Goal: Task Accomplishment & Management: Manage account settings

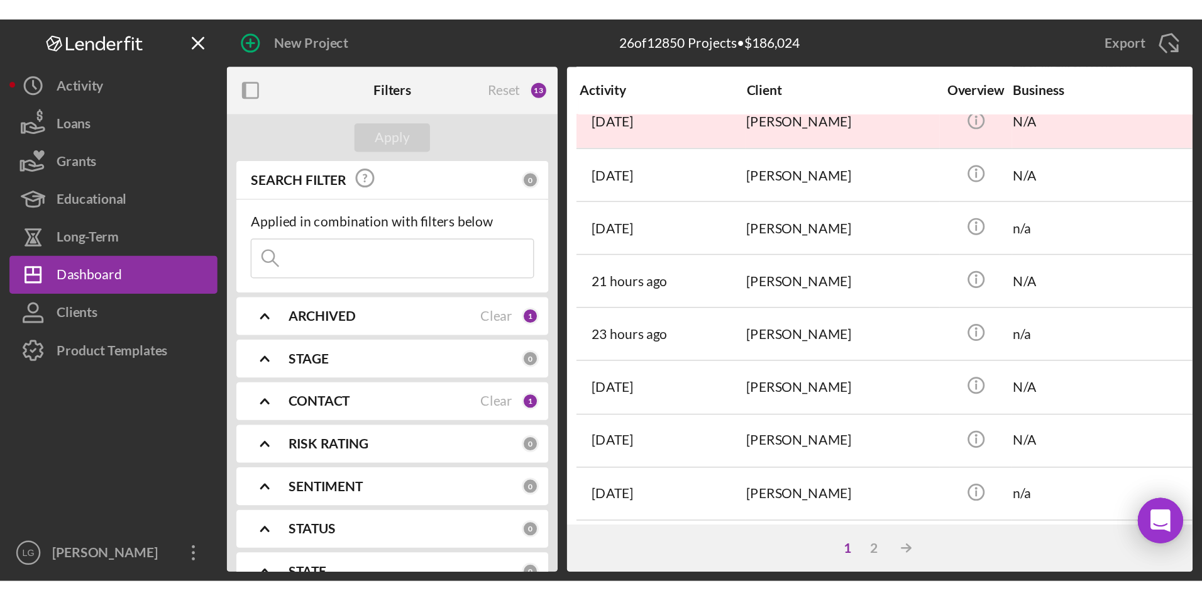
scroll to position [377, 0]
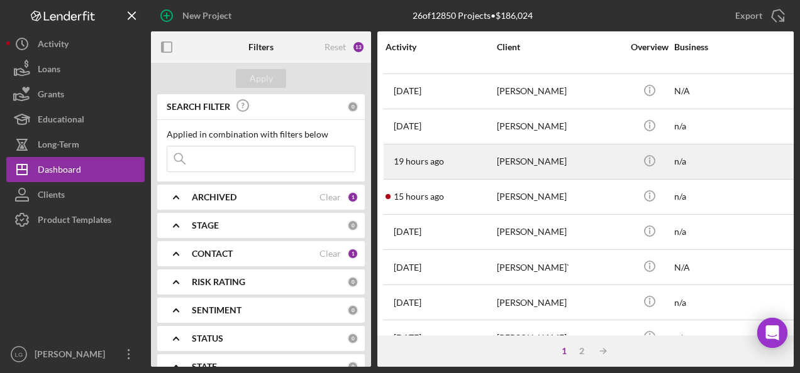
click at [530, 156] on div "Cynthia Broadway" at bounding box center [560, 161] width 126 height 33
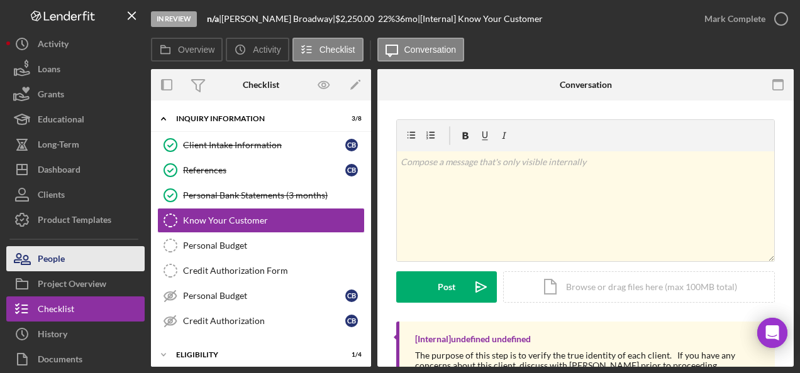
click at [44, 263] on div "People" at bounding box center [51, 260] width 27 height 28
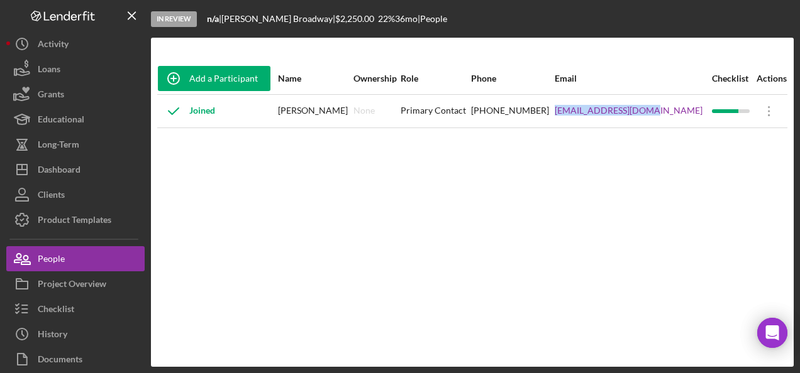
drag, startPoint x: 682, startPoint y: 114, endPoint x: 586, endPoint y: 117, distance: 95.6
click at [586, 117] on tr "Joined Cynthia Broadway None Primary Contact (314) 326-7584 excellcb38@gmail.co…" at bounding box center [472, 110] width 630 height 33
drag, startPoint x: 586, startPoint y: 117, endPoint x: 625, endPoint y: 116, distance: 39.0
copy tr "excellcb38@gmail.com"
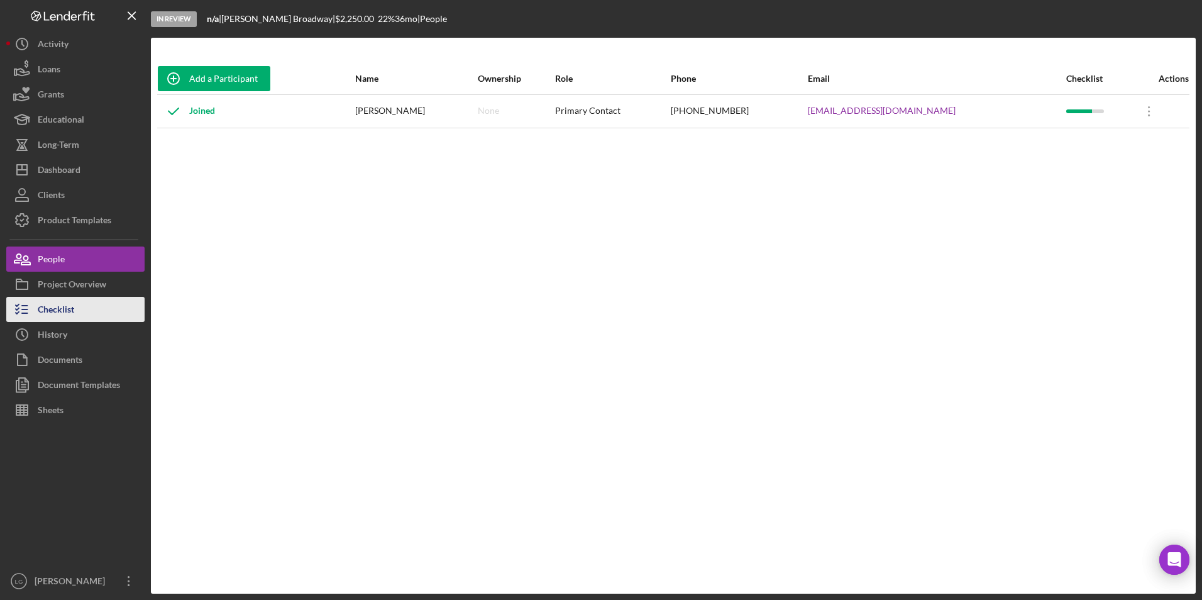
click at [71, 304] on div "Checklist" at bounding box center [56, 311] width 36 height 28
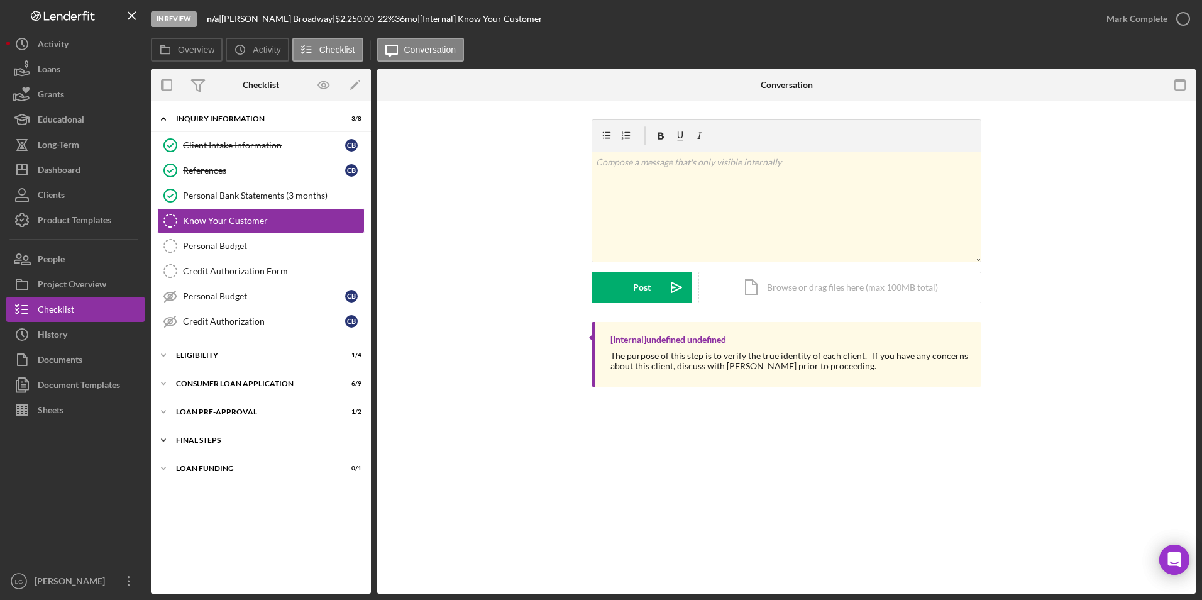
click at [203, 441] on div "FINAL STEPS" at bounding box center [265, 440] width 179 height 8
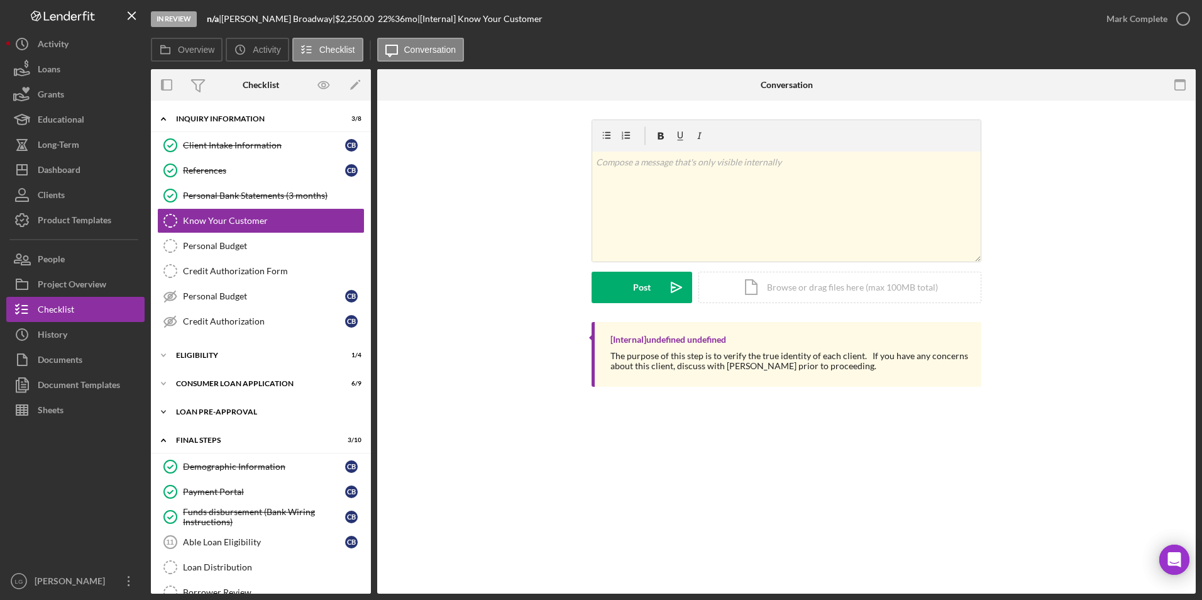
click at [193, 412] on div "Loan Pre-Approval" at bounding box center [265, 412] width 179 height 8
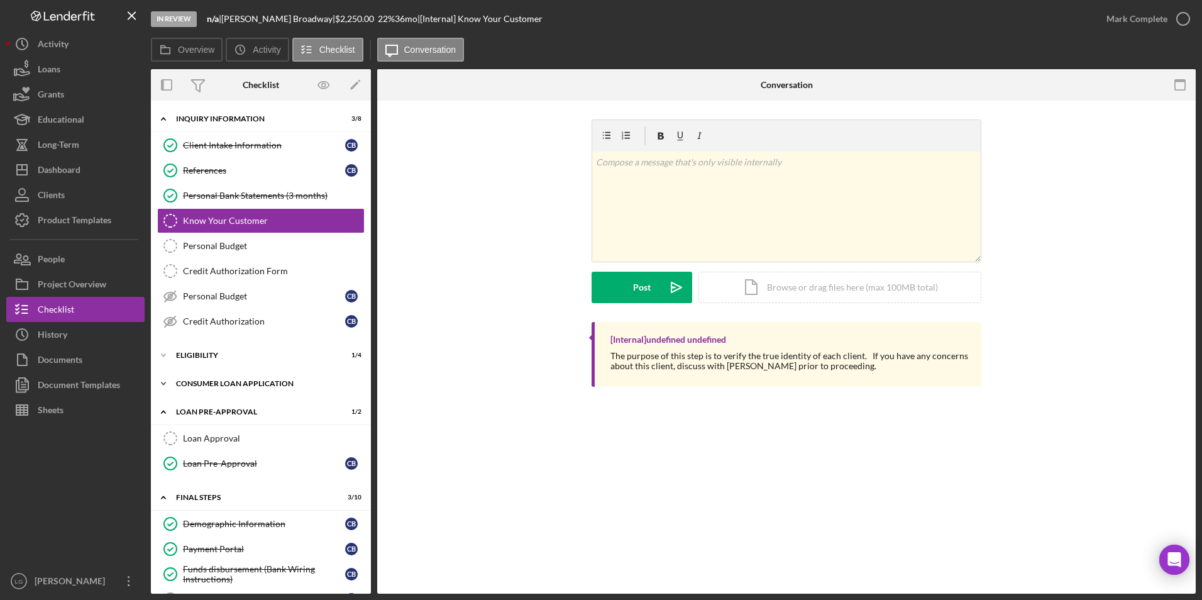
click at [191, 382] on div "Consumer Loan Application" at bounding box center [265, 384] width 179 height 8
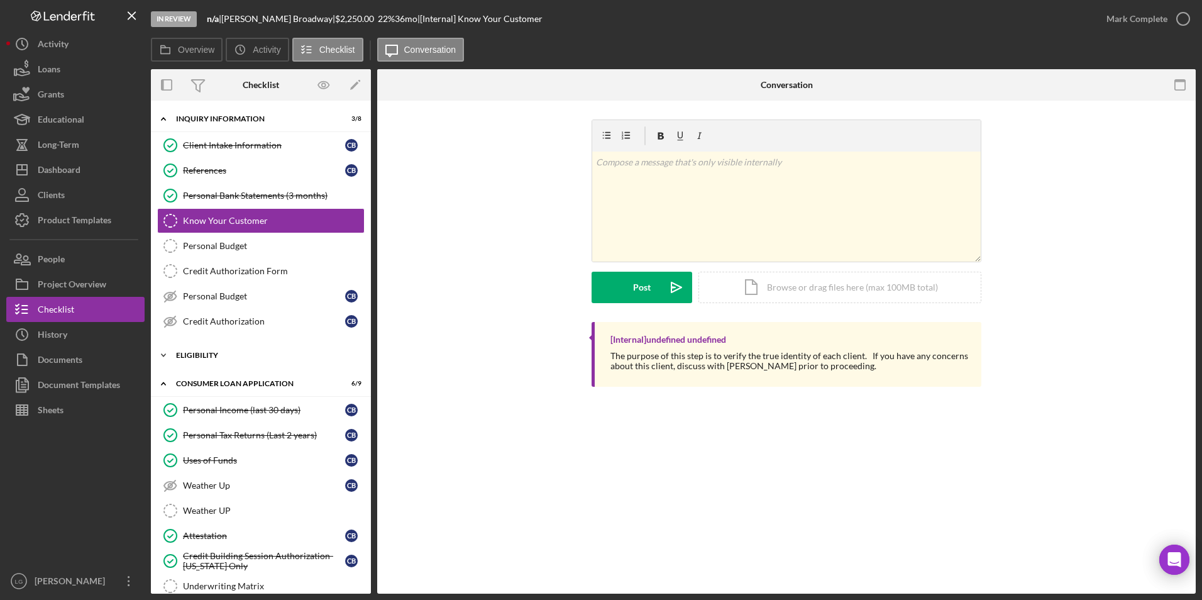
click at [191, 358] on div "Eligibility" at bounding box center [265, 355] width 179 height 8
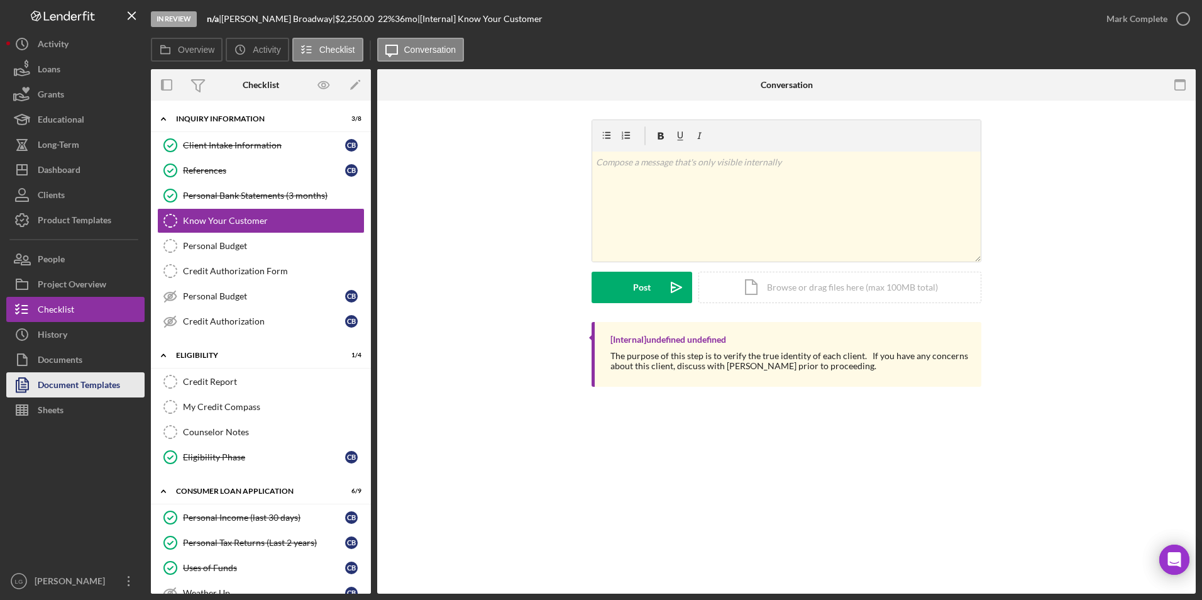
click at [96, 388] on div "Document Templates" at bounding box center [79, 386] width 82 height 28
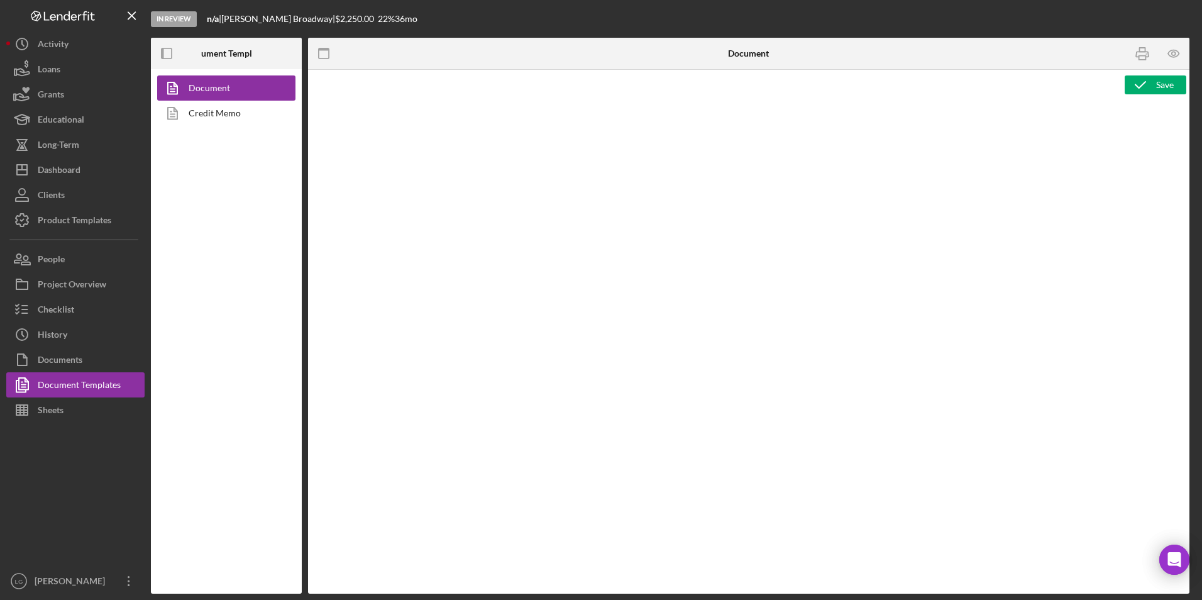
type textarea "<h1>Wiring Instructions</h1> <p style="text-align: left">Borrower Name:&nbsp; <…"
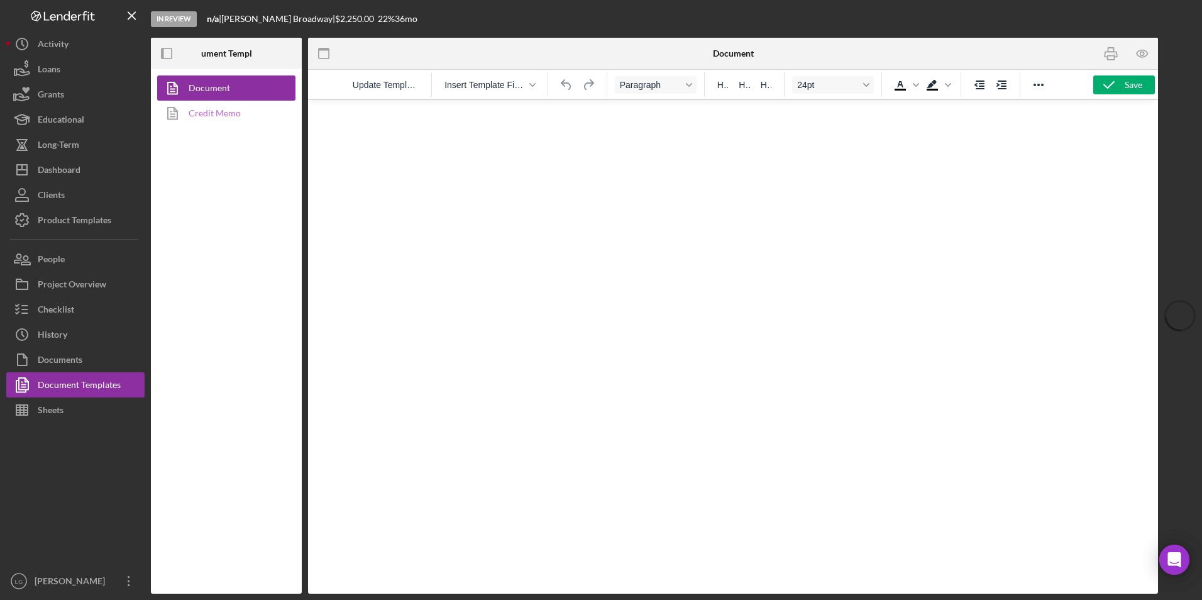
click at [248, 116] on link "Credit Memo" at bounding box center [223, 113] width 132 height 25
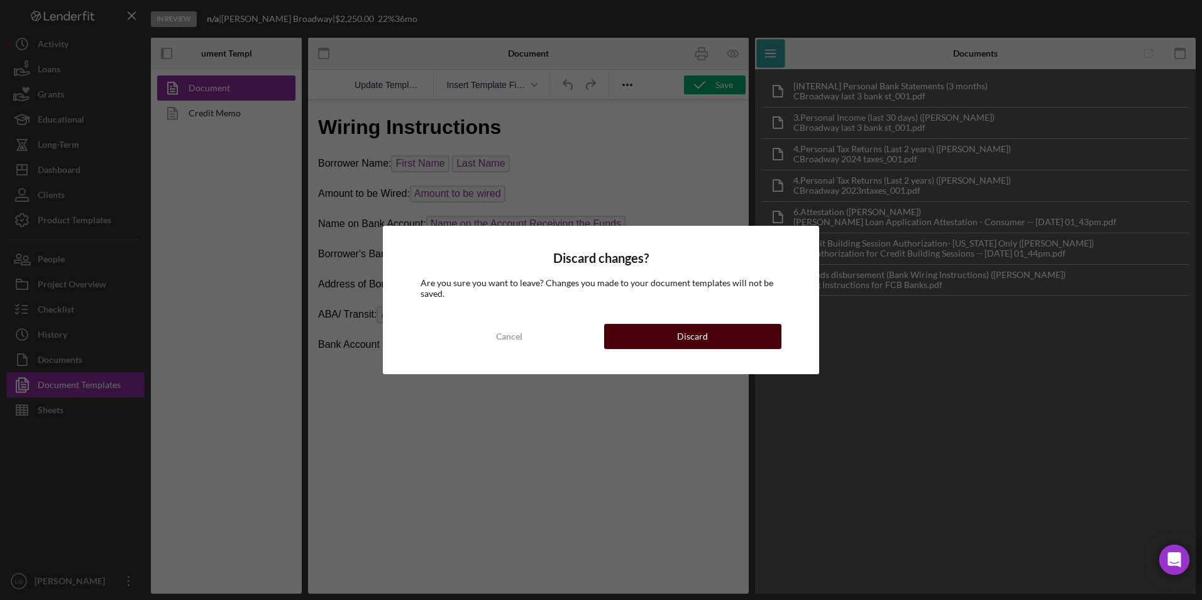
click at [645, 325] on button "Discard" at bounding box center [692, 336] width 177 height 25
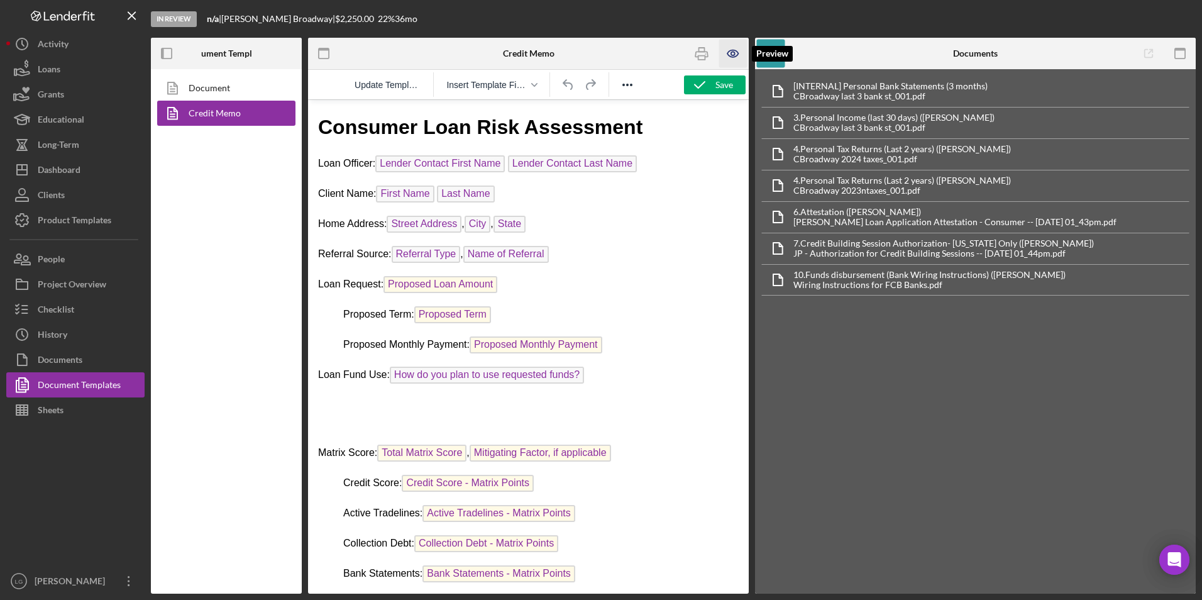
click at [722, 56] on icon "button" at bounding box center [733, 54] width 28 height 28
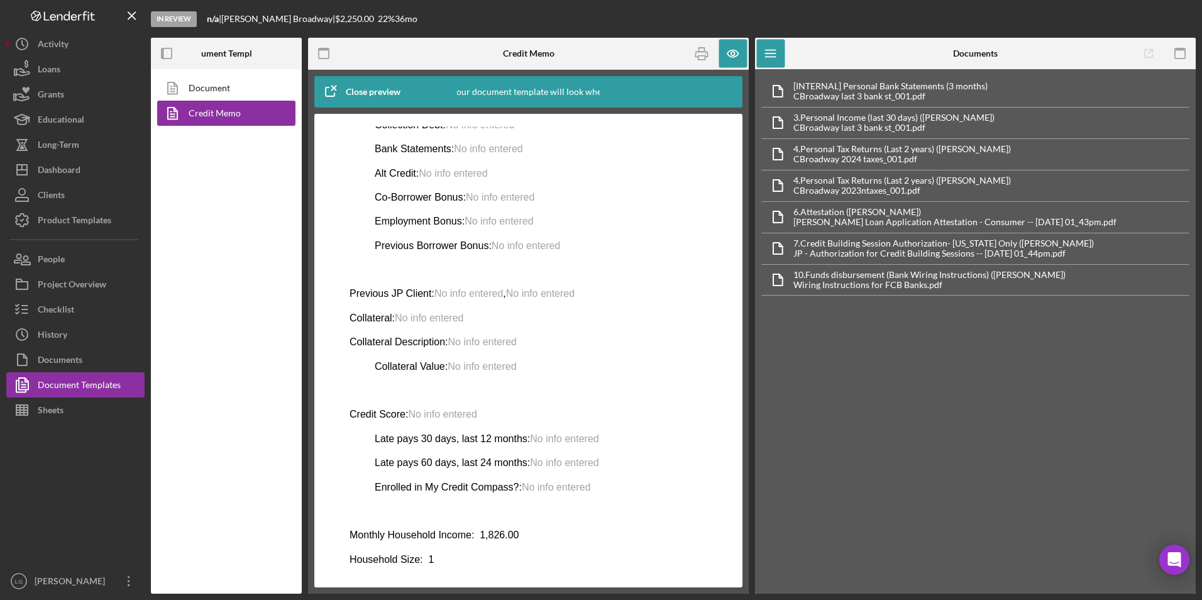
scroll to position [500, 0]
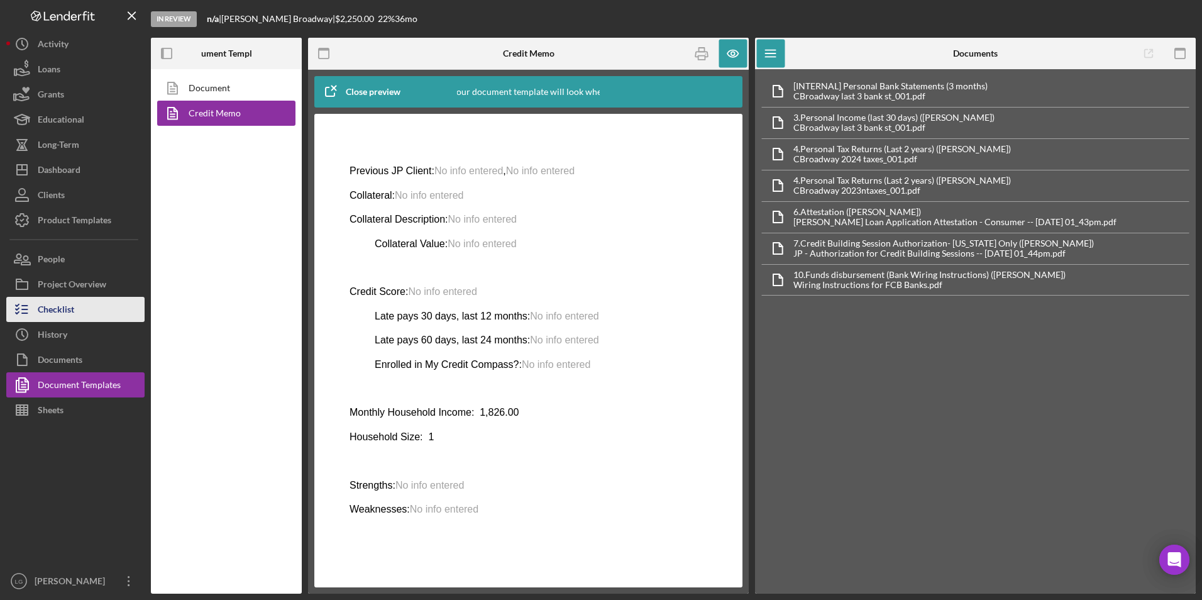
click at [61, 306] on div "Checklist" at bounding box center [56, 311] width 36 height 28
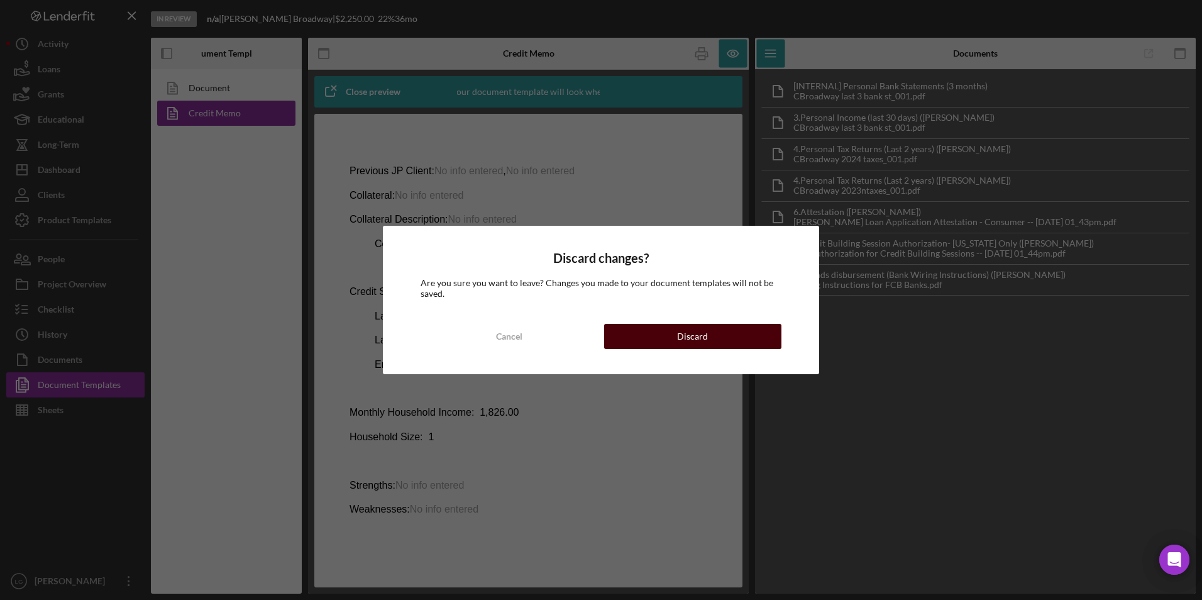
click at [666, 336] on button "Discard" at bounding box center [692, 336] width 177 height 25
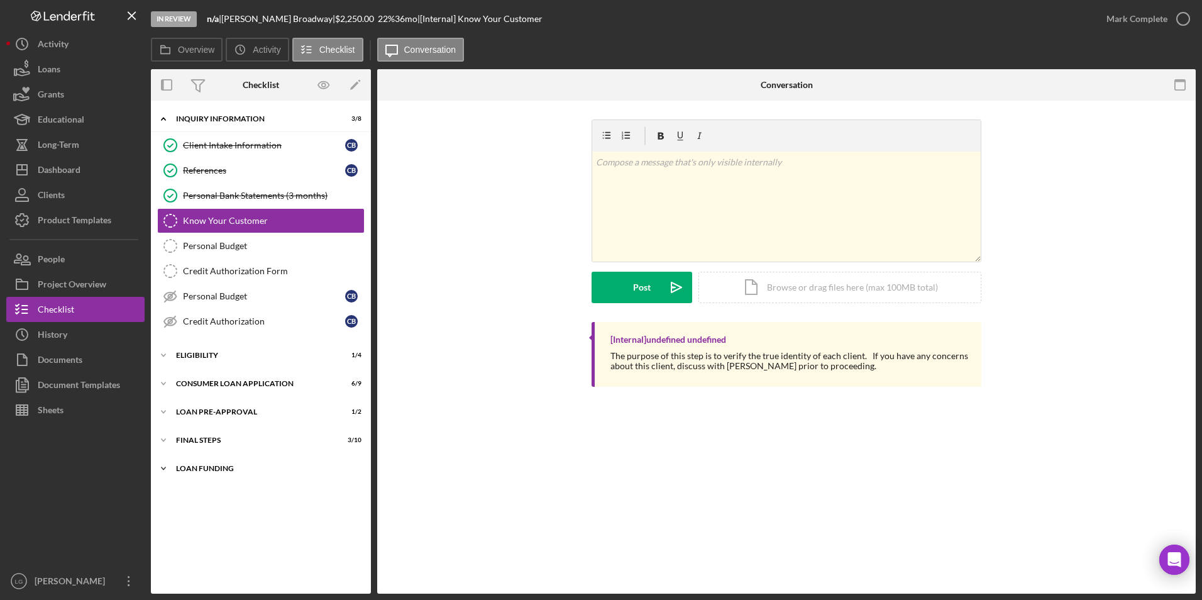
click at [199, 468] on div "Loan Funding" at bounding box center [265, 469] width 179 height 8
click at [198, 438] on div "FINAL STEPS" at bounding box center [265, 440] width 179 height 8
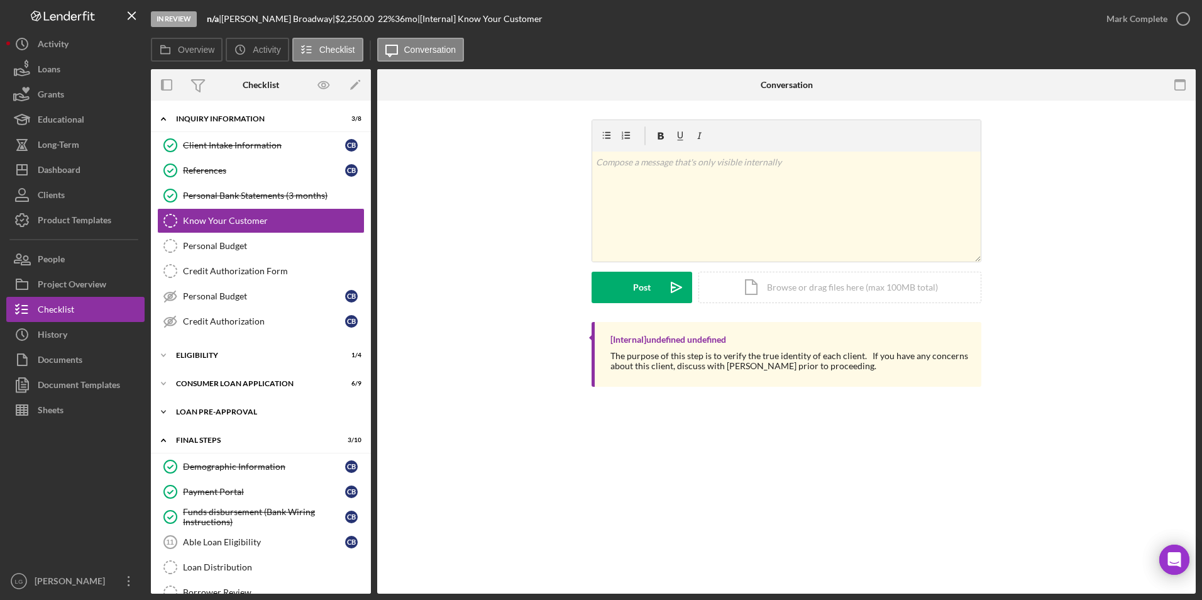
click at [192, 403] on div "Icon/Expander Loan Pre-Approval 1 / 2" at bounding box center [261, 411] width 220 height 25
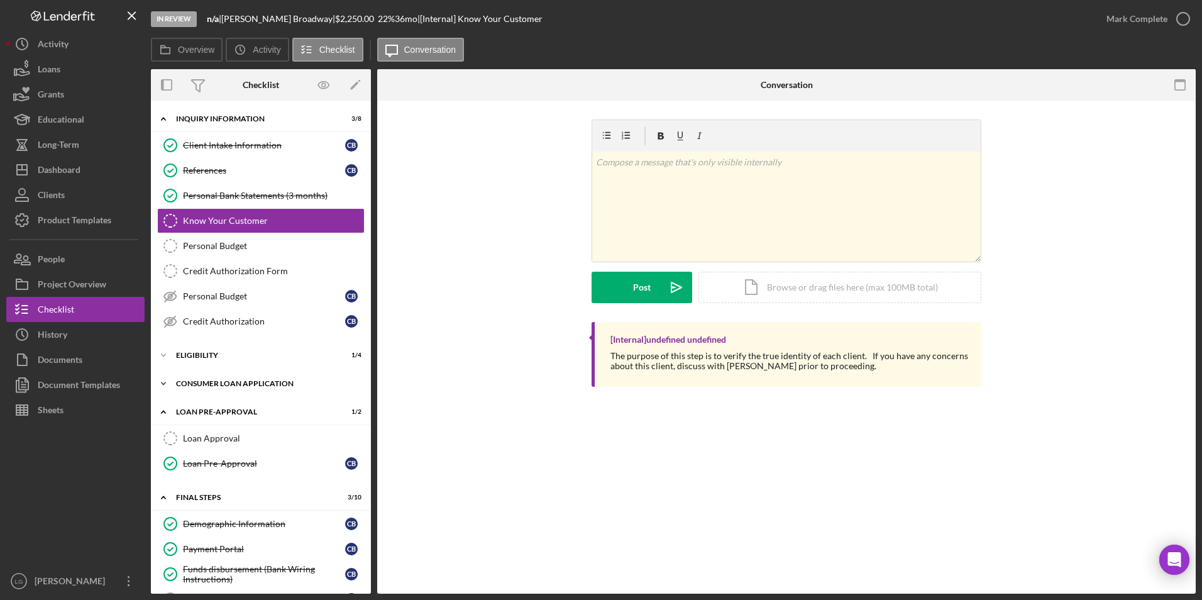
click at [181, 375] on div "Icon/Expander Consumer Loan Application 6 / 9" at bounding box center [261, 383] width 220 height 25
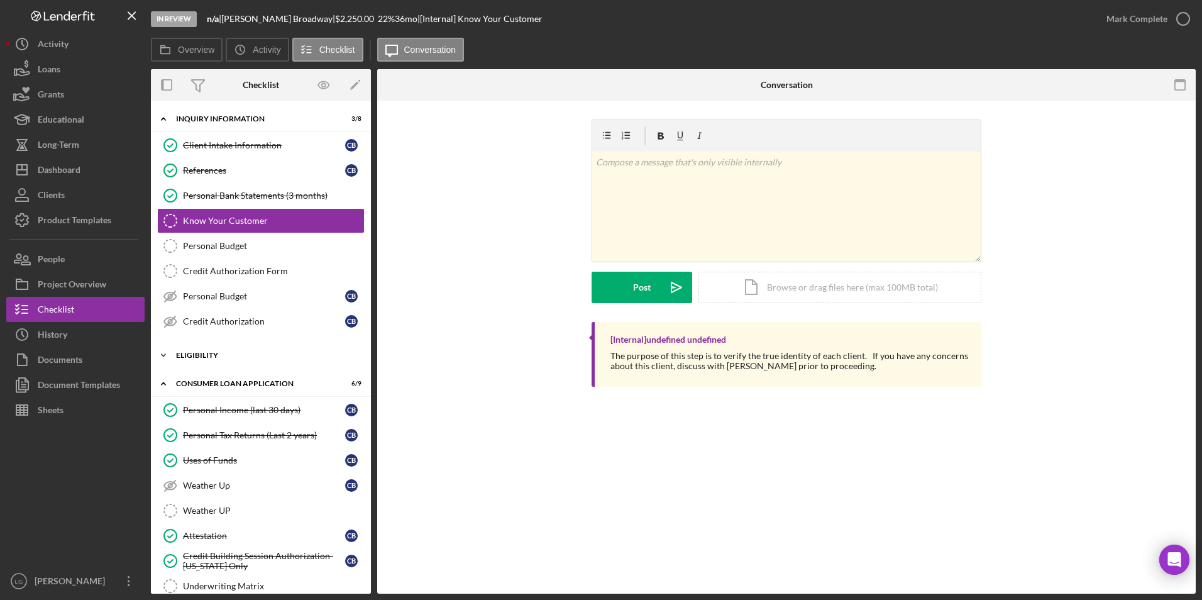
click at [180, 354] on div "Eligibility" at bounding box center [265, 355] width 179 height 8
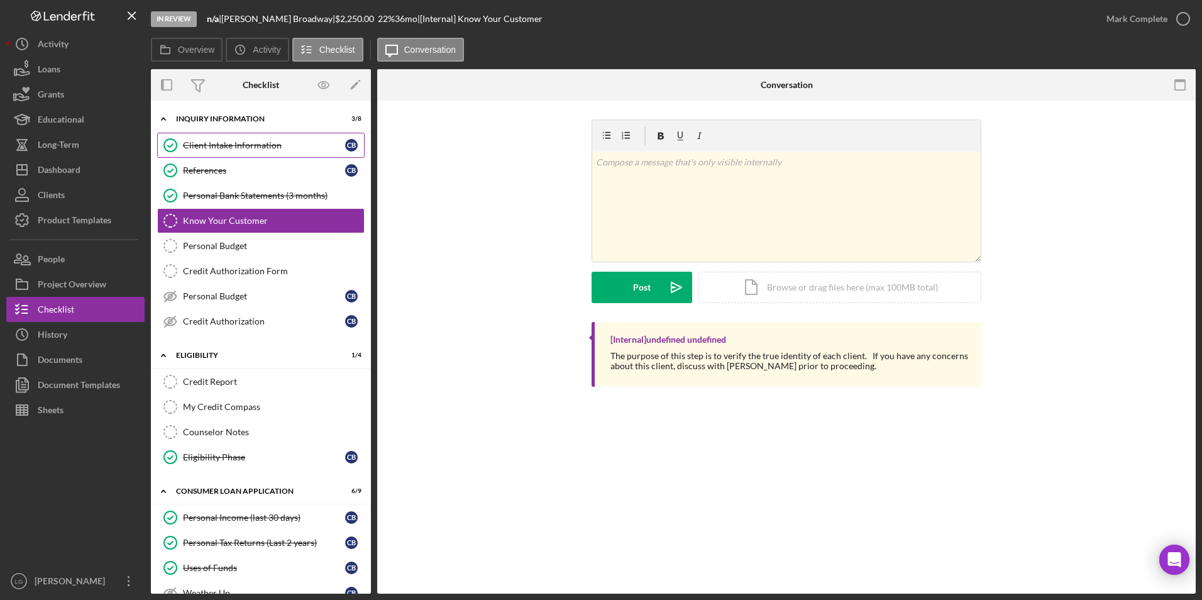
click at [229, 151] on link "Client Intake Information Client Intake Information C B" at bounding box center [260, 145] width 207 height 25
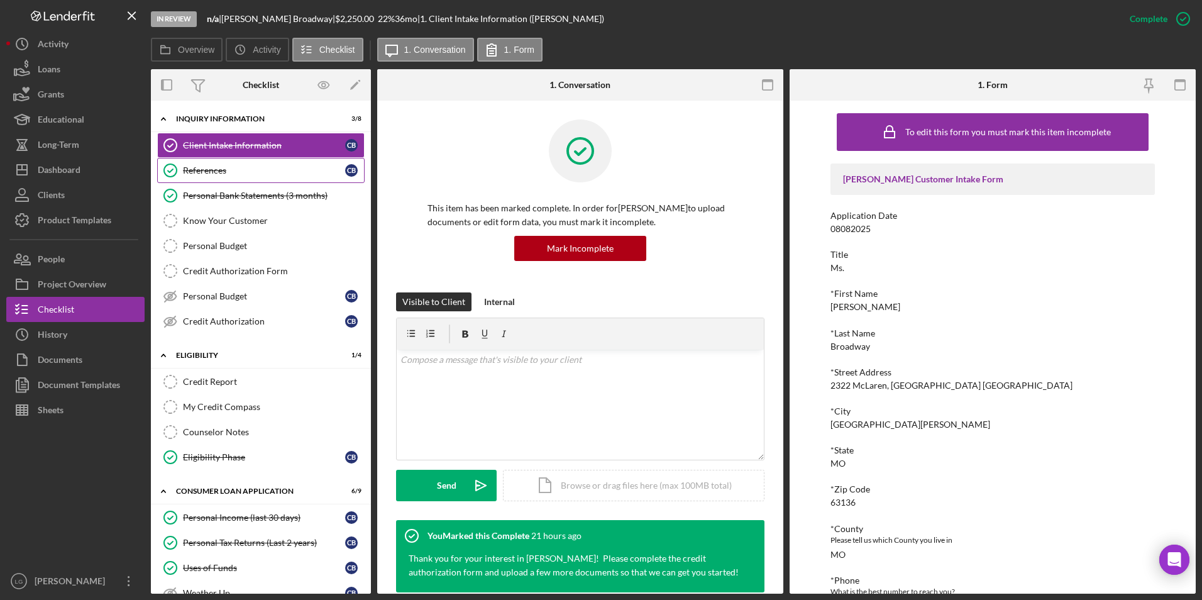
click at [214, 167] on div "References" at bounding box center [264, 170] width 162 height 10
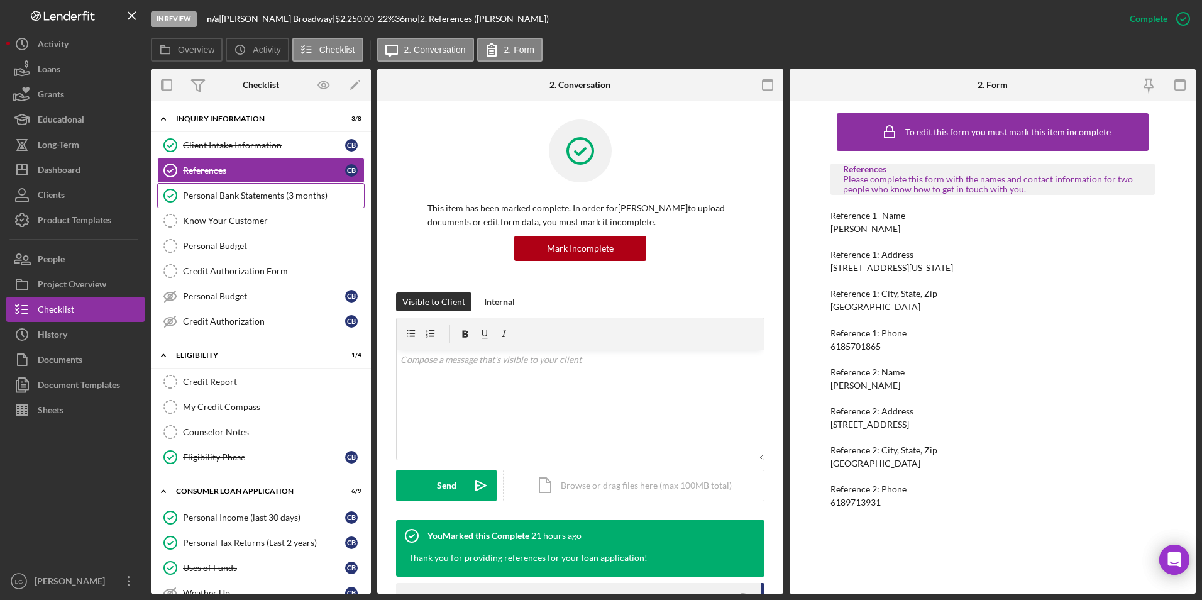
click at [219, 202] on link "Personal Bank Statements (3 months) Personal Bank Statements (3 months)" at bounding box center [260, 195] width 207 height 25
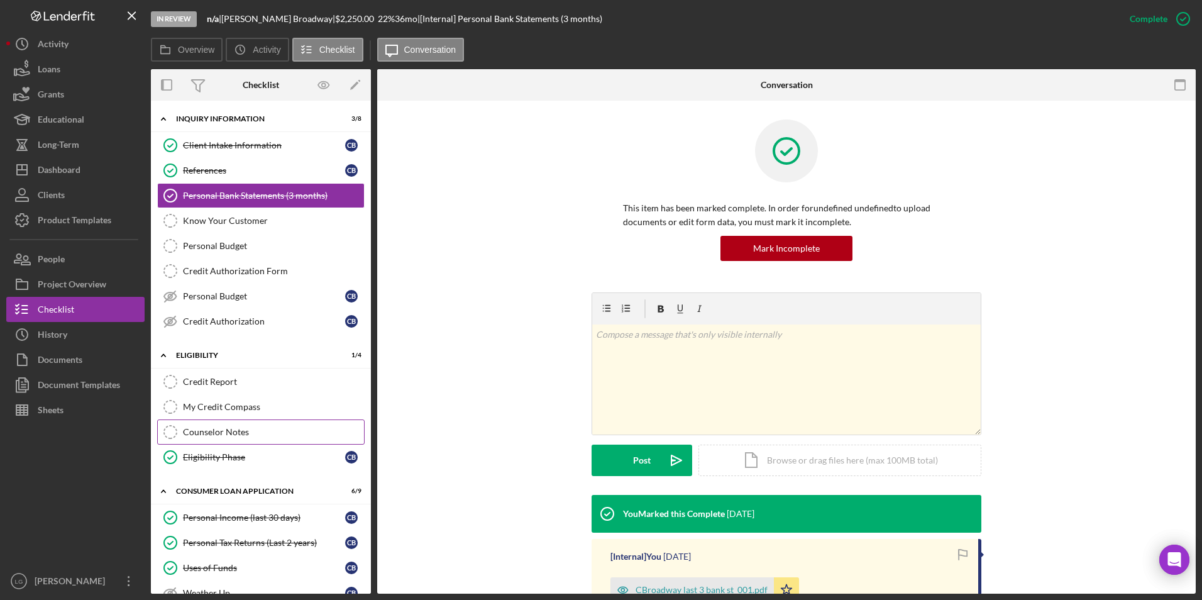
click at [205, 429] on div "Counselor Notes" at bounding box center [273, 432] width 181 height 10
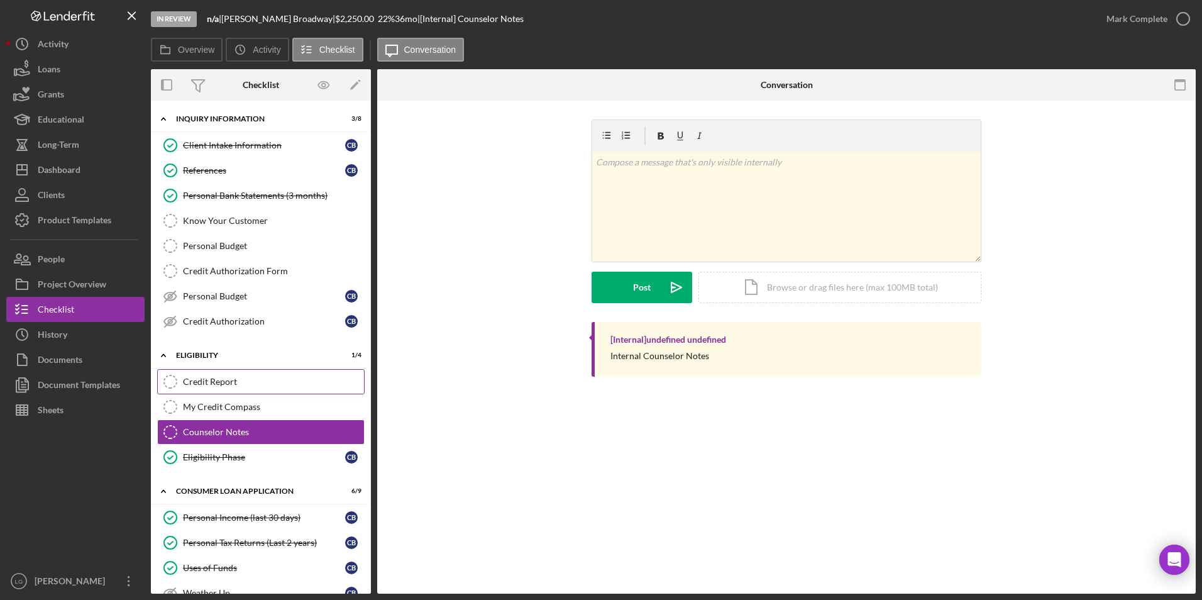
click at [219, 387] on link "Credit Report Credit Report" at bounding box center [260, 381] width 207 height 25
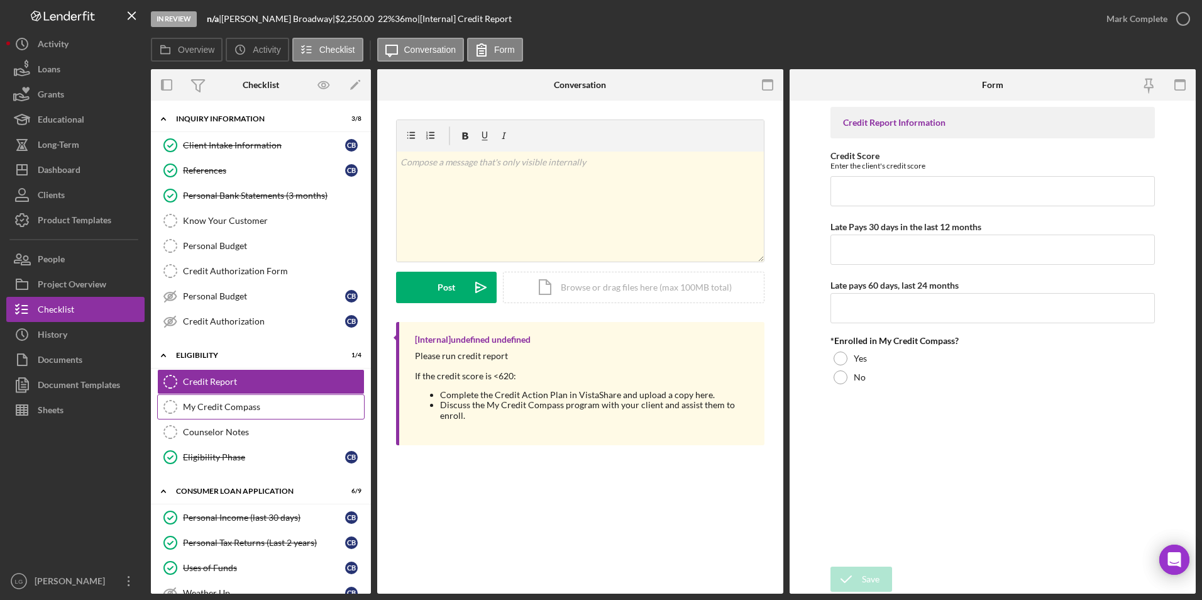
click at [224, 401] on link "My Credit Compass My Credit Compass" at bounding box center [260, 406] width 207 height 25
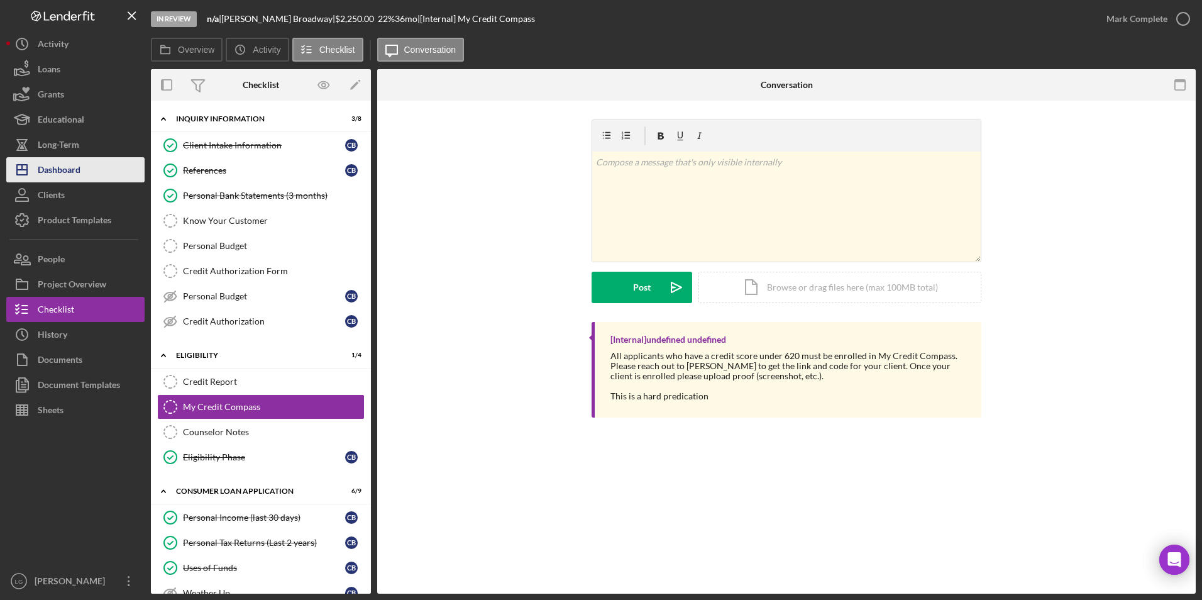
click at [94, 171] on button "Icon/Dashboard Dashboard" at bounding box center [75, 169] width 138 height 25
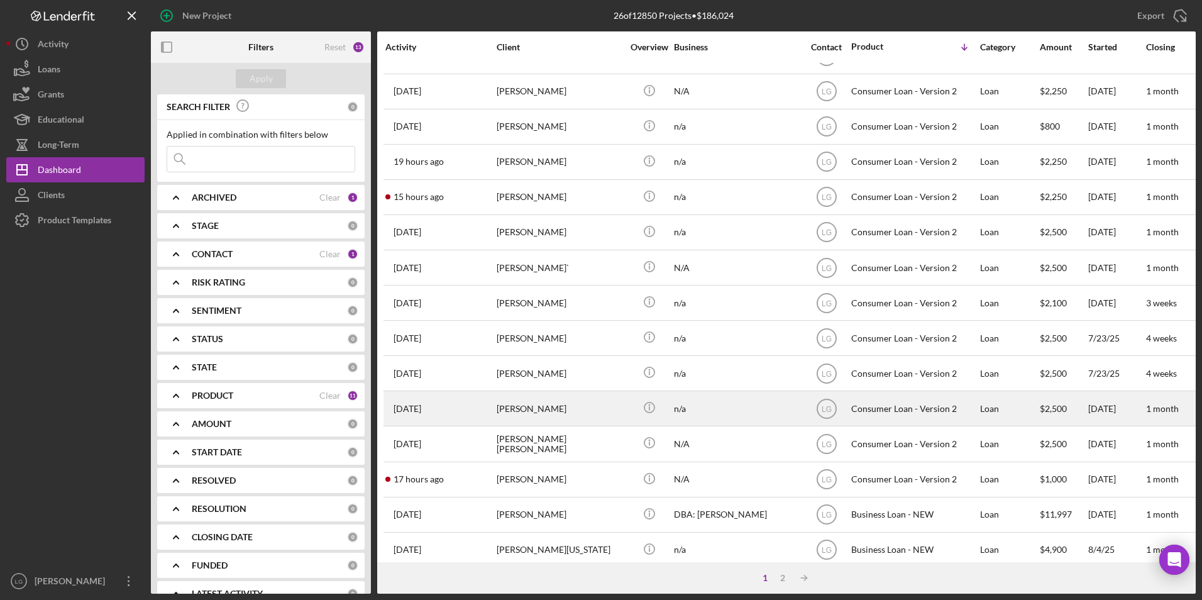
scroll to position [399, 0]
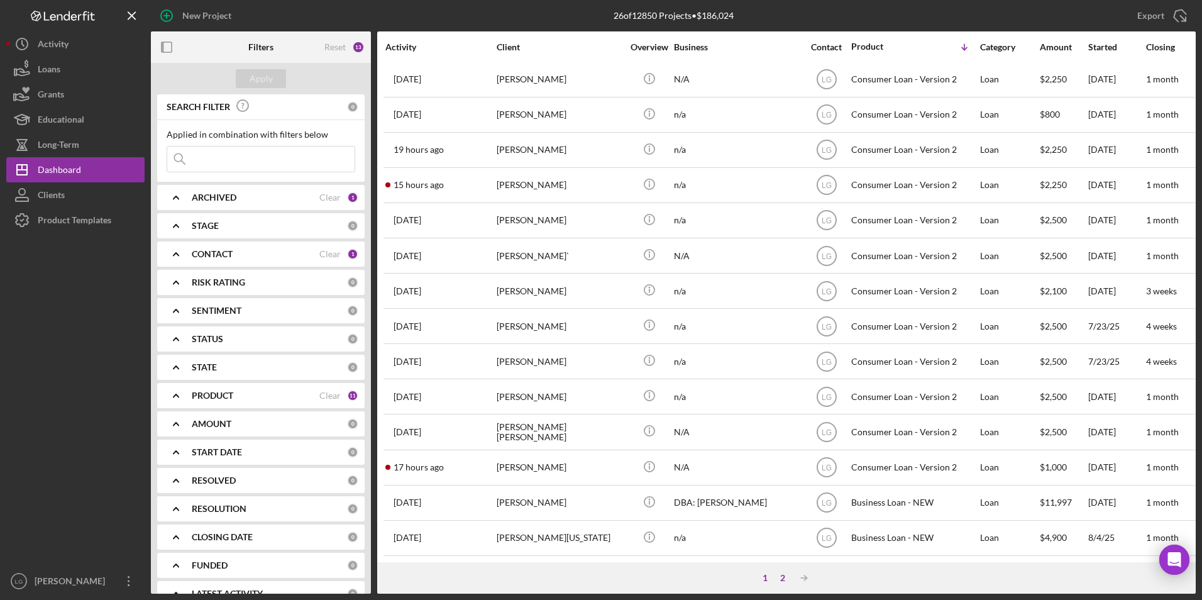
click at [783, 577] on div "2" at bounding box center [783, 578] width 18 height 10
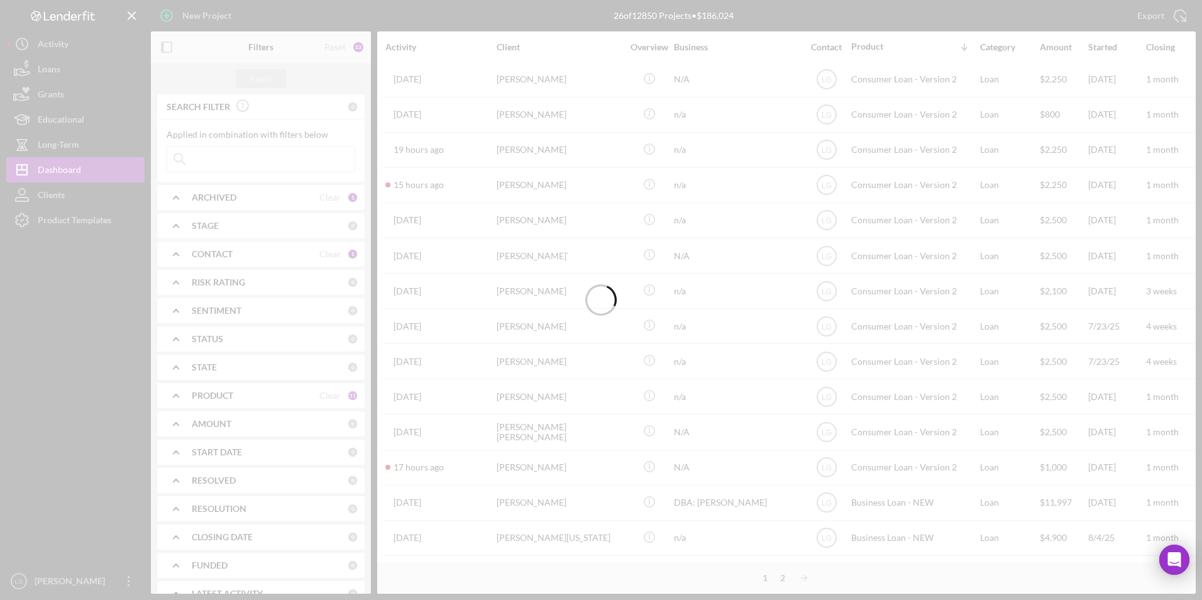
scroll to position [0, 0]
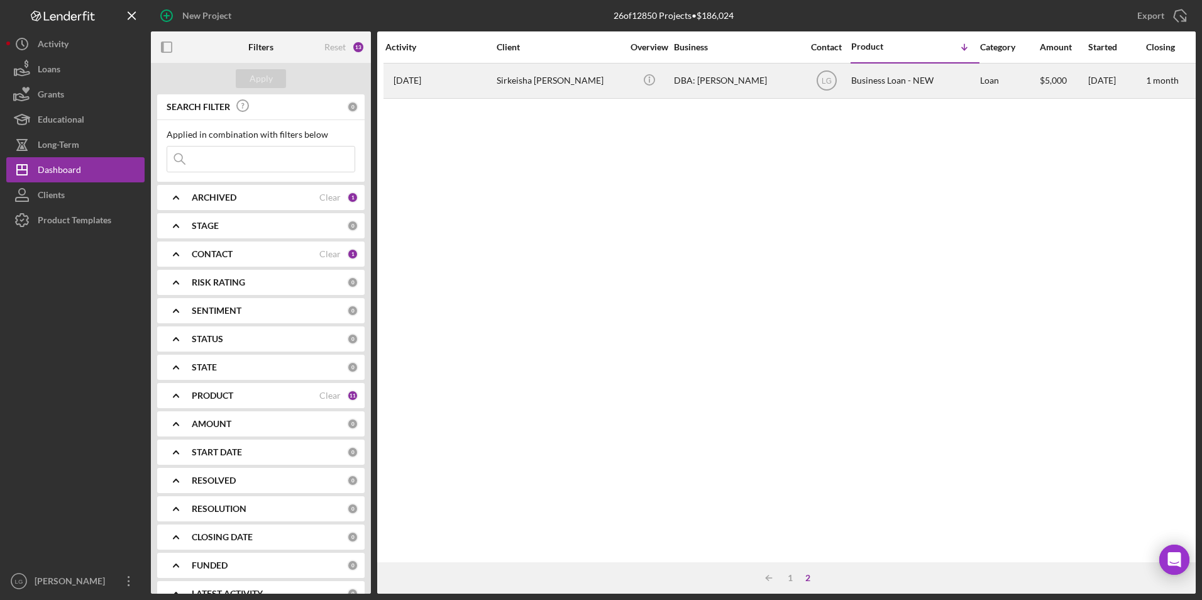
click at [482, 66] on div "6 days ago Sirkeisha Bostic" at bounding box center [440, 80] width 110 height 33
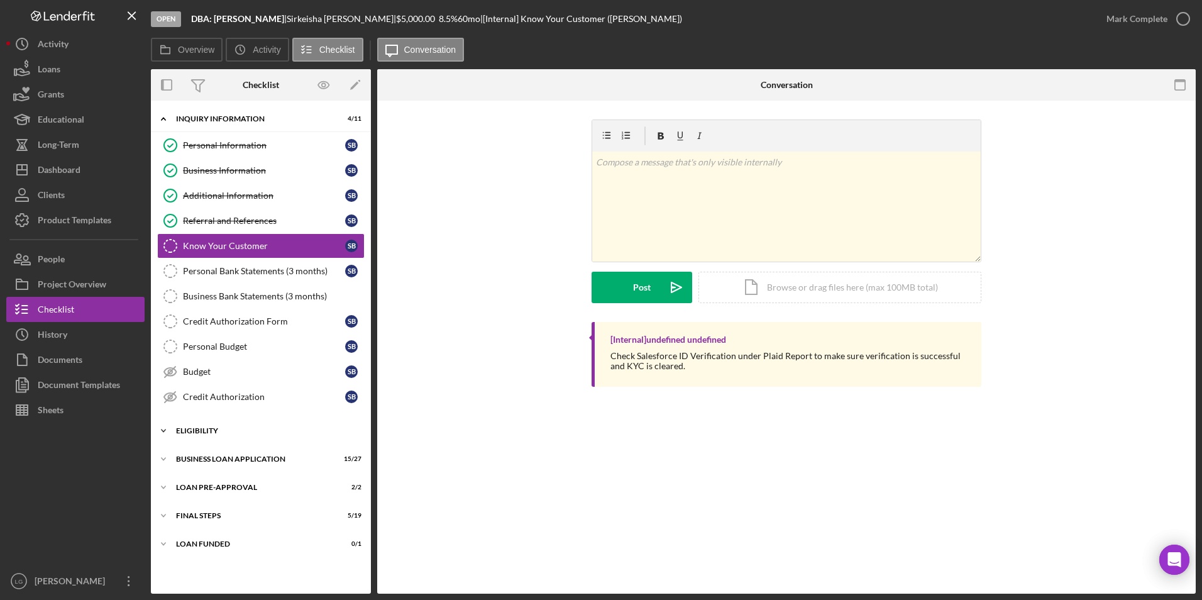
click at [196, 428] on div "ELIGIBILITY" at bounding box center [265, 431] width 179 height 8
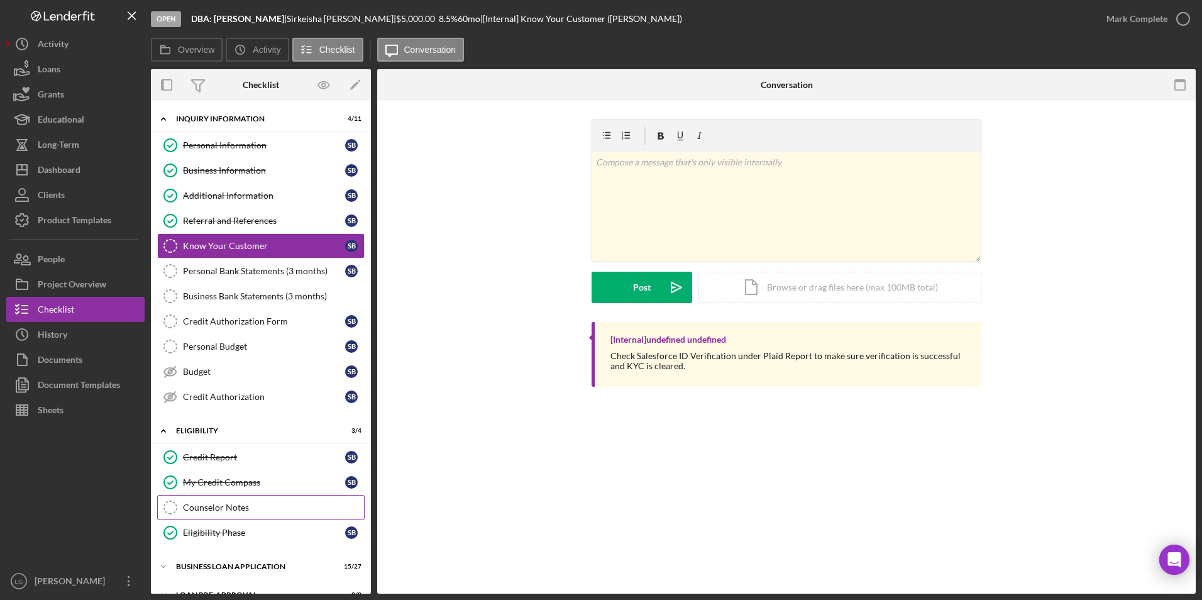
click at [232, 514] on link "Counselor Notes Counselor Notes" at bounding box center [260, 507] width 207 height 25
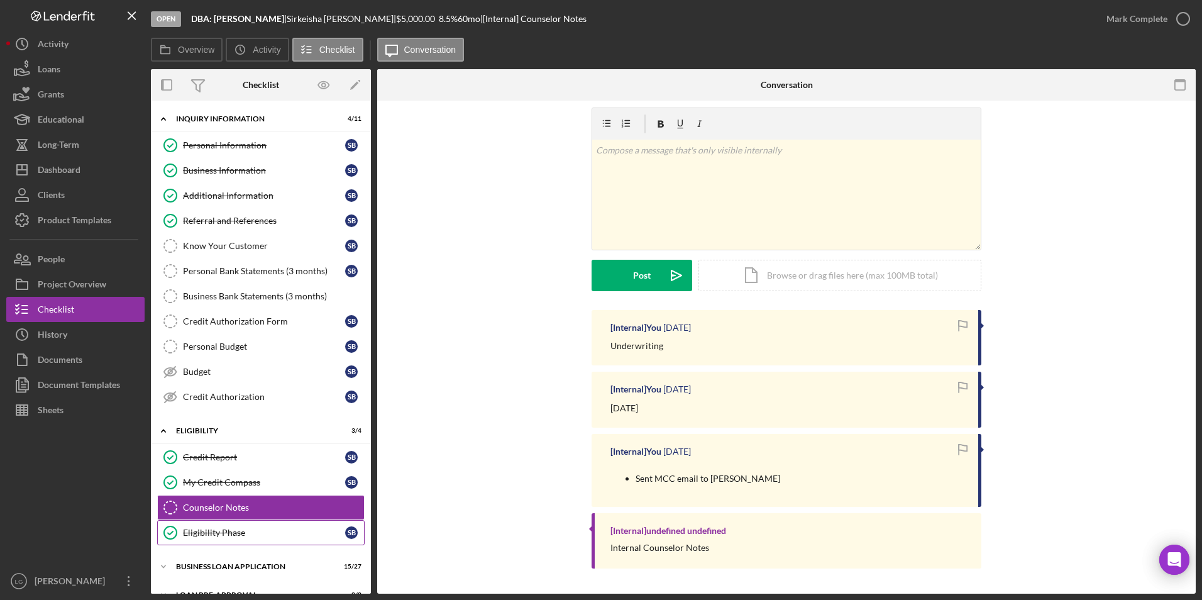
scroll to position [77, 0]
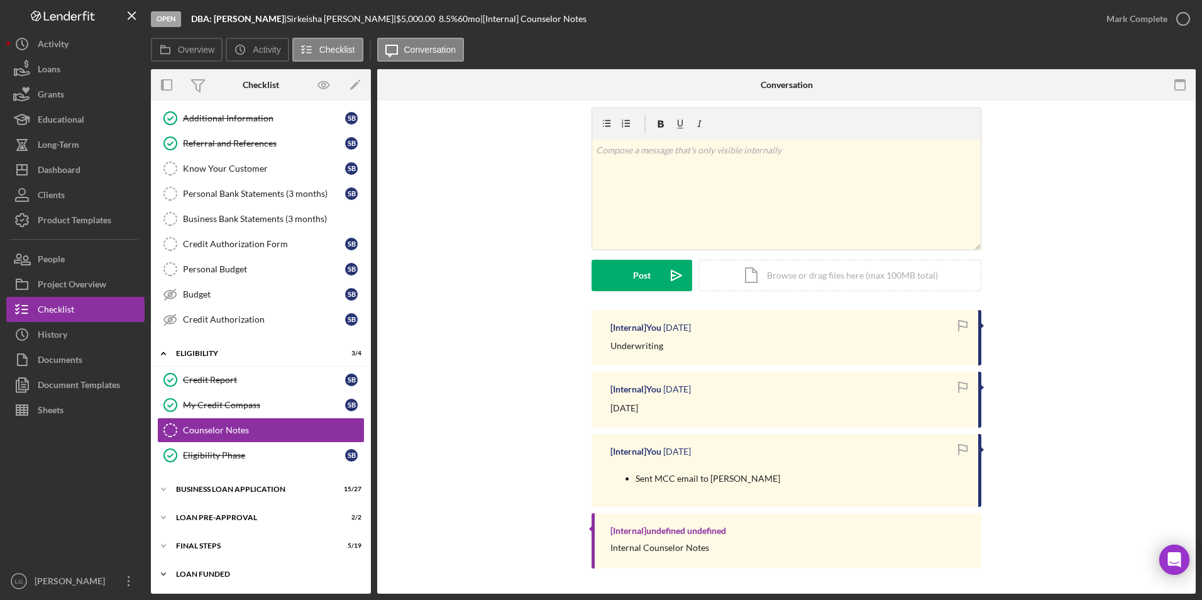
click at [186, 564] on div "Icon/Expander LOAN FUNDED 0 / 1" at bounding box center [261, 573] width 220 height 25
click at [183, 549] on div "FINAL STEPS" at bounding box center [265, 546] width 179 height 8
click at [183, 518] on div "LOAN PRE-APPROVAL" at bounding box center [265, 518] width 179 height 8
click at [186, 492] on div "BUSINESS LOAN APPLICATION" at bounding box center [265, 489] width 179 height 8
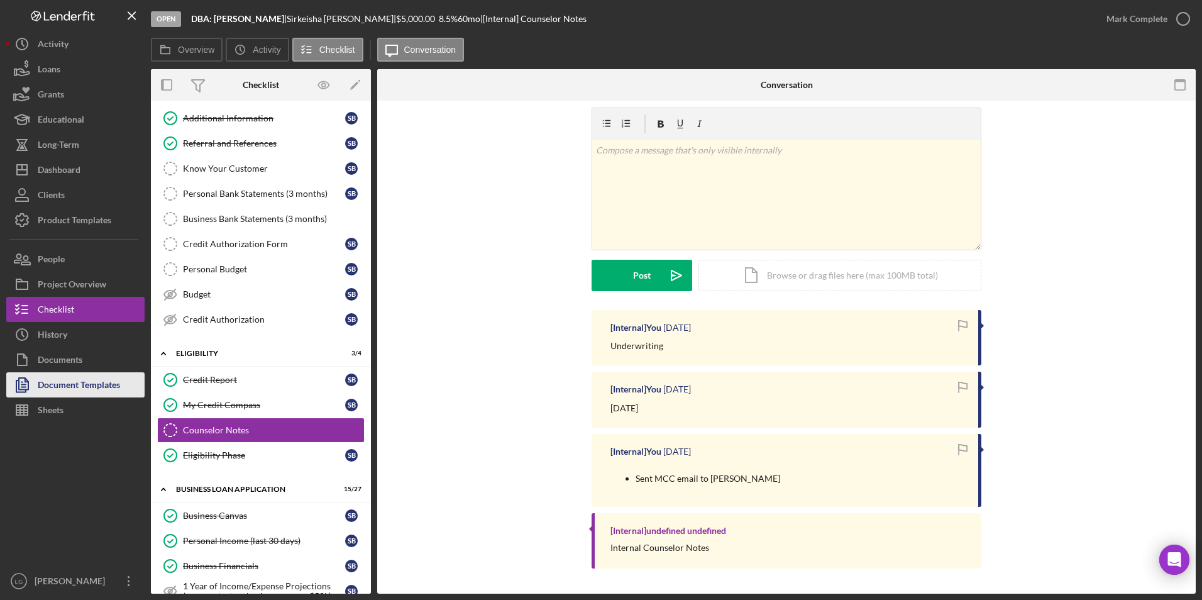
click at [93, 387] on div "Document Templates" at bounding box center [79, 386] width 82 height 28
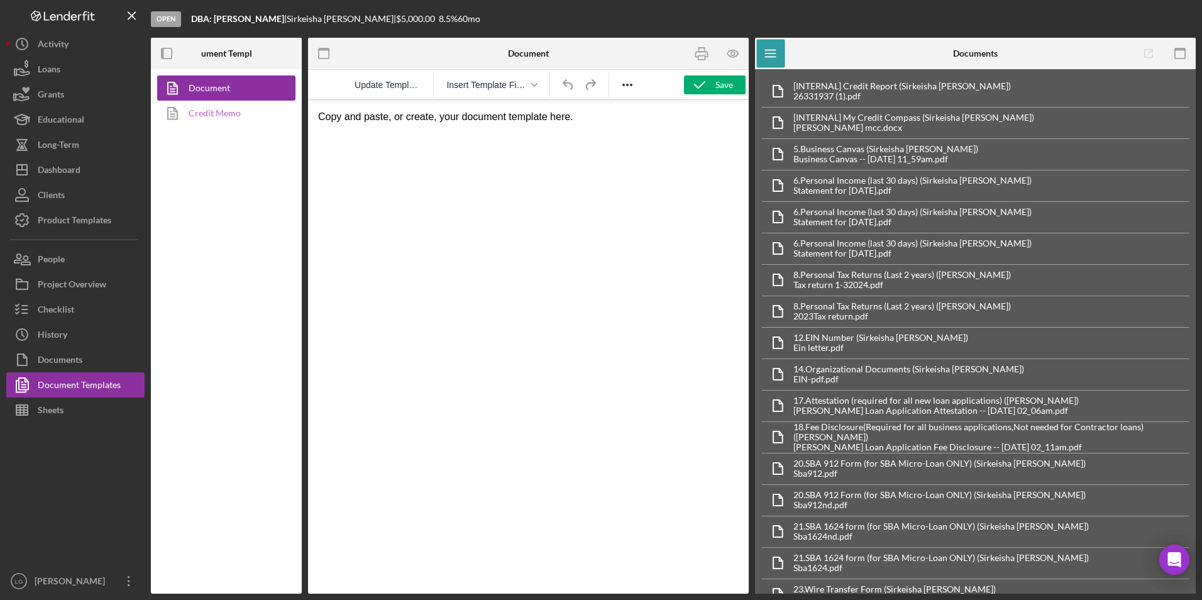
click at [220, 122] on link "Credit Memo" at bounding box center [223, 113] width 132 height 25
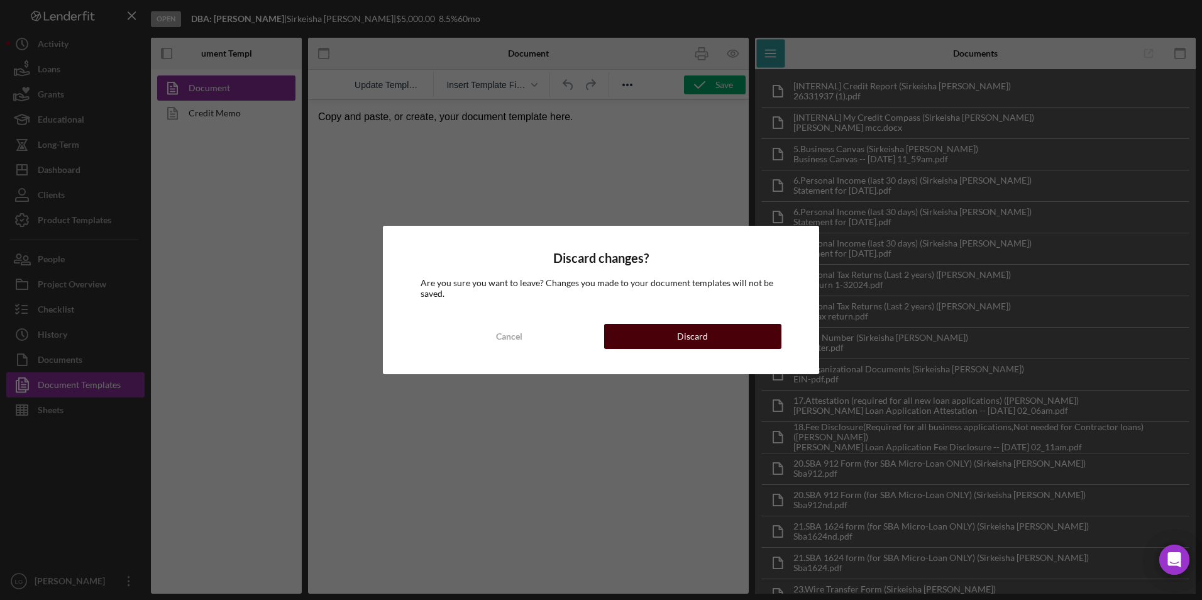
click at [698, 339] on div "Discard" at bounding box center [692, 336] width 31 height 25
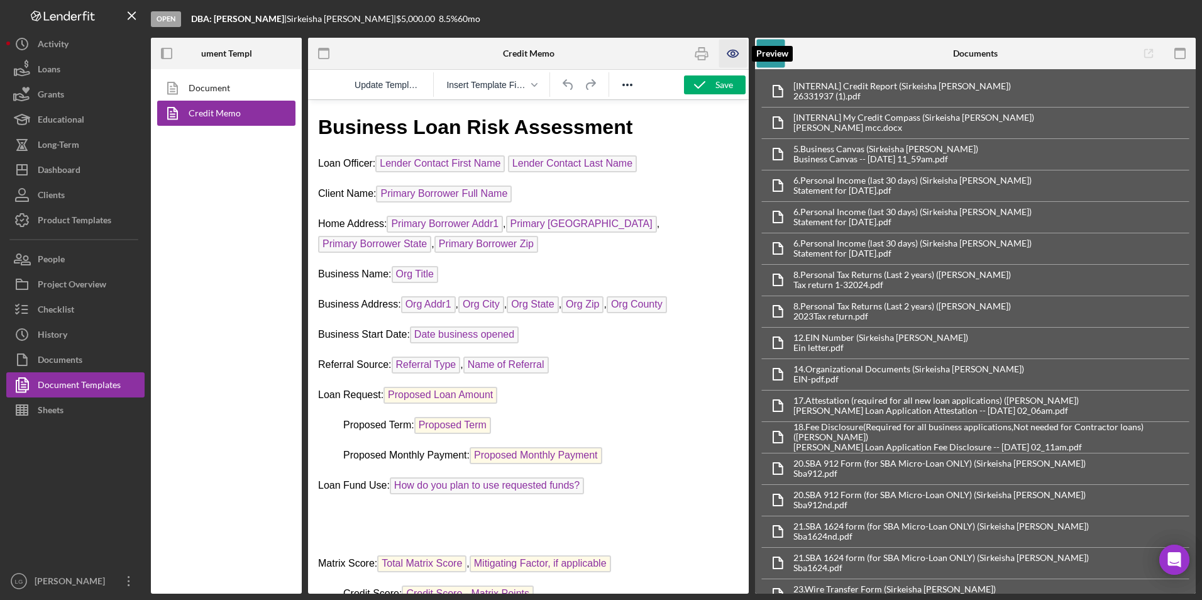
click at [727, 49] on icon "button" at bounding box center [733, 54] width 28 height 28
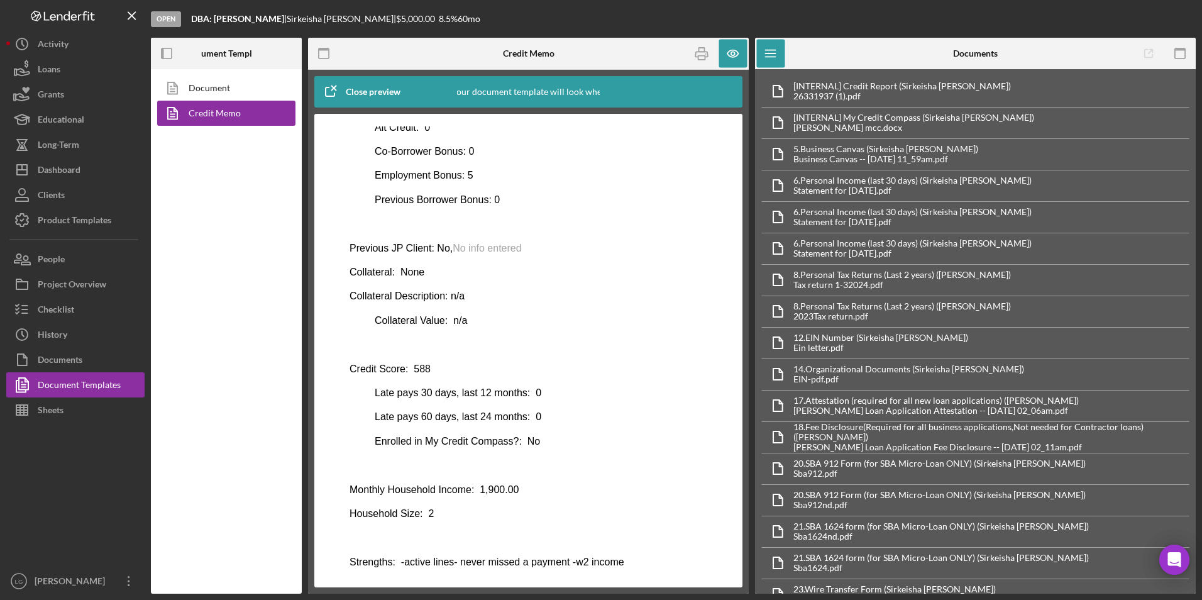
scroll to position [661, 0]
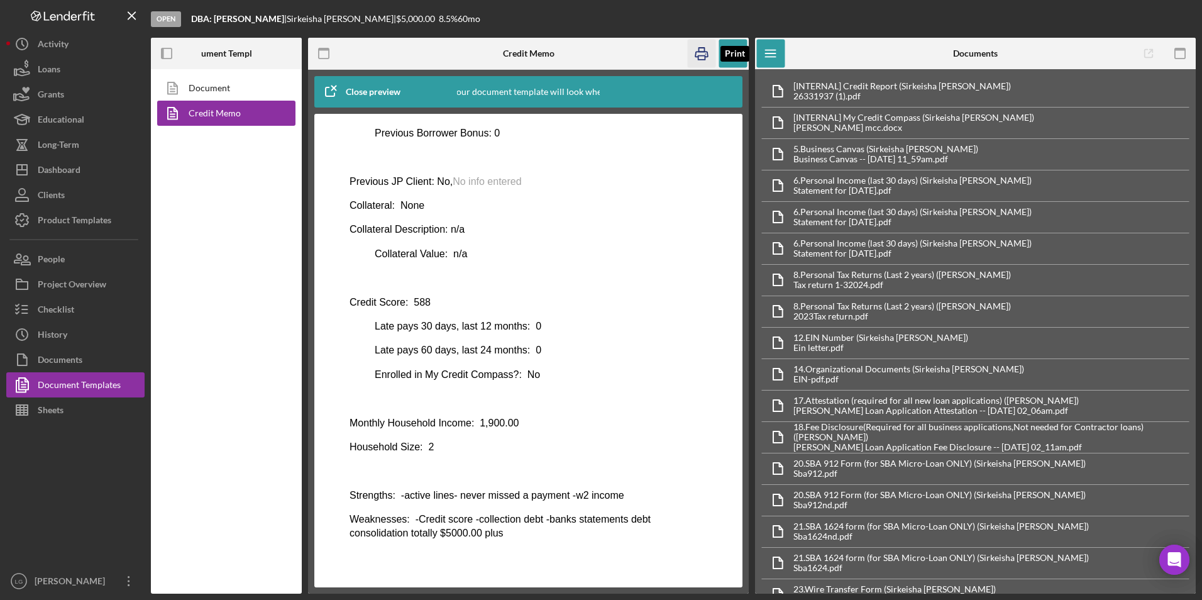
click at [700, 60] on icon "button" at bounding box center [702, 54] width 28 height 28
drag, startPoint x: 280, startPoint y: 15, endPoint x: 216, endPoint y: 21, distance: 65.0
click at [216, 21] on div "DBA: Shakeisha Bostic |" at bounding box center [239, 19] width 96 height 10
drag, startPoint x: 216, startPoint y: 21, endPoint x: 217, endPoint y: 14, distance: 7.0
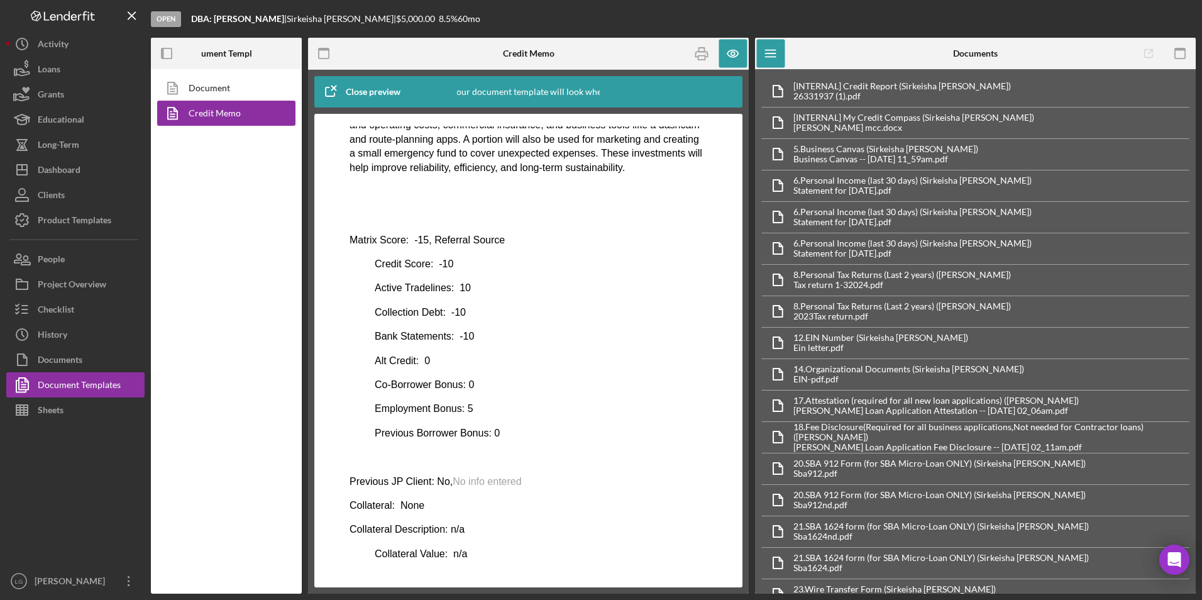
scroll to position [458, 0]
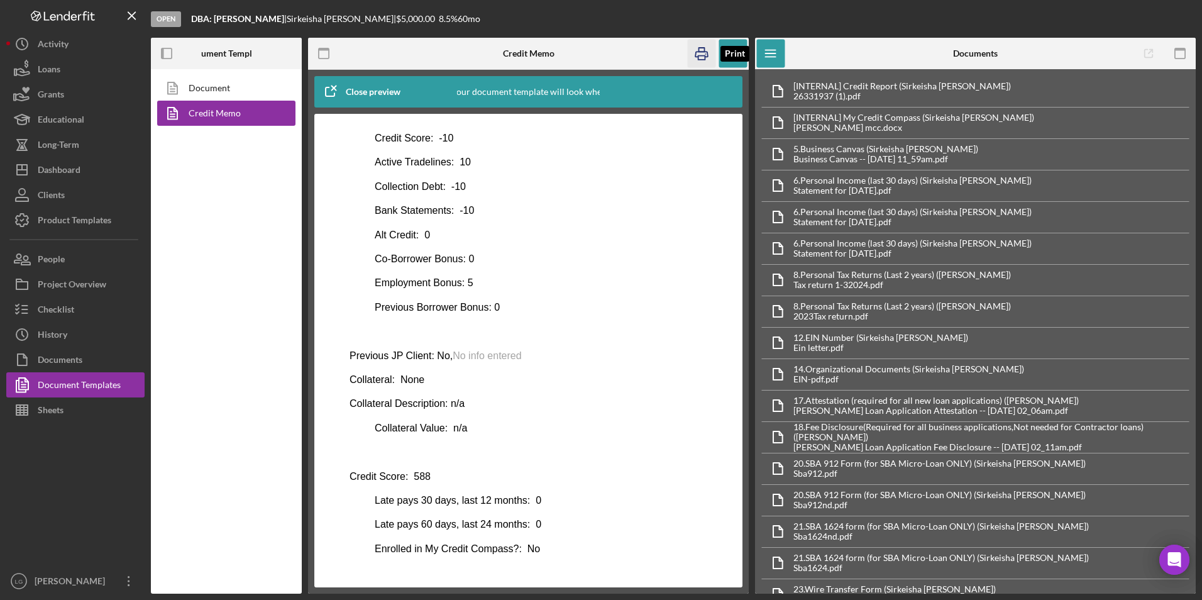
click at [700, 48] on icon "button" at bounding box center [702, 54] width 28 height 28
click at [63, 160] on div "Dashboard" at bounding box center [59, 171] width 43 height 28
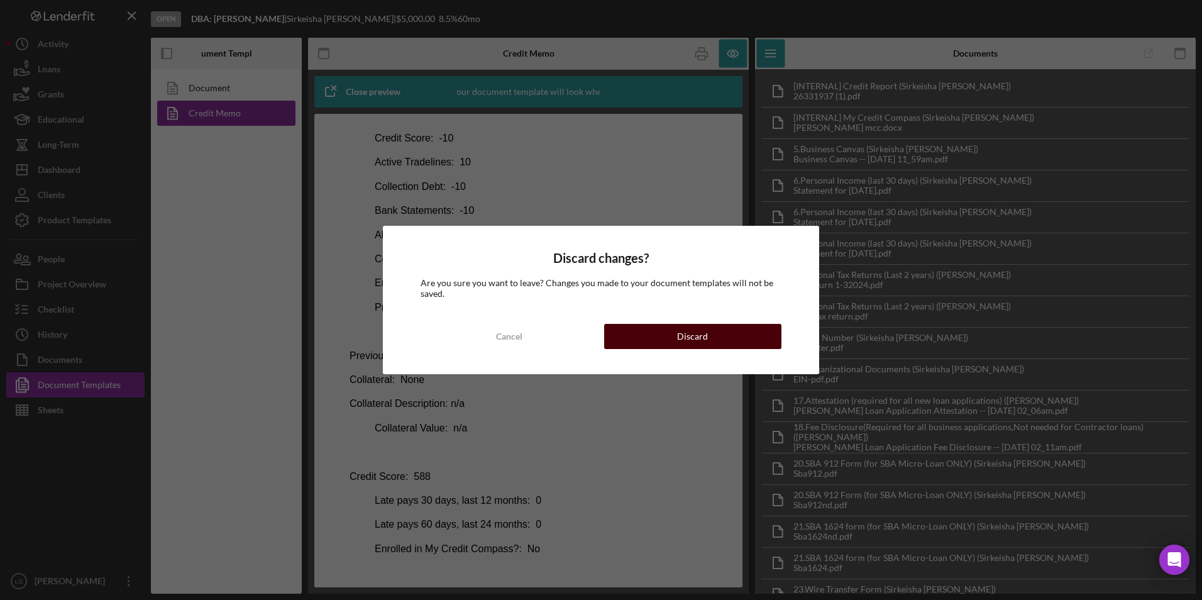
click at [656, 334] on button "Discard" at bounding box center [692, 336] width 177 height 25
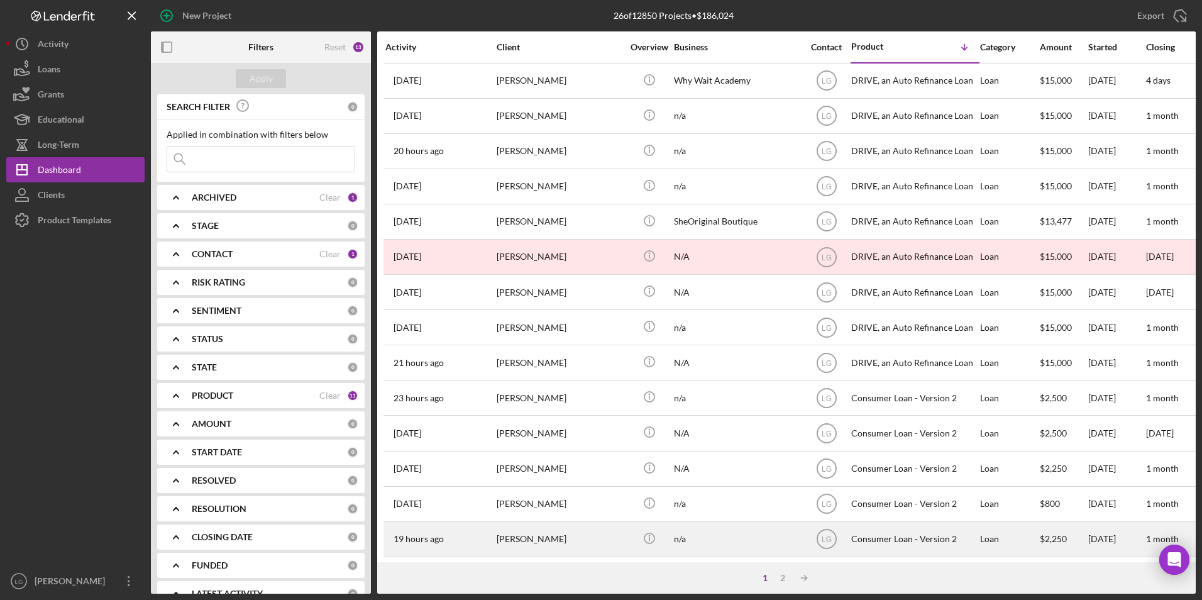
click at [526, 522] on div "Cynthia Broadway" at bounding box center [560, 538] width 126 height 33
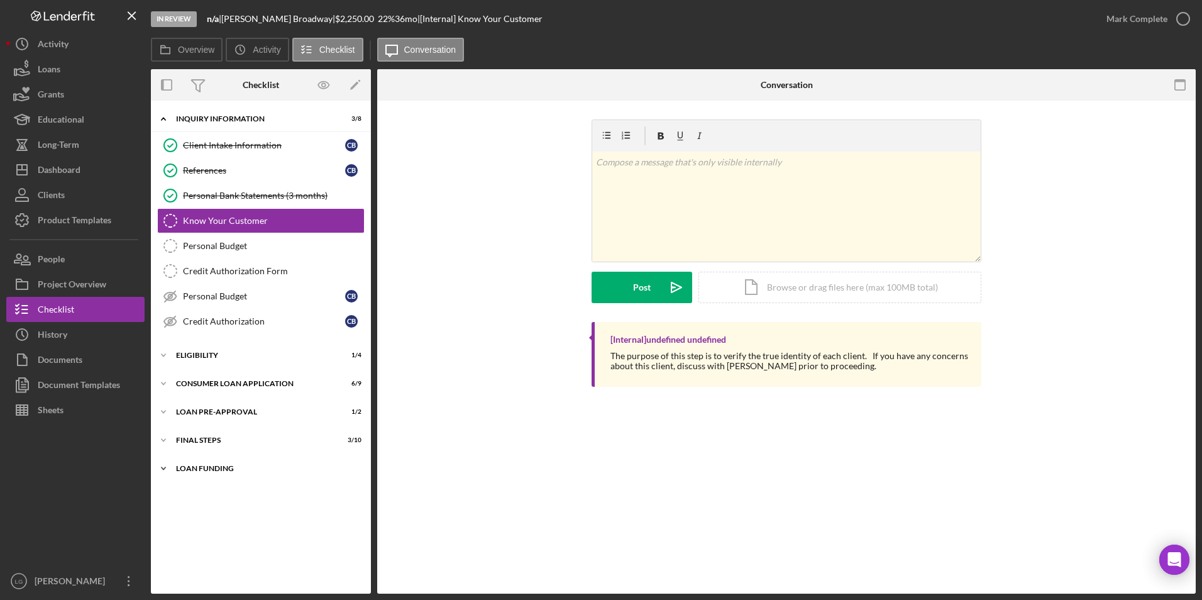
click at [208, 460] on div "Icon/Expander Loan Funding 0 / 1" at bounding box center [261, 468] width 220 height 25
click at [196, 431] on div "Icon/Expander FINAL STEPS 3 / 10" at bounding box center [261, 440] width 220 height 25
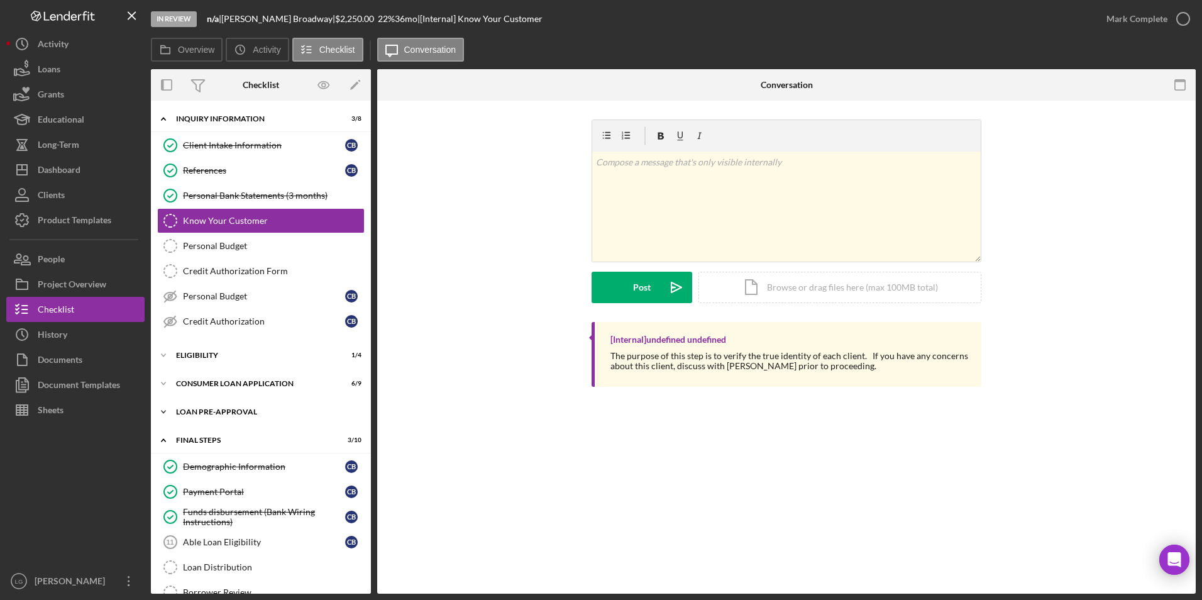
click at [196, 406] on div "Icon/Expander Loan Pre-Approval 1 / 2" at bounding box center [261, 411] width 220 height 25
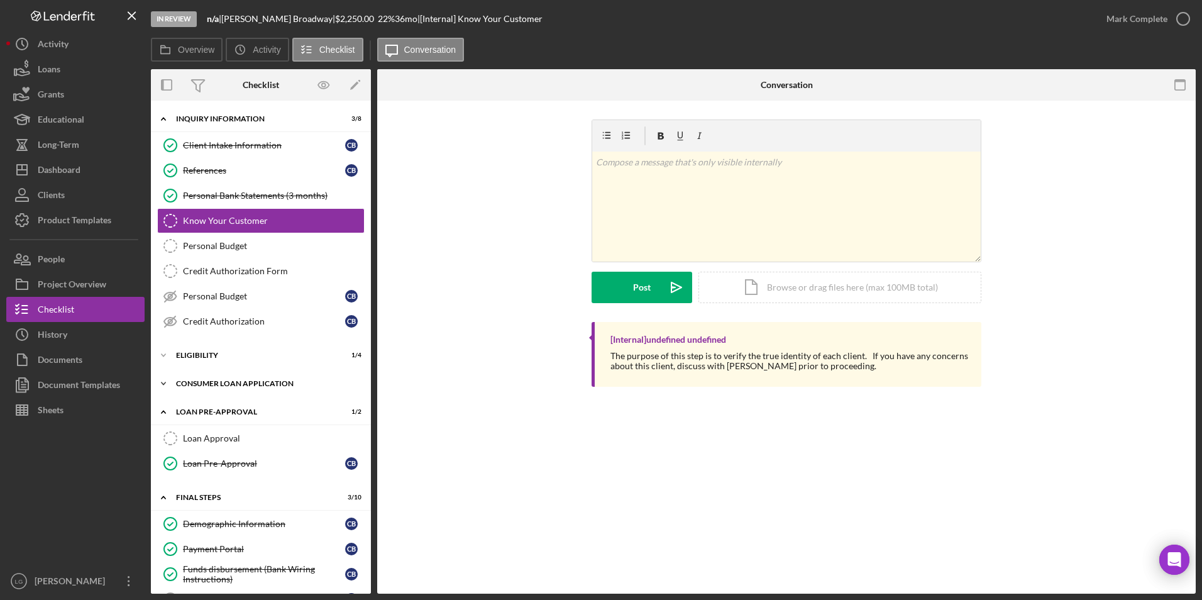
drag, startPoint x: 196, startPoint y: 385, endPoint x: 196, endPoint y: 376, distance: 9.4
click at [196, 381] on div "Consumer Loan Application" at bounding box center [265, 384] width 179 height 8
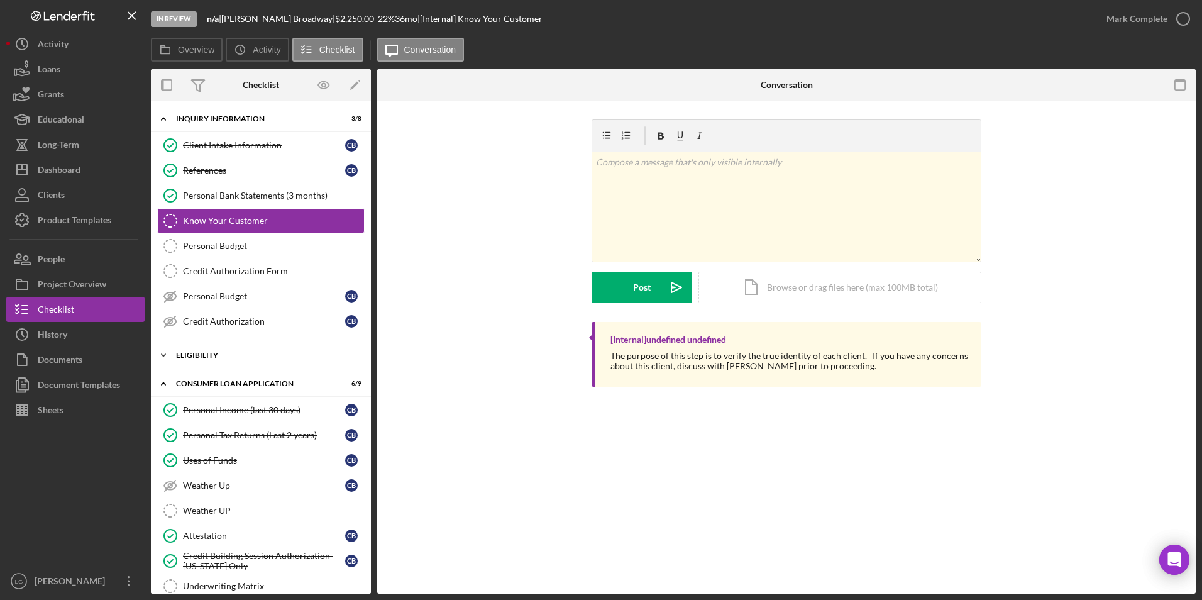
click at [196, 353] on div "Eligibility" at bounding box center [265, 355] width 179 height 8
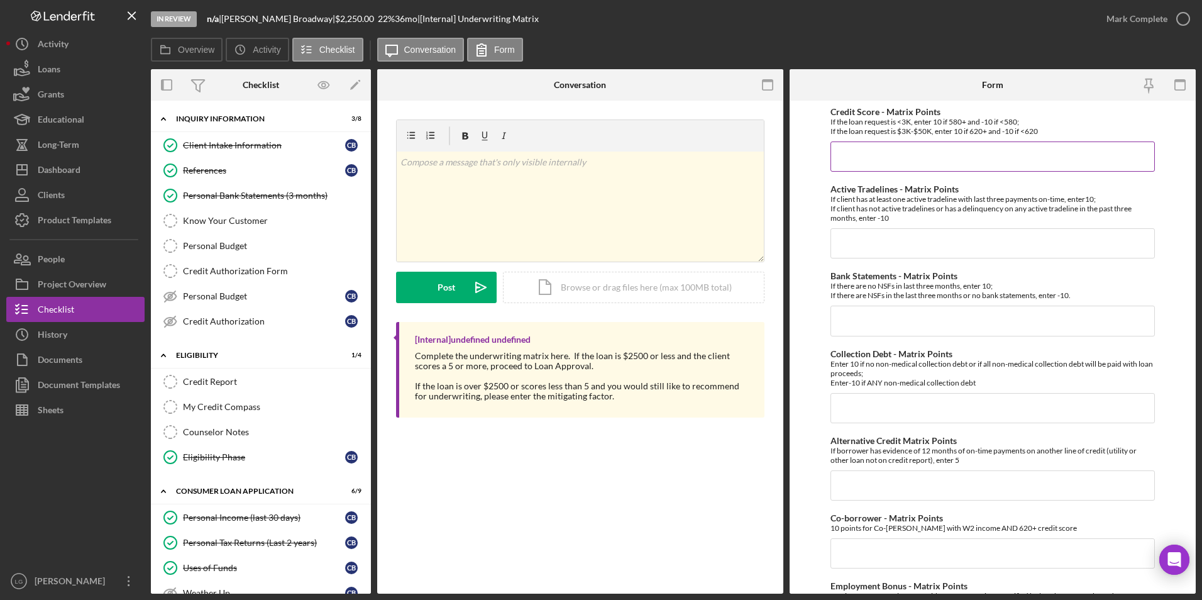
drag, startPoint x: 853, startPoint y: 147, endPoint x: 860, endPoint y: 157, distance: 12.6
click at [853, 147] on input "Credit Score - Matrix Points" at bounding box center [993, 156] width 325 height 30
click at [923, 170] on input "Credit Score - Matrix Points" at bounding box center [993, 156] width 325 height 30
type input "-10"
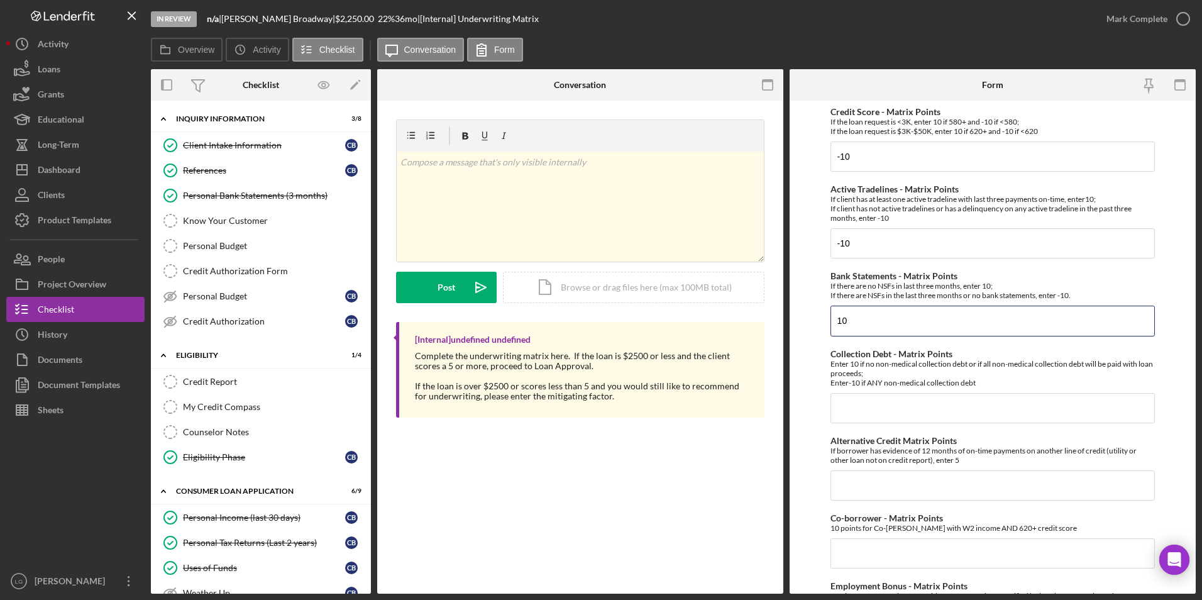
type input "10"
type input "-10"
type input "0"
type input "5"
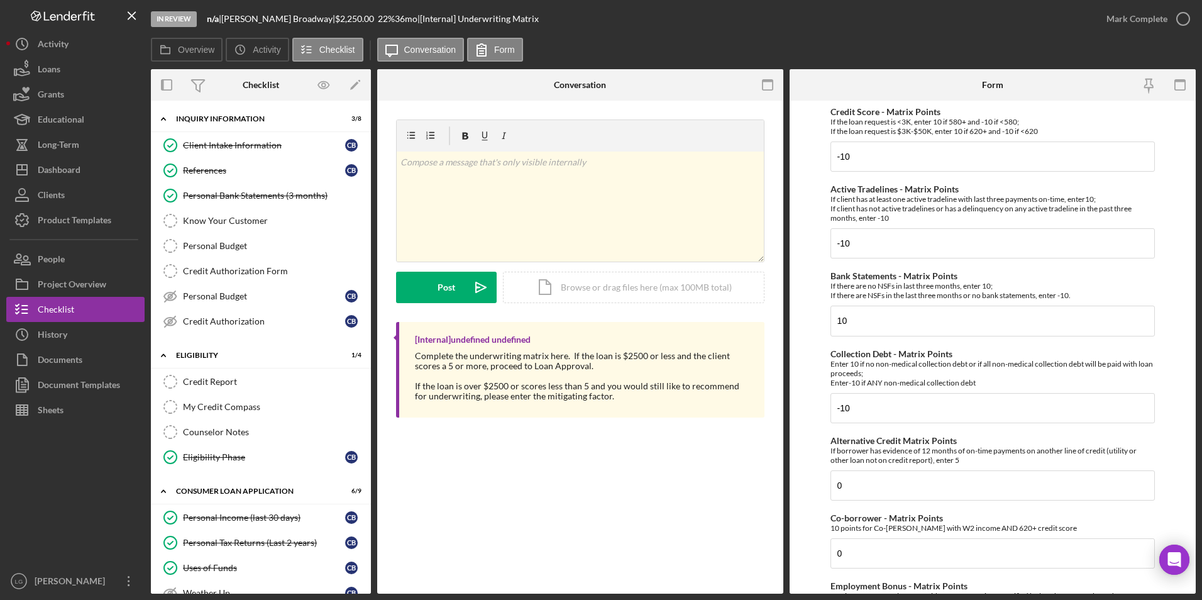
type input "0"
click at [498, 160] on p at bounding box center [581, 162] width 360 height 14
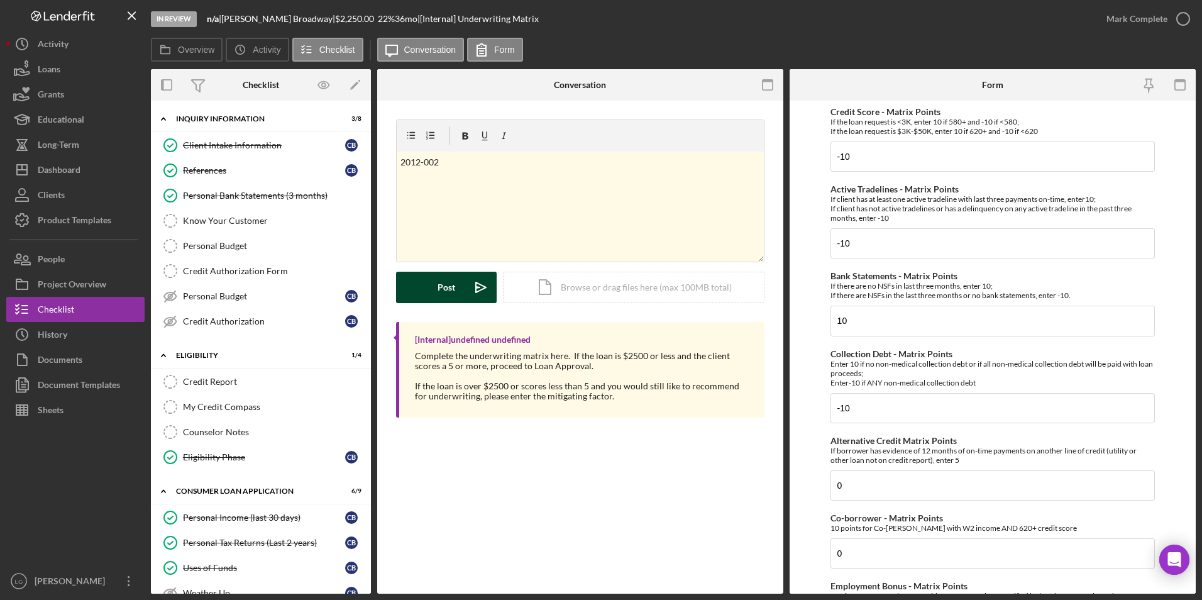
click at [438, 292] on div "Post" at bounding box center [447, 287] width 18 height 31
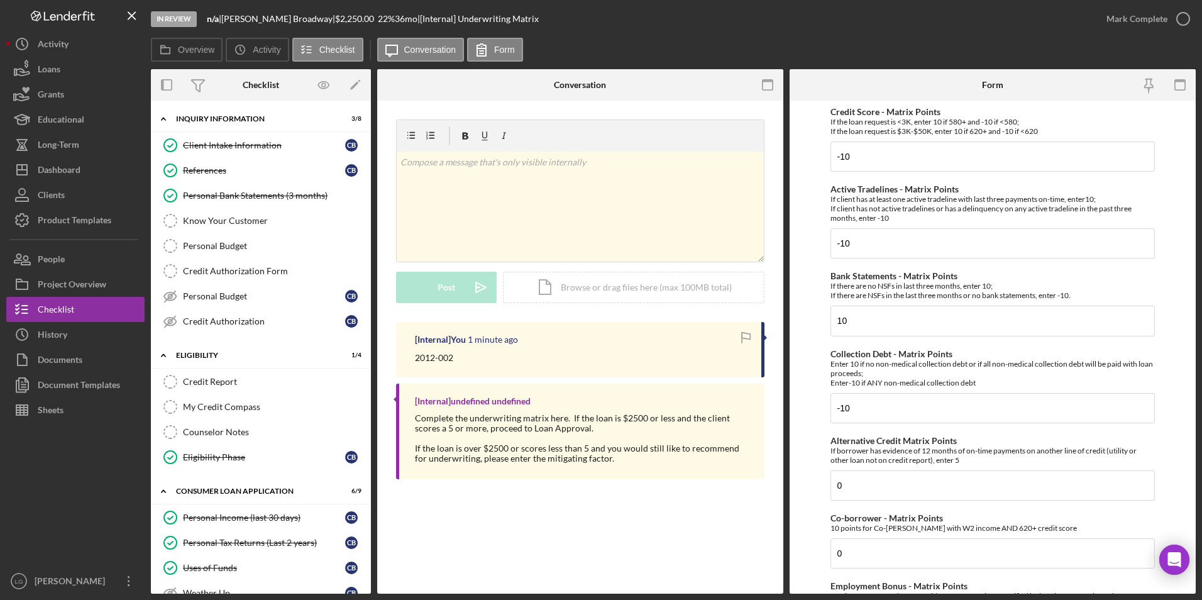
type input "5"
checkbox input "true"
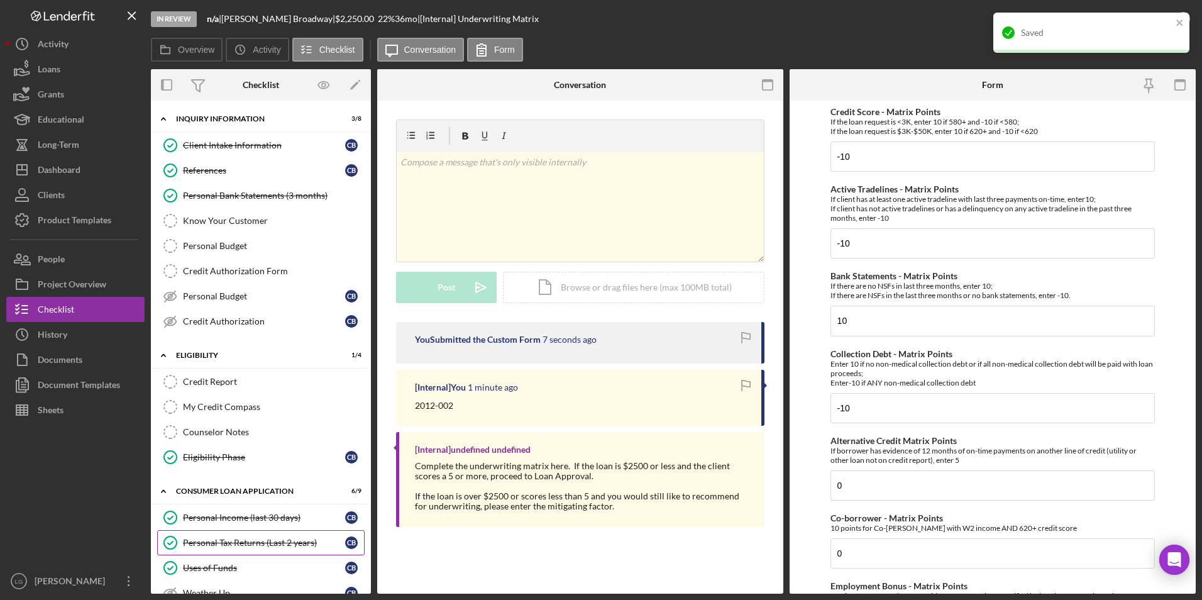
drag, startPoint x: 267, startPoint y: 348, endPoint x: 278, endPoint y: 355, distance: 12.9
click at [267, 538] on div "Personal Tax Returns (Last 2 years)" at bounding box center [264, 543] width 162 height 10
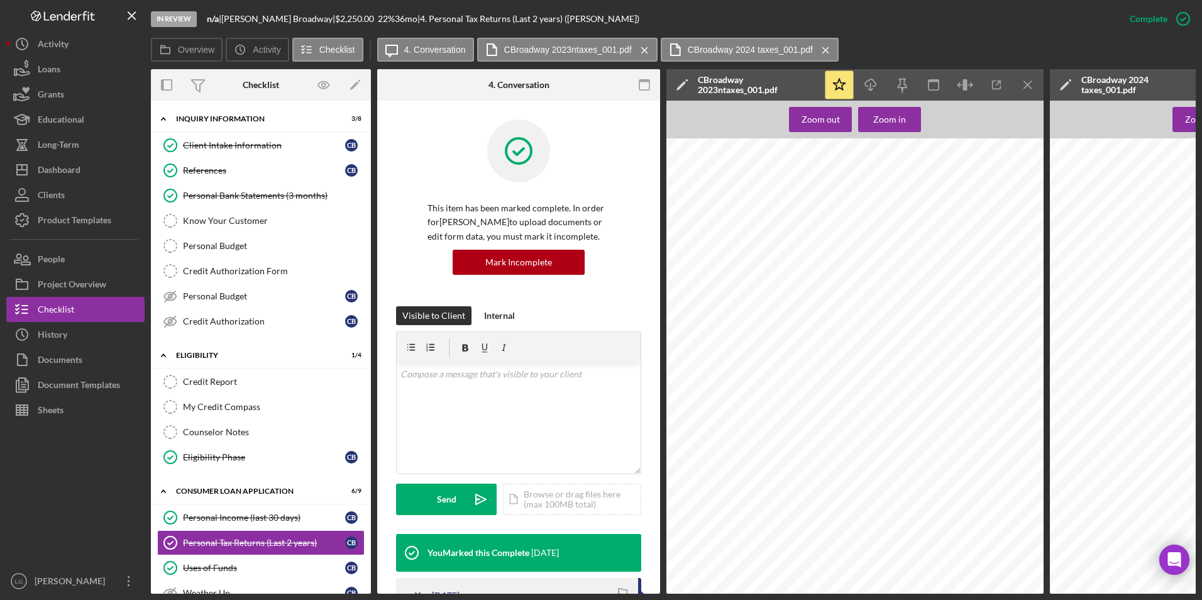
drag, startPoint x: 266, startPoint y: 21, endPoint x: 230, endPoint y: 18, distance: 36.0
click at [230, 18] on div "Cynthia Broadway |" at bounding box center [278, 19] width 114 height 10
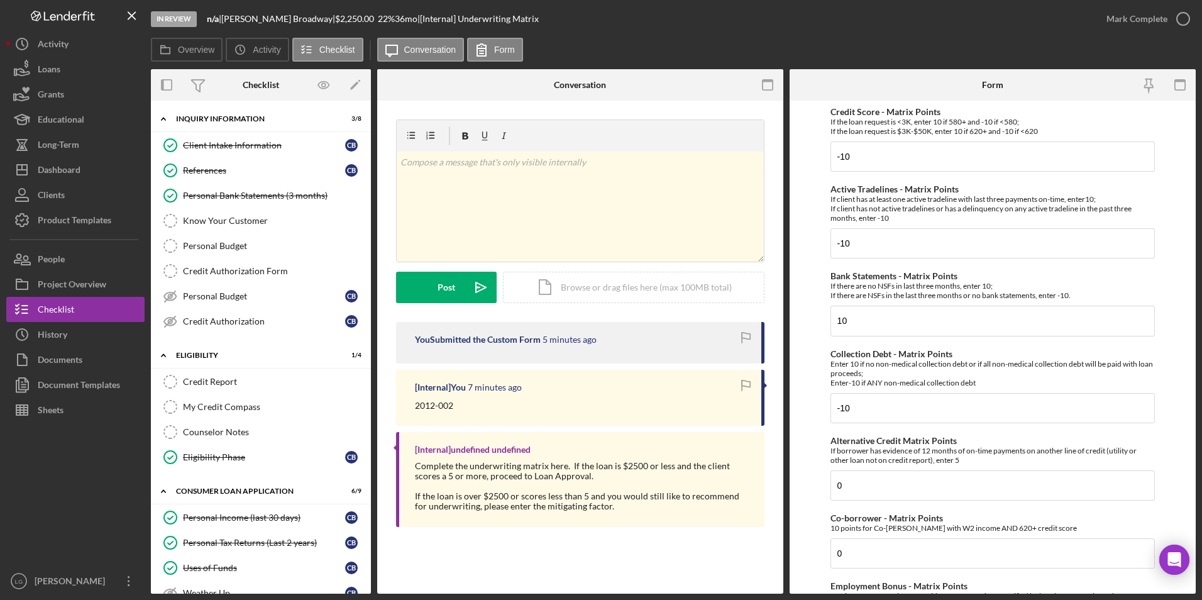
drag, startPoint x: 863, startPoint y: 336, endPoint x: 791, endPoint y: 327, distance: 72.2
click at [791, 327] on form "Credit Score - Matrix Points If the loan request is <3K, enter 10 if 580+ and -…" at bounding box center [993, 347] width 406 height 493
type input "-15"
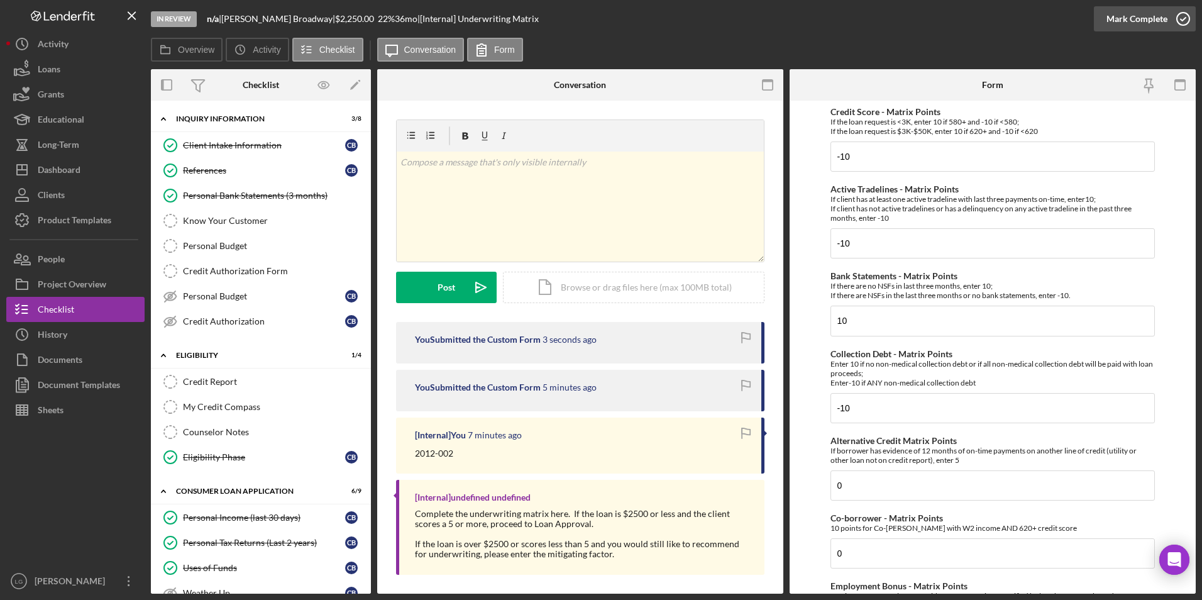
click at [1133, 19] on div "Mark Complete" at bounding box center [1137, 18] width 61 height 25
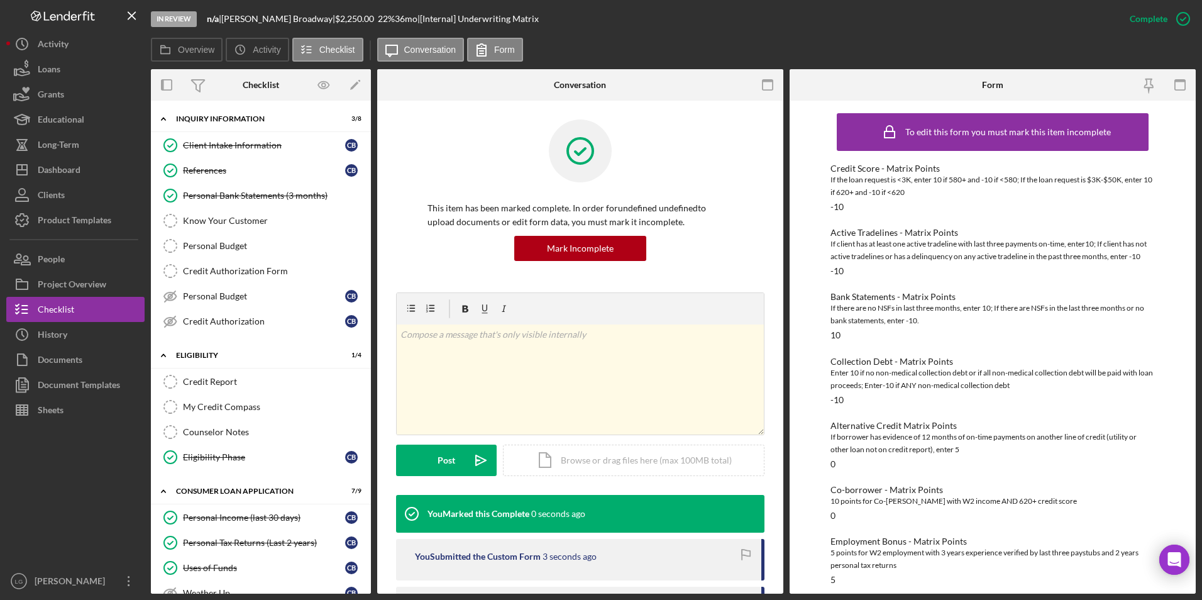
drag, startPoint x: 253, startPoint y: 405, endPoint x: 291, endPoint y: 406, distance: 37.7
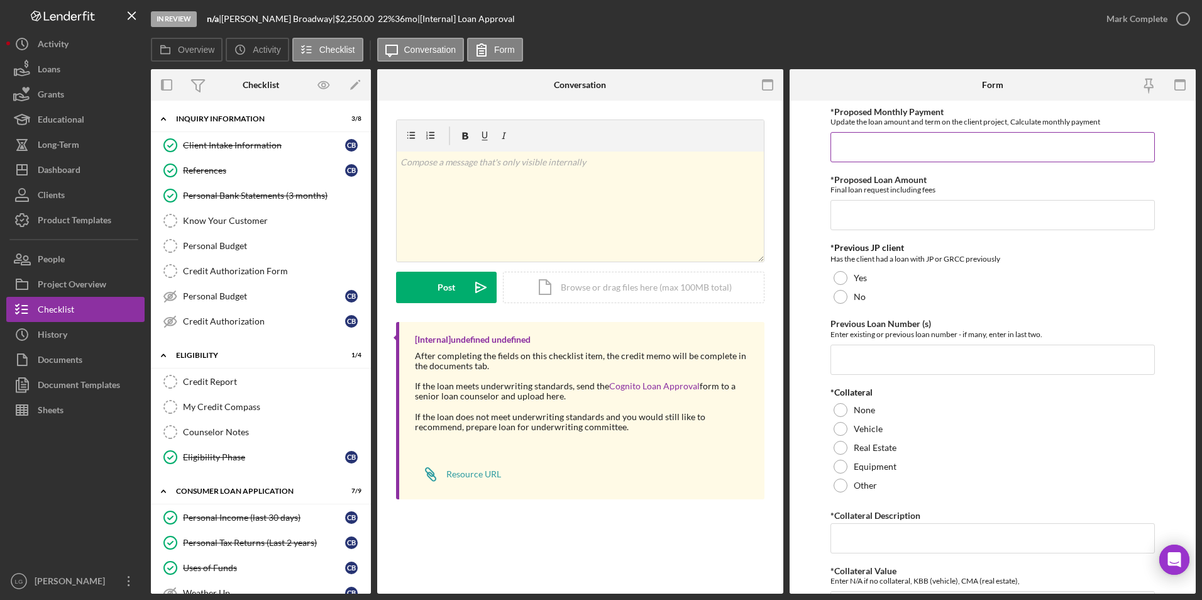
click at [986, 151] on input "*Proposed Monthly Payment" at bounding box center [993, 147] width 325 height 30
drag, startPoint x: 873, startPoint y: 148, endPoint x: 854, endPoint y: 176, distance: 33.1
click at [800, 144] on form "*Proposed Monthly Payment Update the loan amount and term on the client project…" at bounding box center [993, 347] width 406 height 493
type input "$85"
click at [876, 220] on input "*Proposed Loan Amount" at bounding box center [993, 215] width 325 height 30
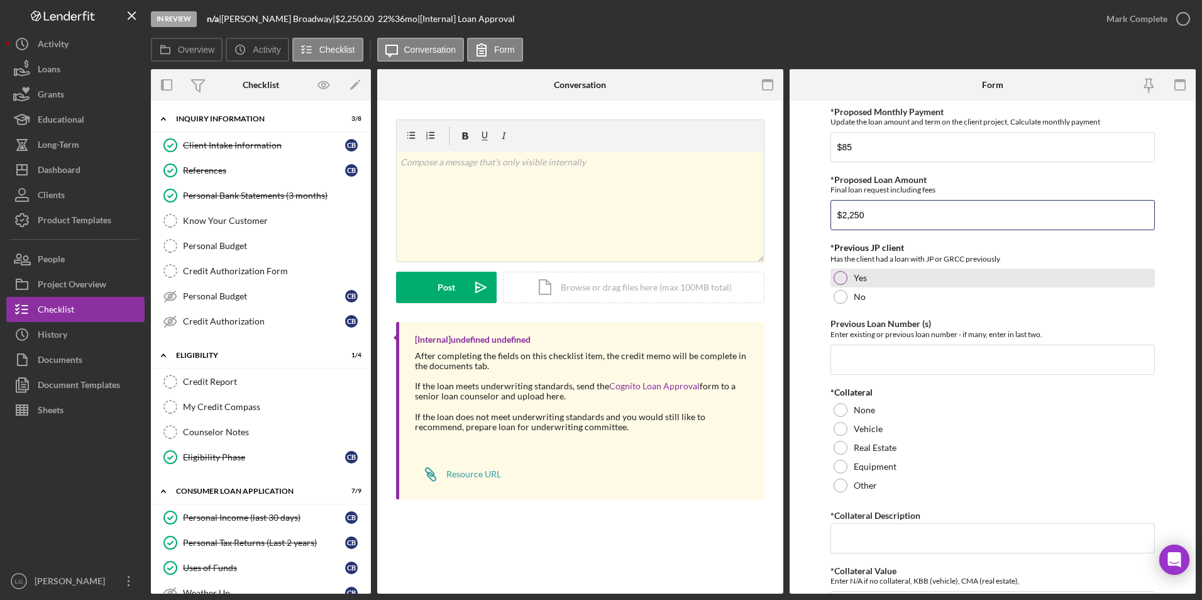
type input "$2,250"
click at [843, 277] on div at bounding box center [841, 278] width 14 height 14
click at [878, 365] on input "Previous Loan Number (s)" at bounding box center [993, 360] width 325 height 30
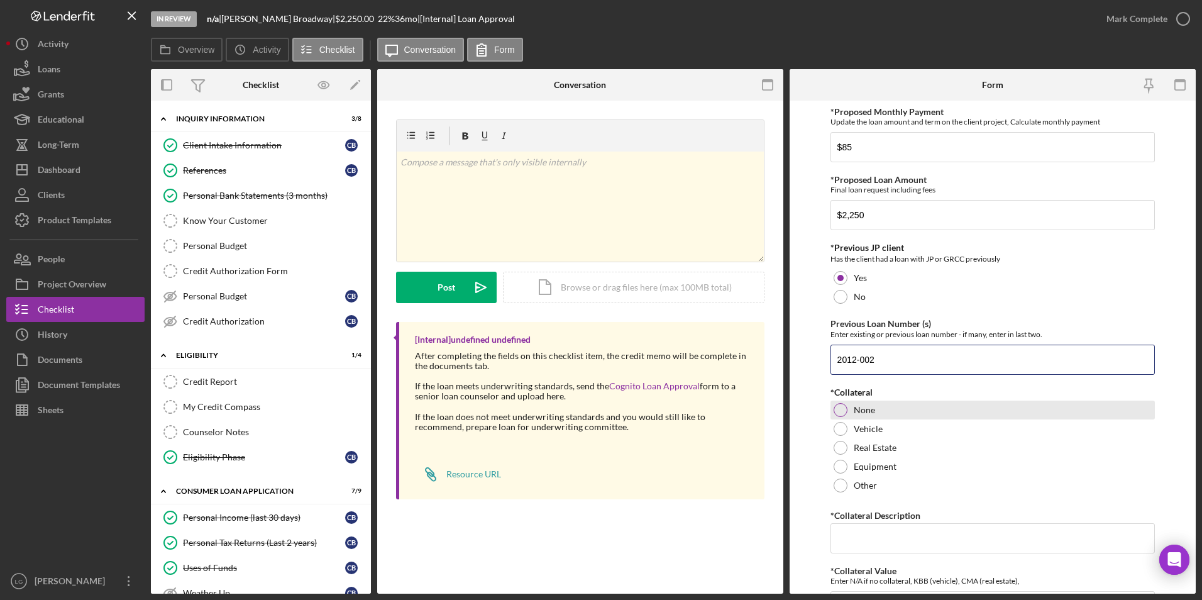
type input "2012-002"
click at [834, 412] on div at bounding box center [841, 410] width 14 height 14
click at [883, 523] on input "*Collateral Description" at bounding box center [993, 538] width 325 height 30
type input "N/A"
click at [848, 591] on input "*Collateral Value" at bounding box center [993, 606] width 325 height 30
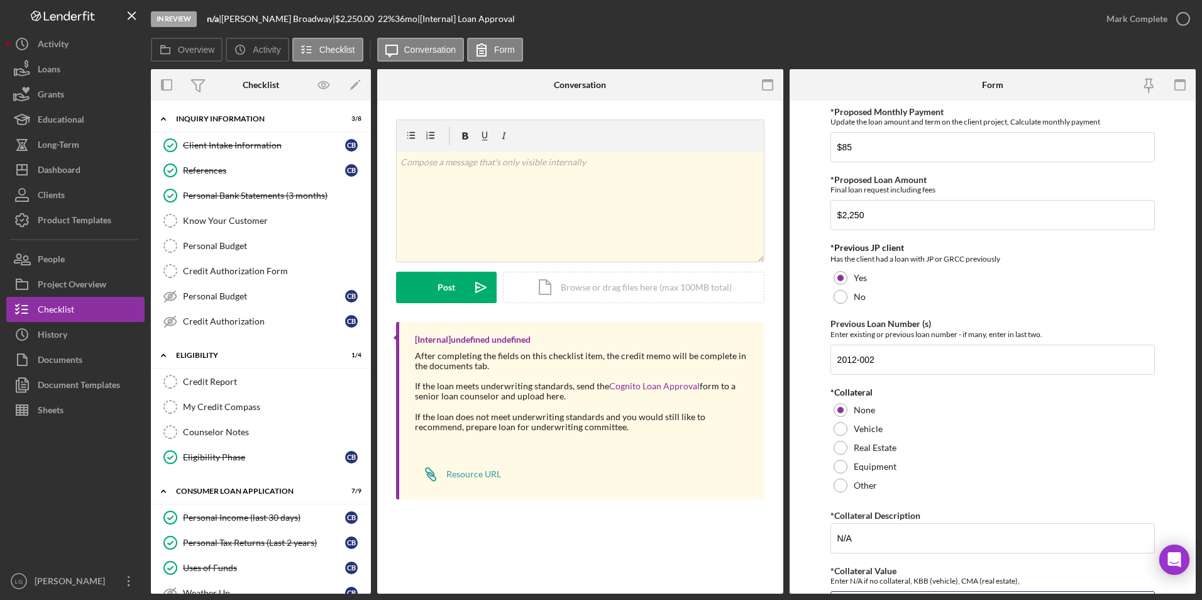
type input "N/A"
type textarea "-Bank Statements"
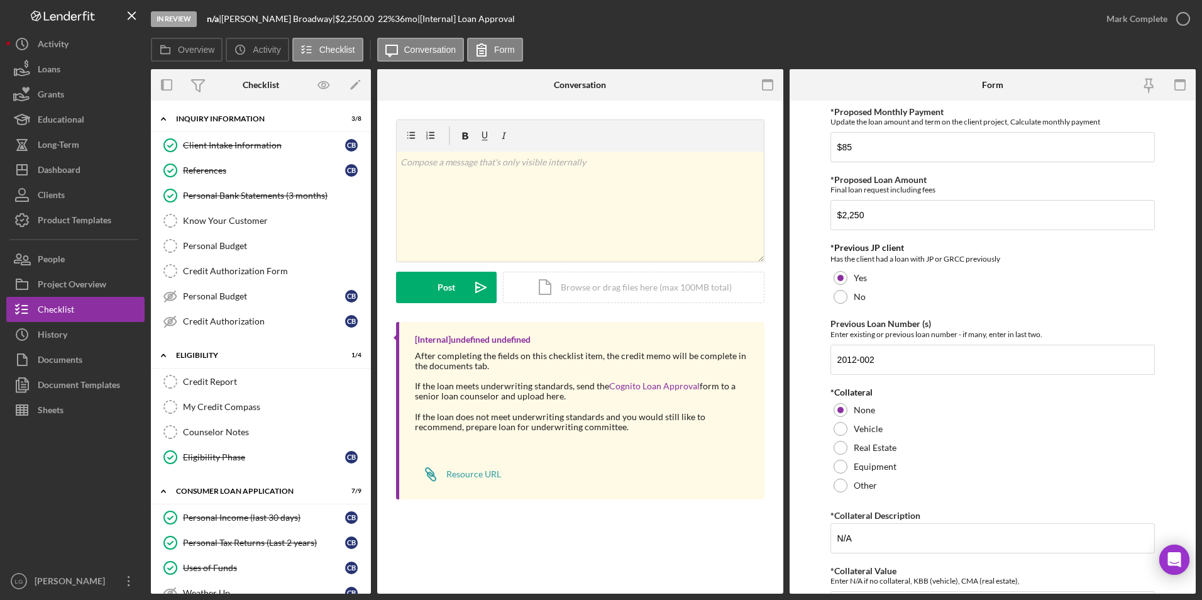
type textarea "-active lines -collection debt -"
type input "36"
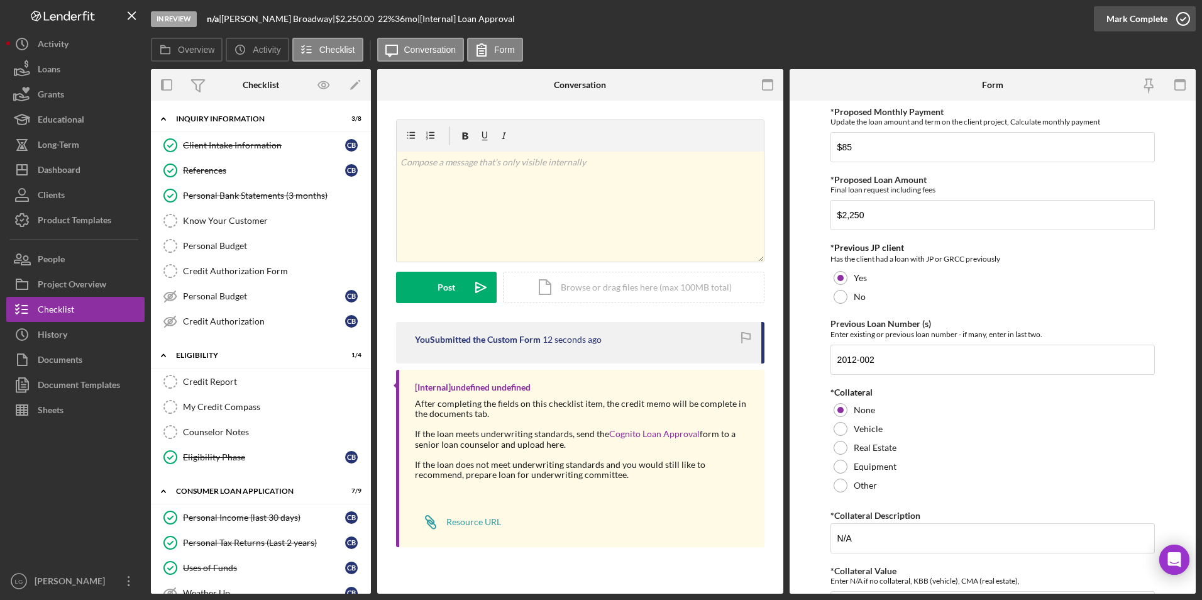
click at [1131, 26] on div "Mark Complete" at bounding box center [1137, 18] width 61 height 25
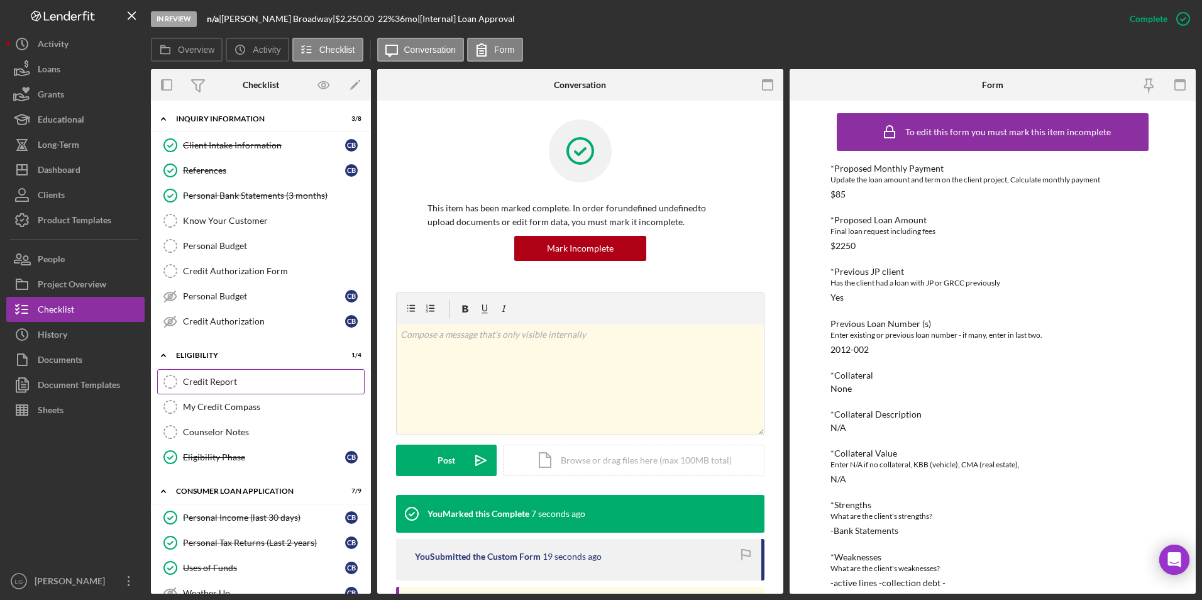
click at [227, 377] on div "Credit Report" at bounding box center [273, 382] width 181 height 10
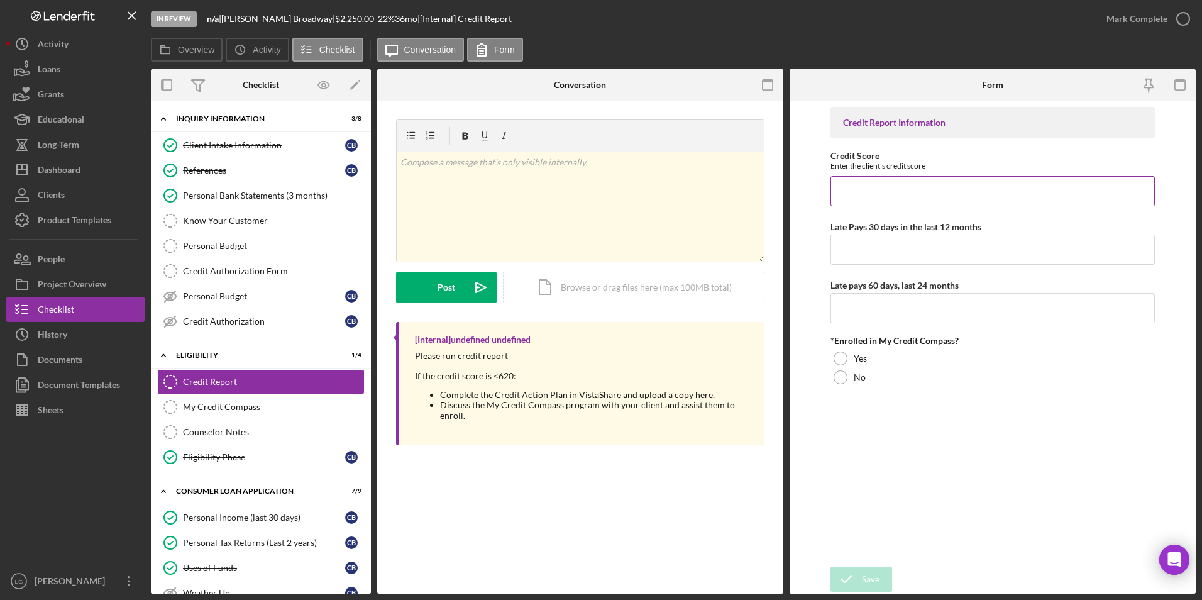
click at [935, 184] on input "Credit Score" at bounding box center [993, 191] width 325 height 30
click at [890, 197] on input "Credit Score" at bounding box center [993, 191] width 325 height 30
type input "559"
click at [981, 252] on input "Late Pays 30 days in the last 12 months" at bounding box center [993, 250] width 325 height 30
type input "12"
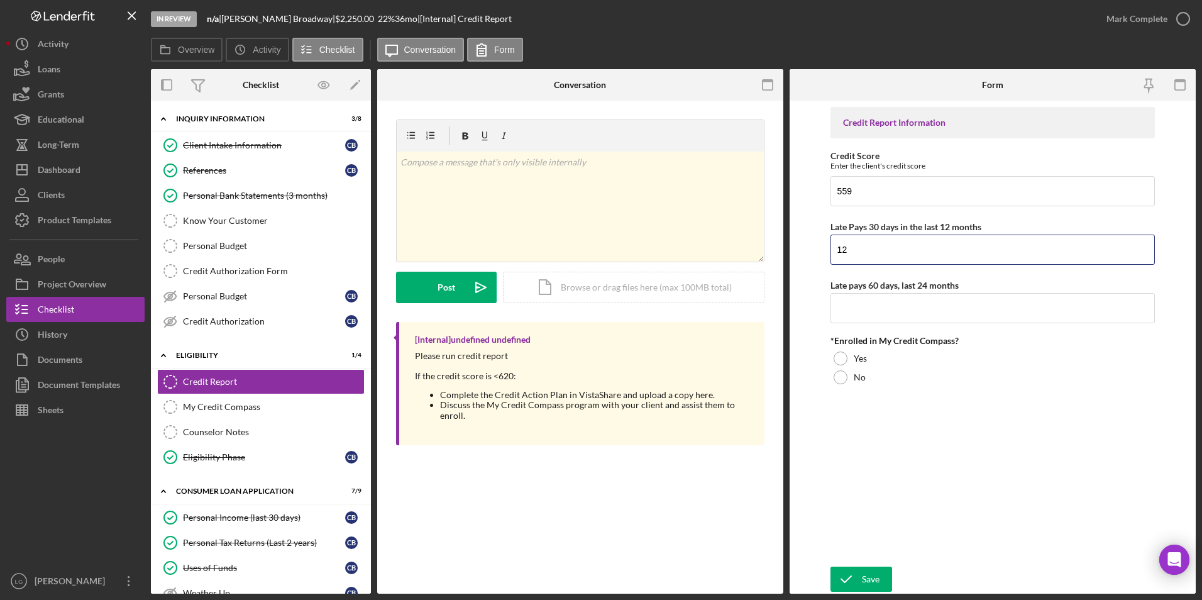
drag, startPoint x: 846, startPoint y: 252, endPoint x: 799, endPoint y: 250, distance: 47.2
click at [799, 250] on form "Credit Report Information Credit Score Enter the client's credit score 559 Late…" at bounding box center [993, 347] width 406 height 493
click at [927, 307] on input "Late pays 60 days, last 24 months" at bounding box center [993, 308] width 325 height 30
type input "12"
click at [896, 255] on input "Late Pays 30 days in the last 12 months" at bounding box center [993, 250] width 325 height 30
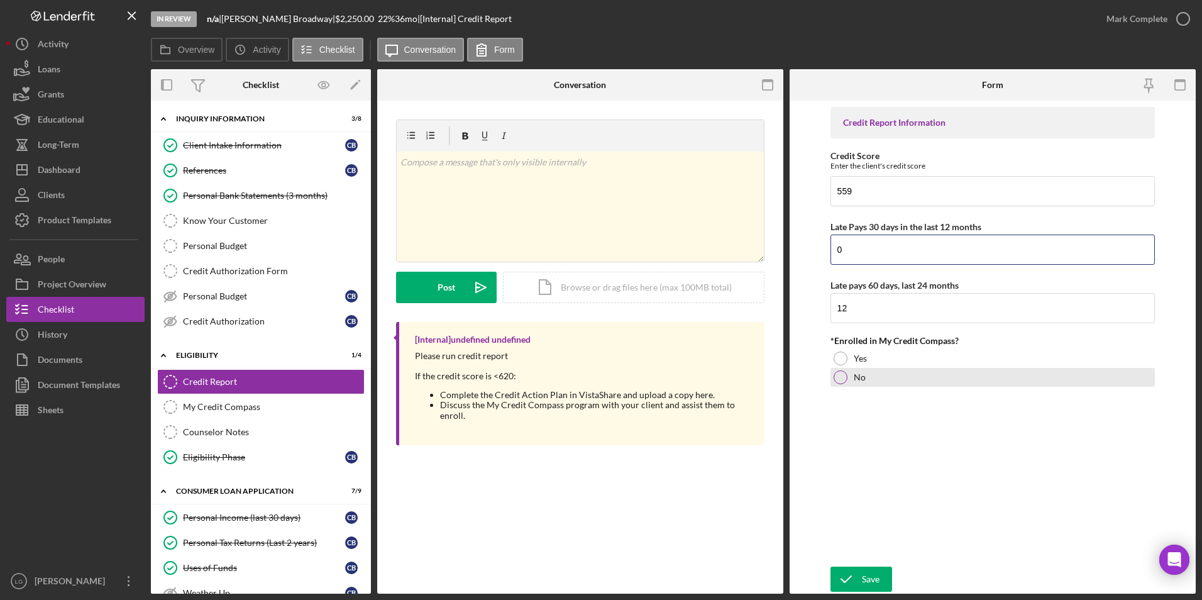
type input "0"
click at [838, 372] on div at bounding box center [841, 377] width 14 height 14
click at [857, 580] on icon "submit" at bounding box center [846, 578] width 31 height 31
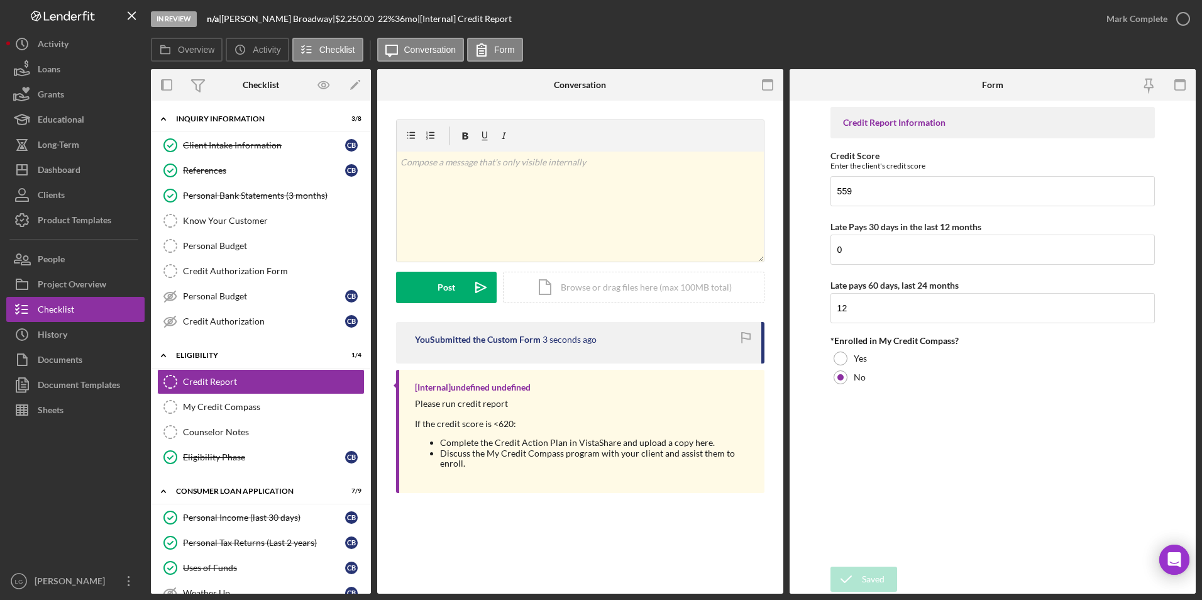
click at [1144, 18] on div "Mark Complete" at bounding box center [1137, 18] width 61 height 25
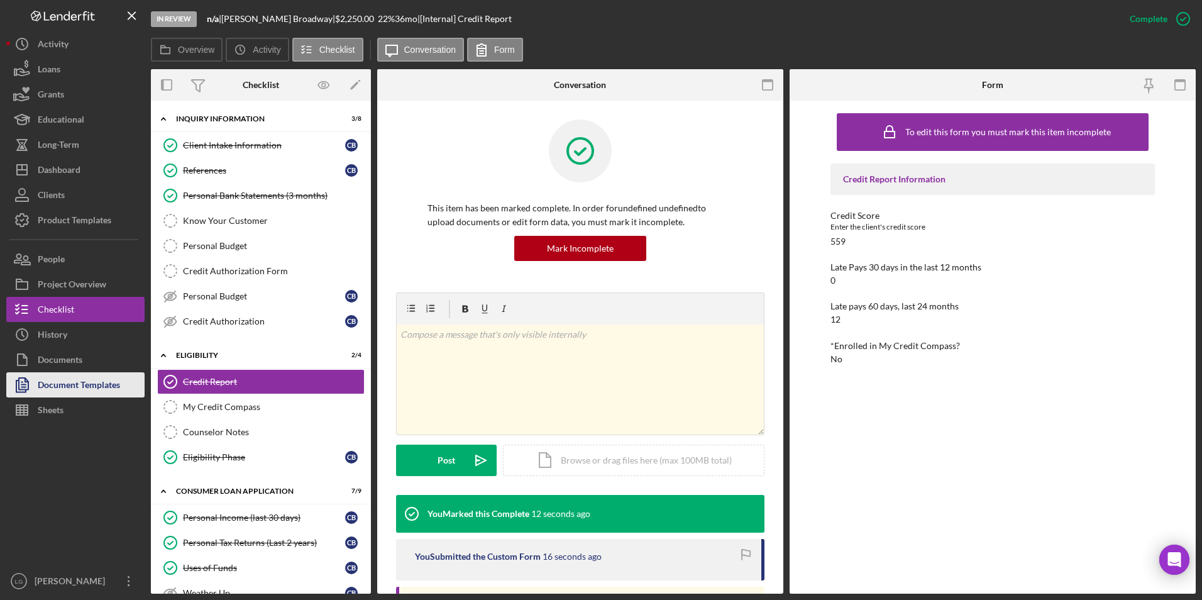
click at [68, 384] on div "Document Templates" at bounding box center [79, 386] width 82 height 28
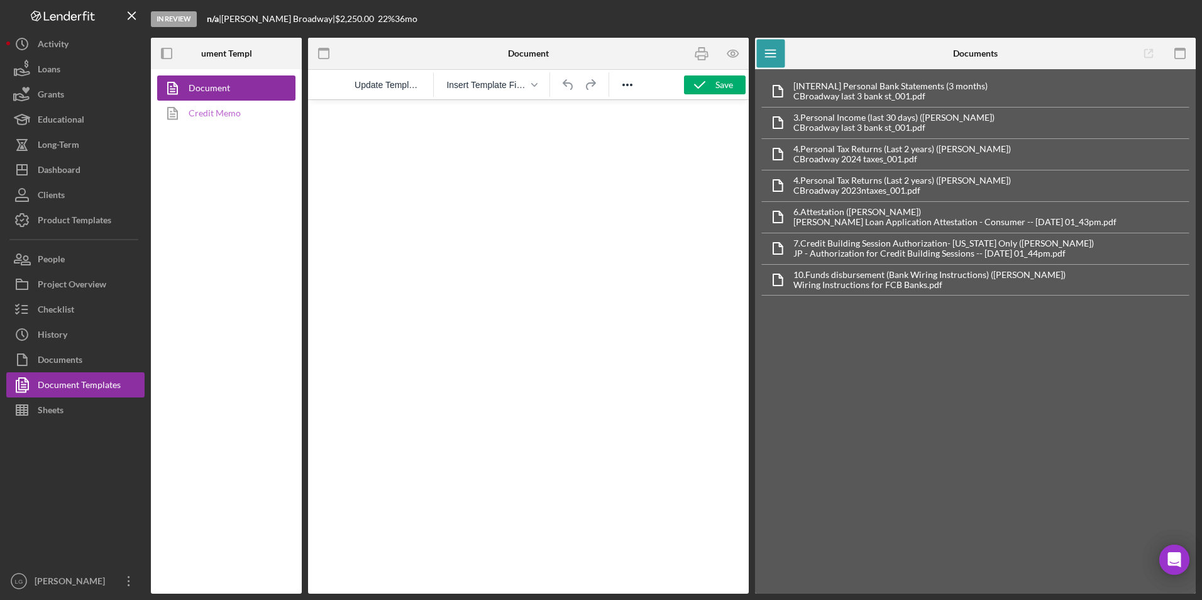
click at [189, 114] on link "Credit Memo" at bounding box center [223, 113] width 132 height 25
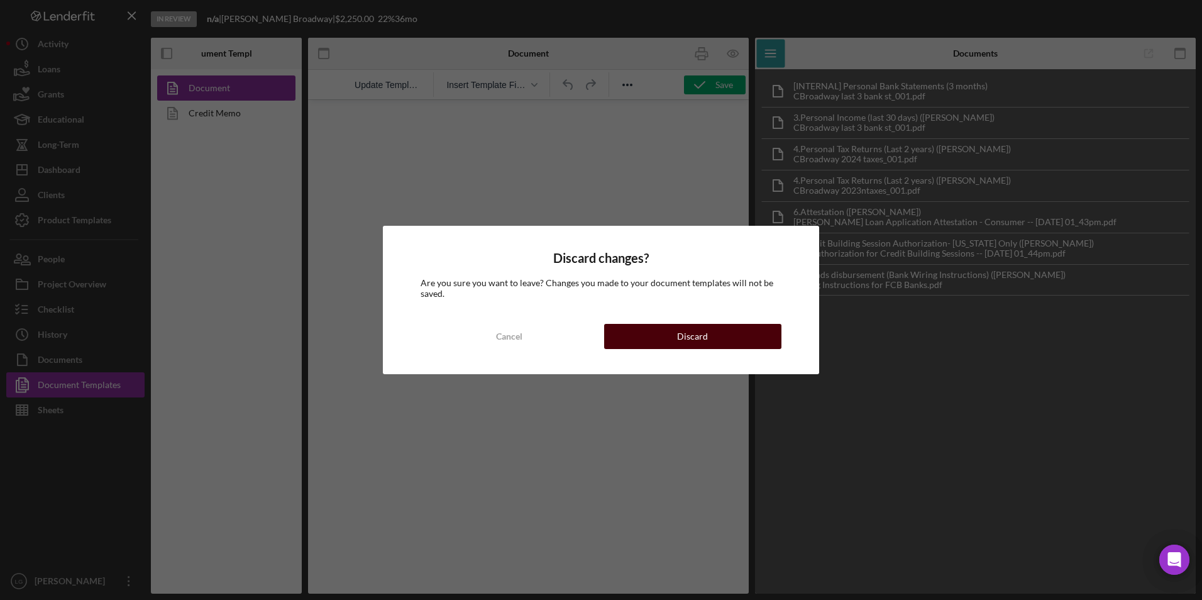
click at [640, 326] on button "Discard" at bounding box center [692, 336] width 177 height 25
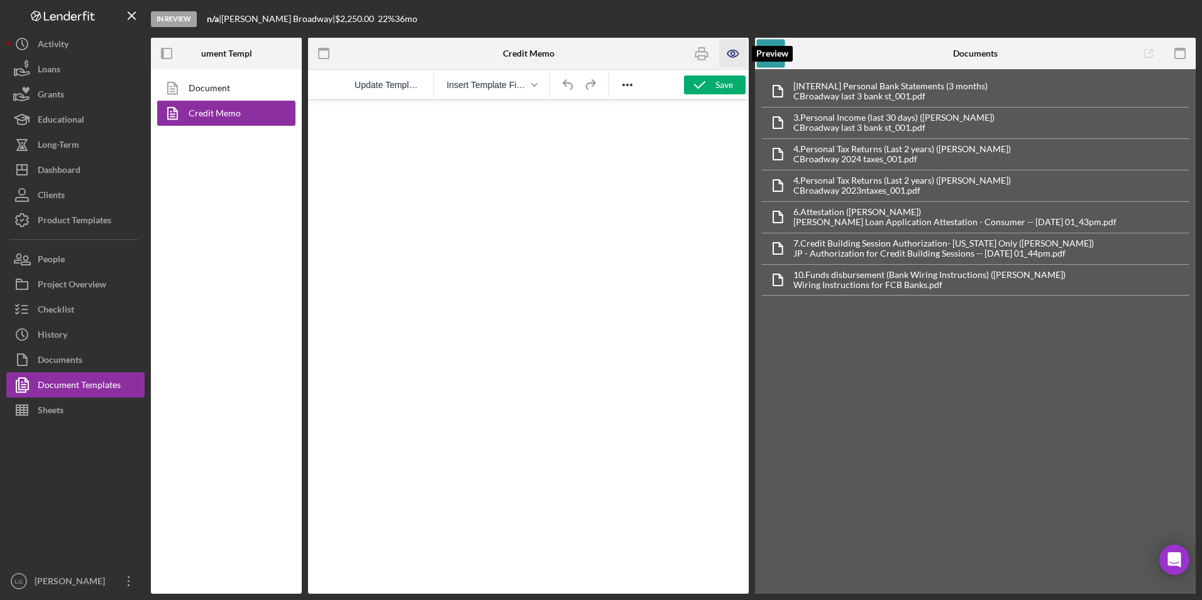
click at [727, 61] on icon "button" at bounding box center [733, 54] width 28 height 28
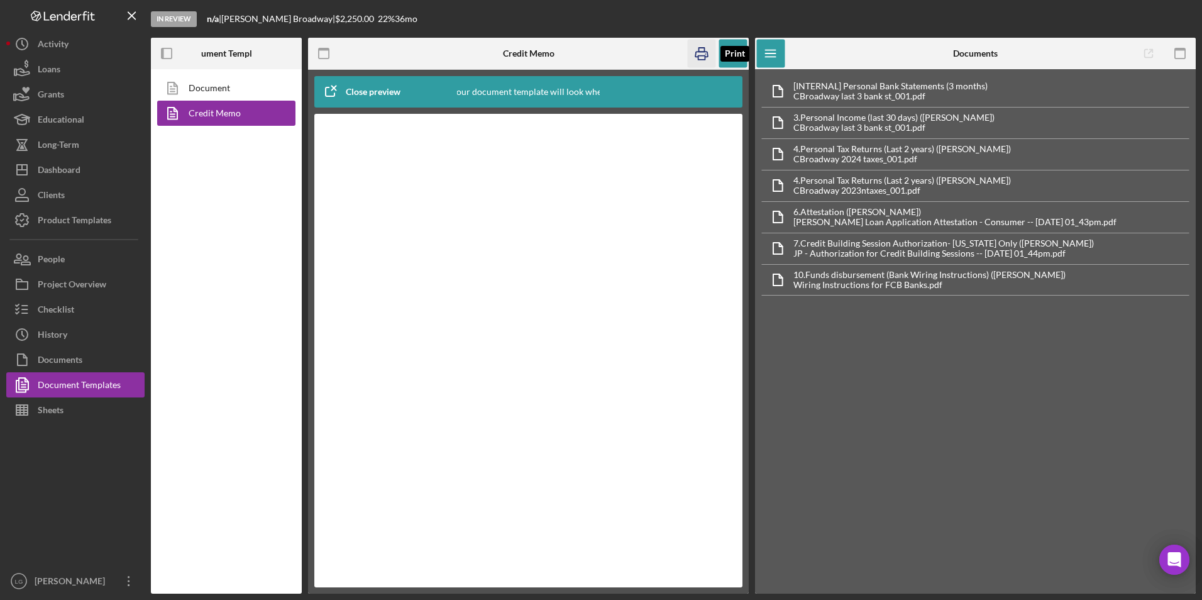
click at [700, 50] on icon "button" at bounding box center [702, 54] width 28 height 28
click at [67, 163] on div "Dashboard" at bounding box center [59, 171] width 43 height 28
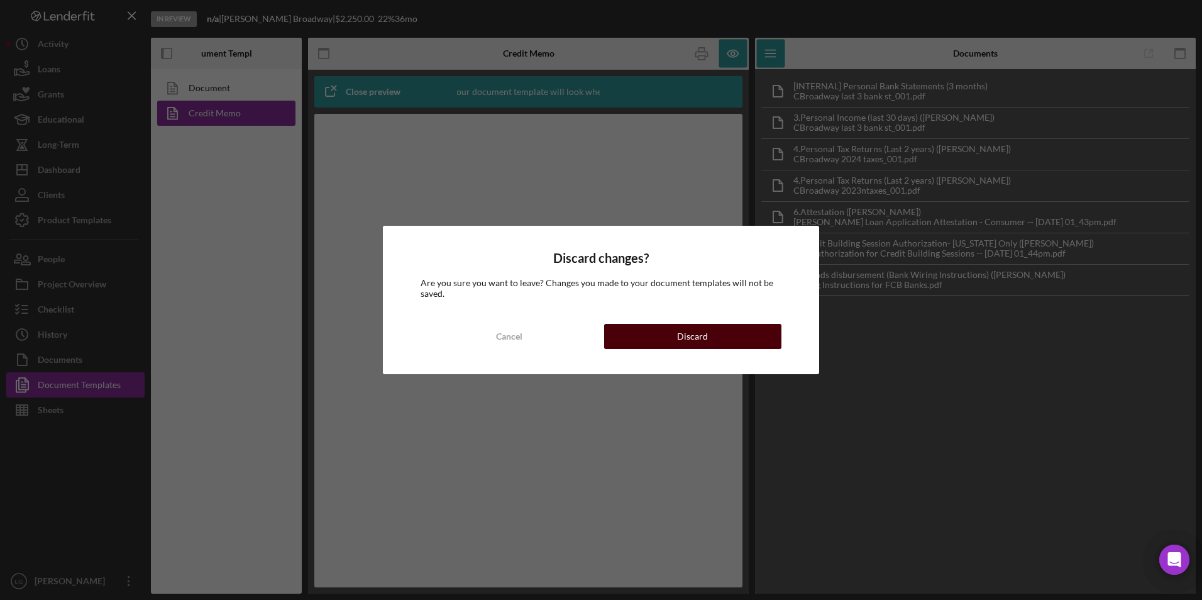
click at [671, 334] on button "Discard" at bounding box center [692, 336] width 177 height 25
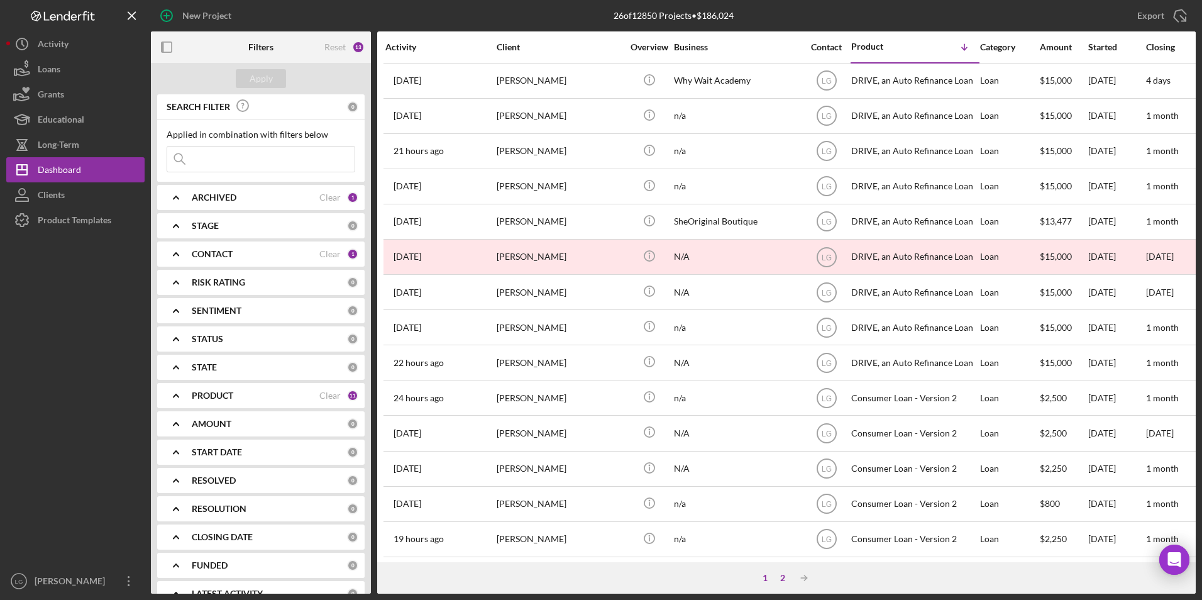
click at [785, 580] on div "2" at bounding box center [783, 578] width 18 height 10
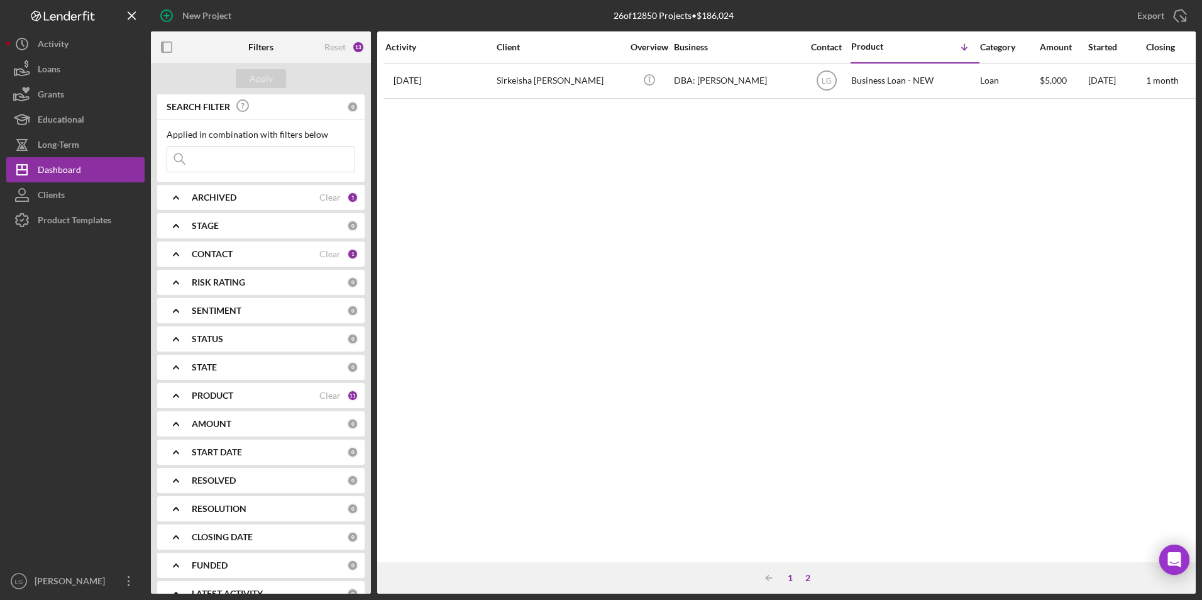
click at [790, 573] on div "1" at bounding box center [791, 578] width 18 height 10
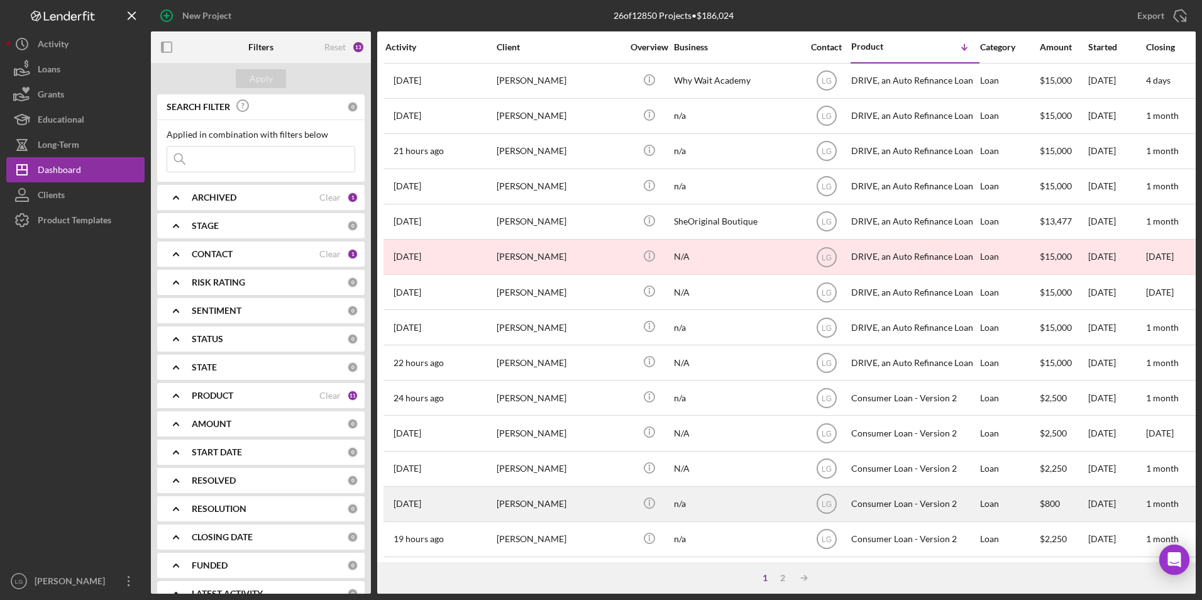
click at [507, 487] on div "Marilyn Jones" at bounding box center [560, 503] width 126 height 33
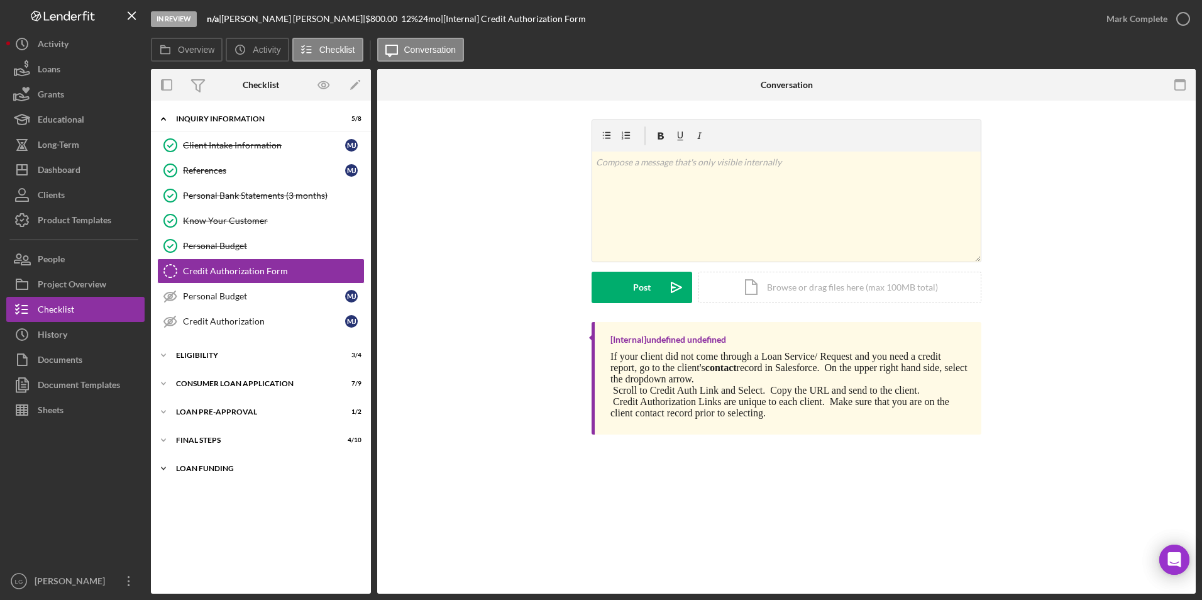
click at [187, 467] on div "Loan Funding" at bounding box center [265, 469] width 179 height 8
drag, startPoint x: 192, startPoint y: 411, endPoint x: 187, endPoint y: 396, distance: 16.1
click at [192, 410] on div "Loan Pre-Approval" at bounding box center [253, 412] width 154 height 8
click at [182, 375] on div "Icon/Expander Consumer Loan Application 7 / 9" at bounding box center [261, 383] width 220 height 25
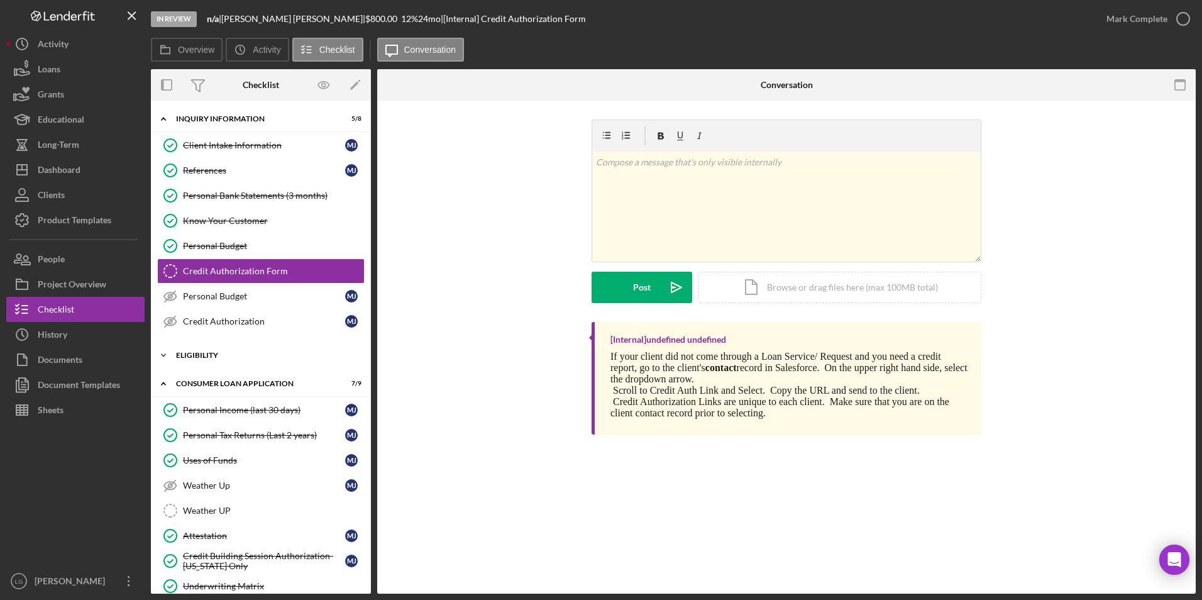
click at [182, 354] on div "Eligibility" at bounding box center [265, 355] width 179 height 8
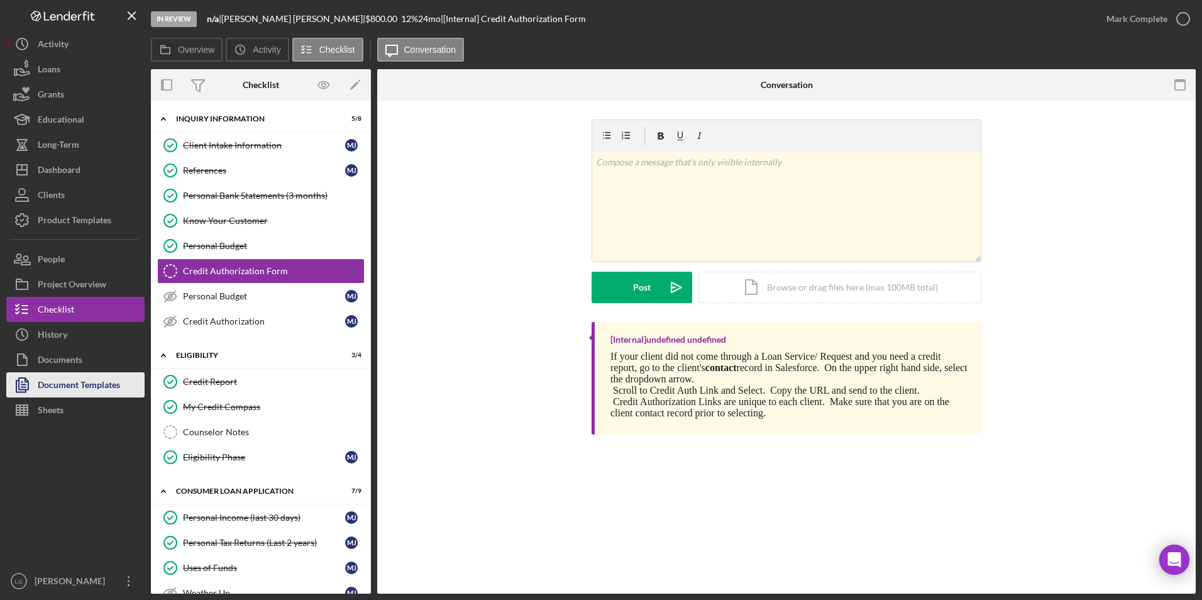
click at [67, 384] on div "Document Templates" at bounding box center [79, 386] width 82 height 28
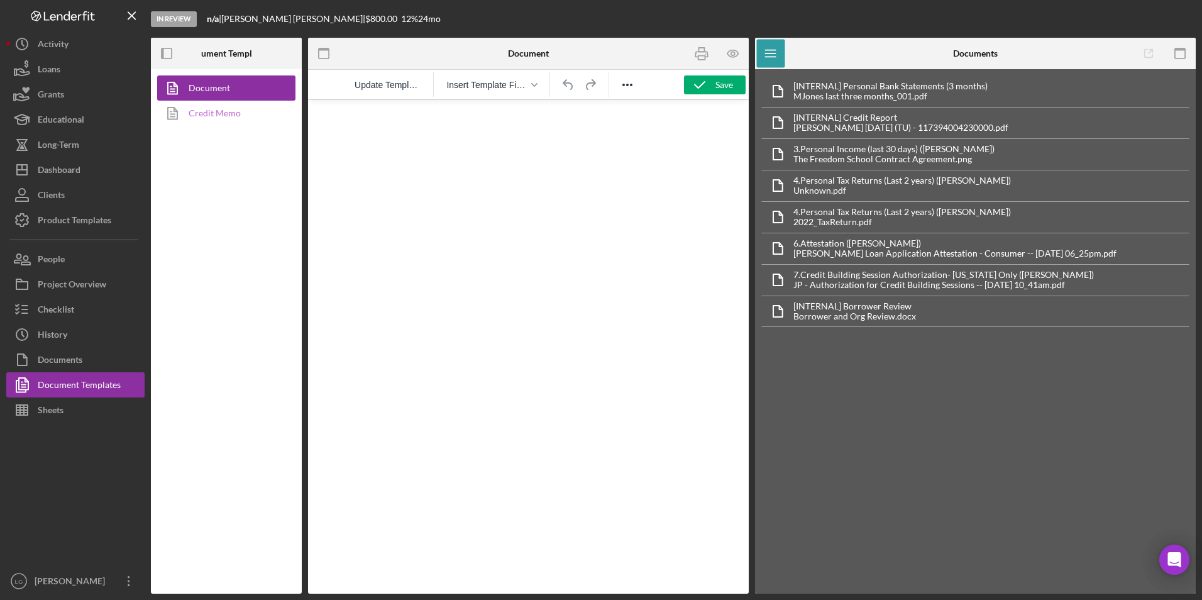
click at [193, 119] on link "Credit Memo" at bounding box center [223, 113] width 132 height 25
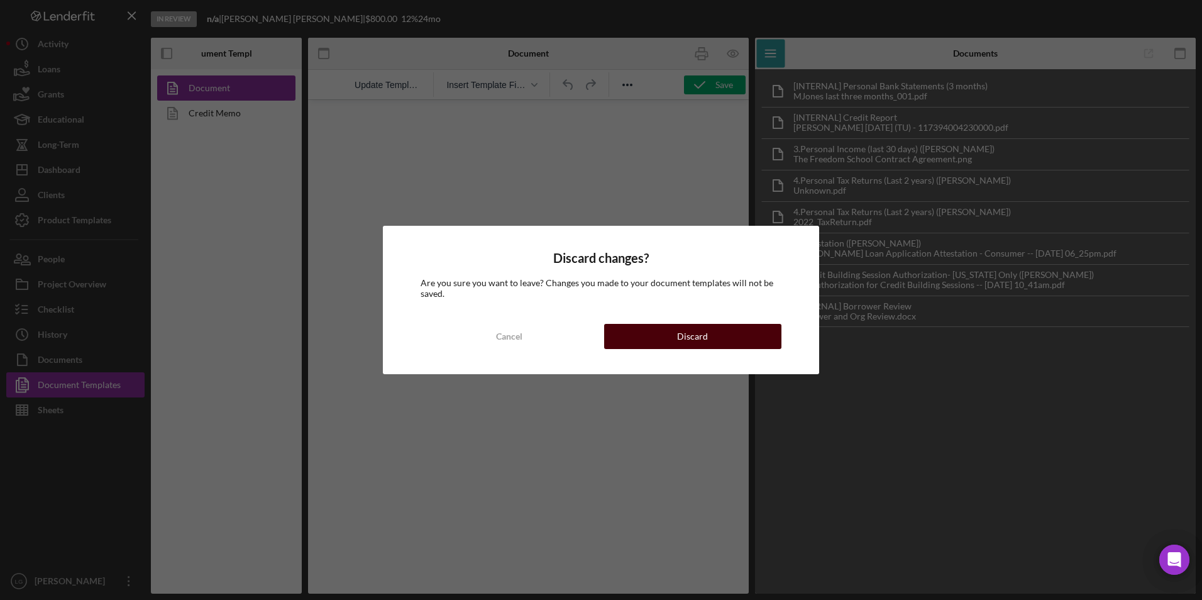
click at [667, 335] on button "Discard" at bounding box center [692, 336] width 177 height 25
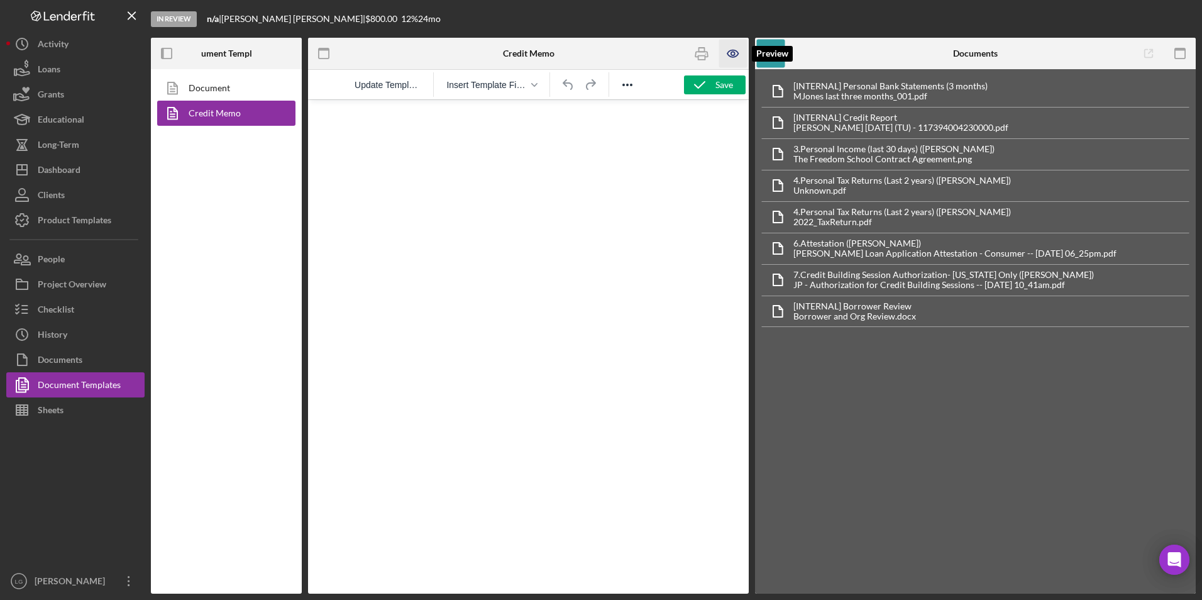
click at [729, 55] on icon "button" at bounding box center [733, 54] width 28 height 28
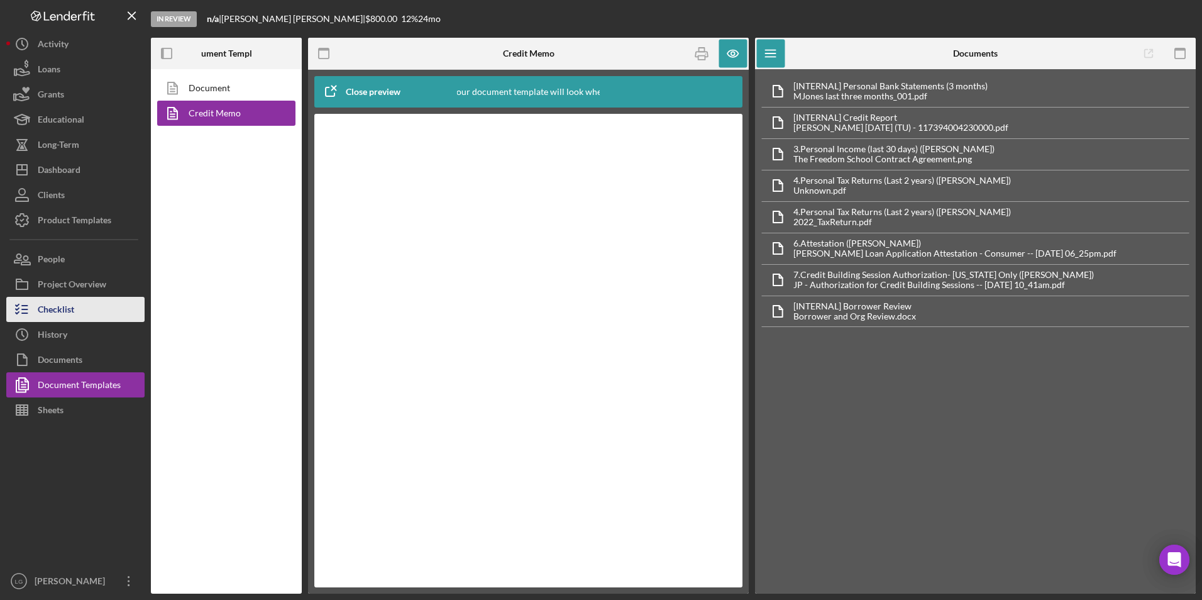
click at [58, 309] on div "Checklist" at bounding box center [56, 311] width 36 height 28
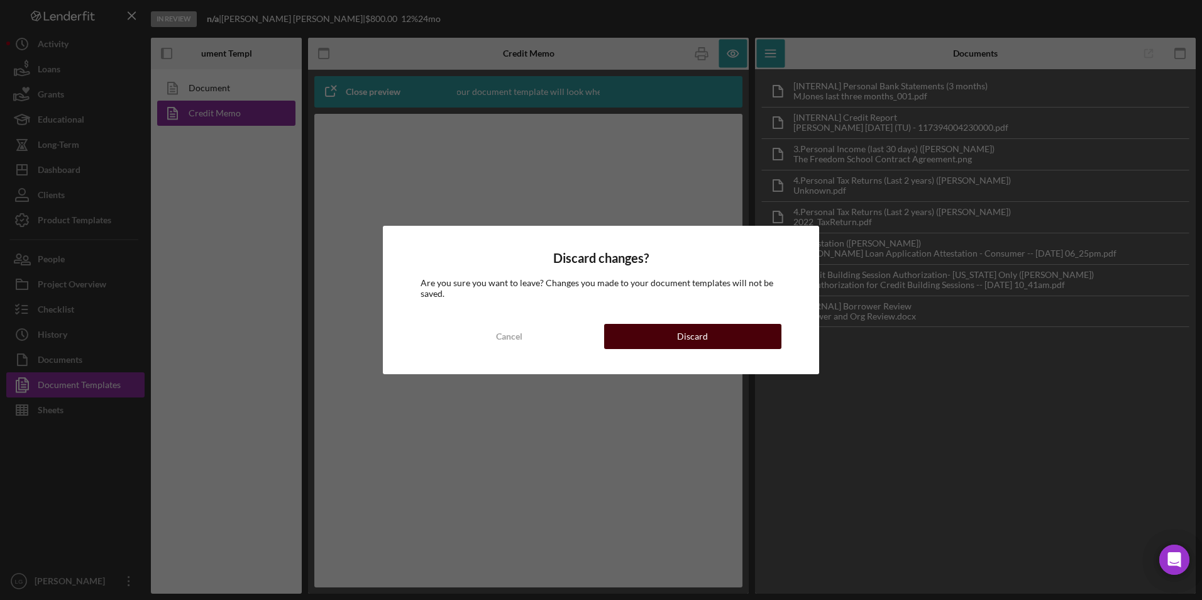
click at [659, 338] on button "Discard" at bounding box center [692, 336] width 177 height 25
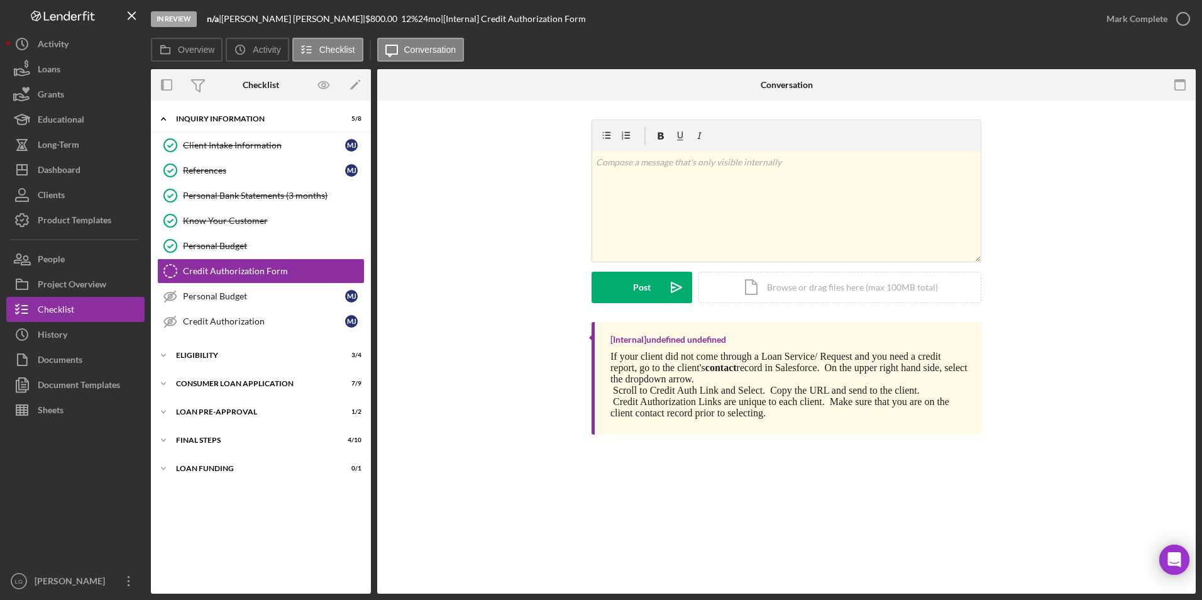
click at [216, 484] on div "Icon/Expander Inquiry Information 5 / 8 Client Intake Information Client Intake…" at bounding box center [261, 347] width 220 height 480
click at [216, 462] on div "Icon/Expander Loan Funding 0 / 1" at bounding box center [261, 468] width 220 height 25
click at [204, 440] on div "FINAL STEPS" at bounding box center [265, 440] width 179 height 8
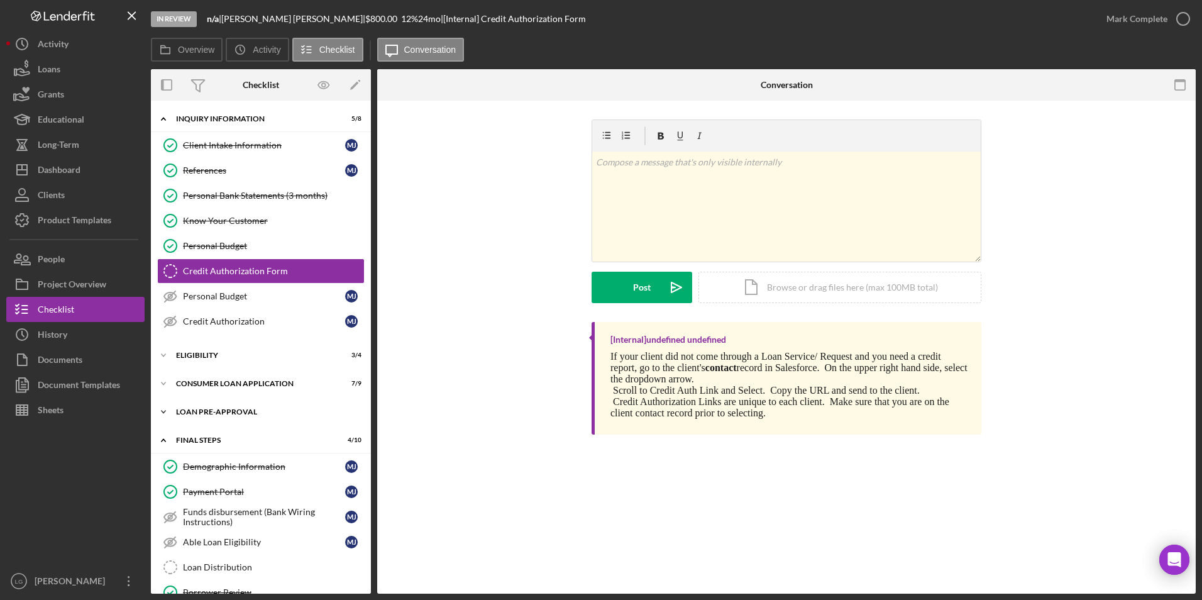
click at [206, 404] on div "Icon/Expander Loan Pre-Approval 1 / 2" at bounding box center [261, 411] width 220 height 25
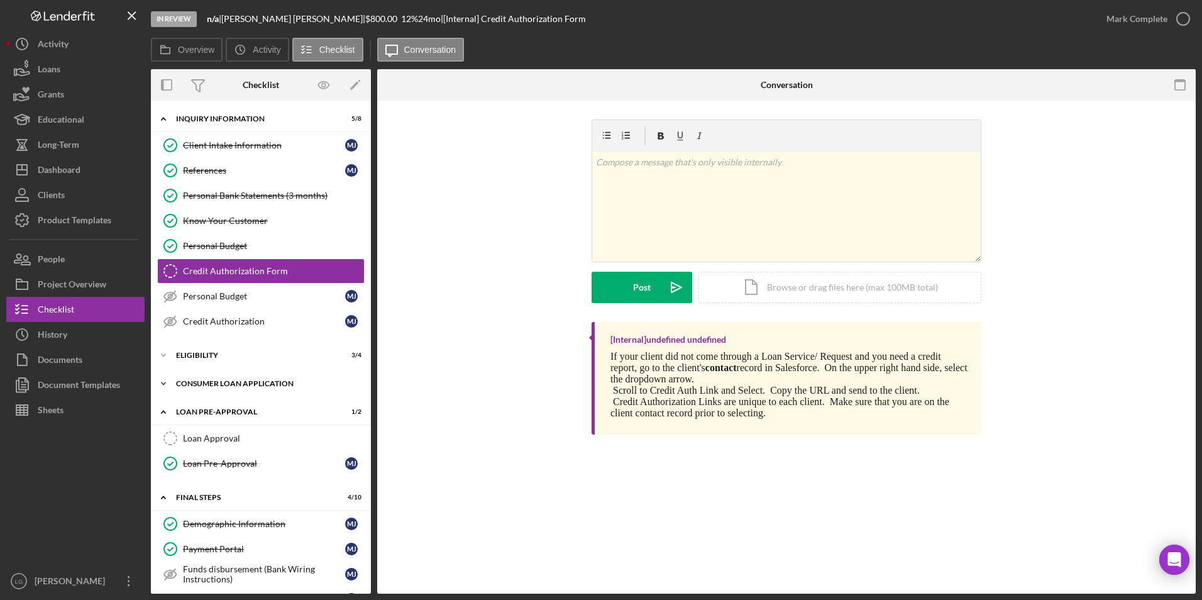
click at [206, 379] on div "Icon/Expander Consumer Loan Application 7 / 9" at bounding box center [261, 383] width 220 height 25
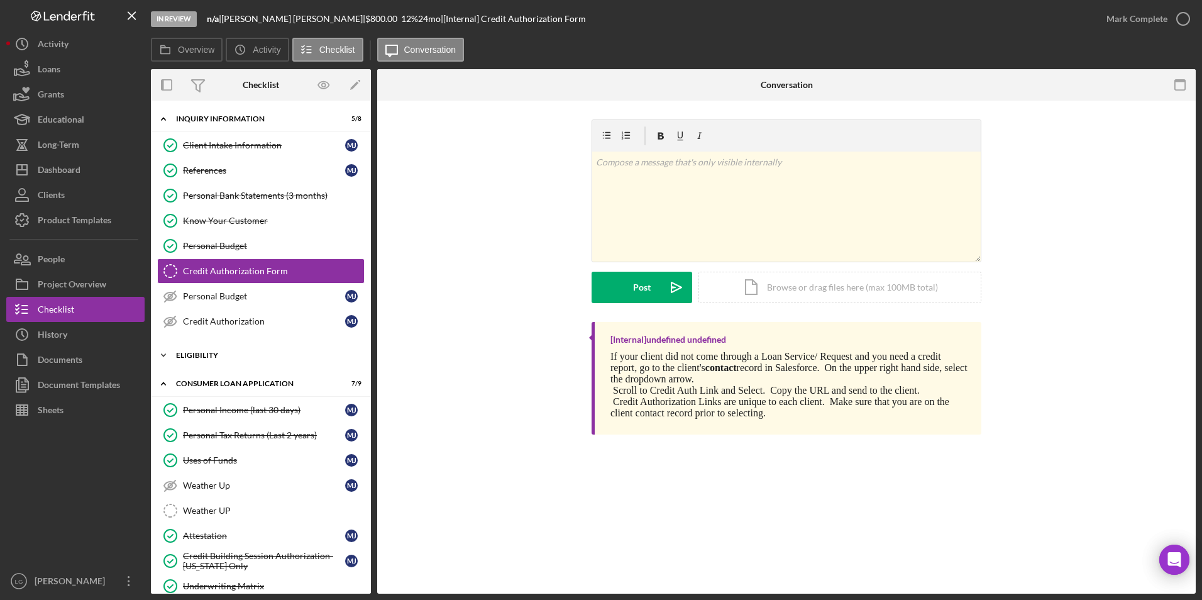
click at [202, 358] on div "Eligibility" at bounding box center [265, 355] width 179 height 8
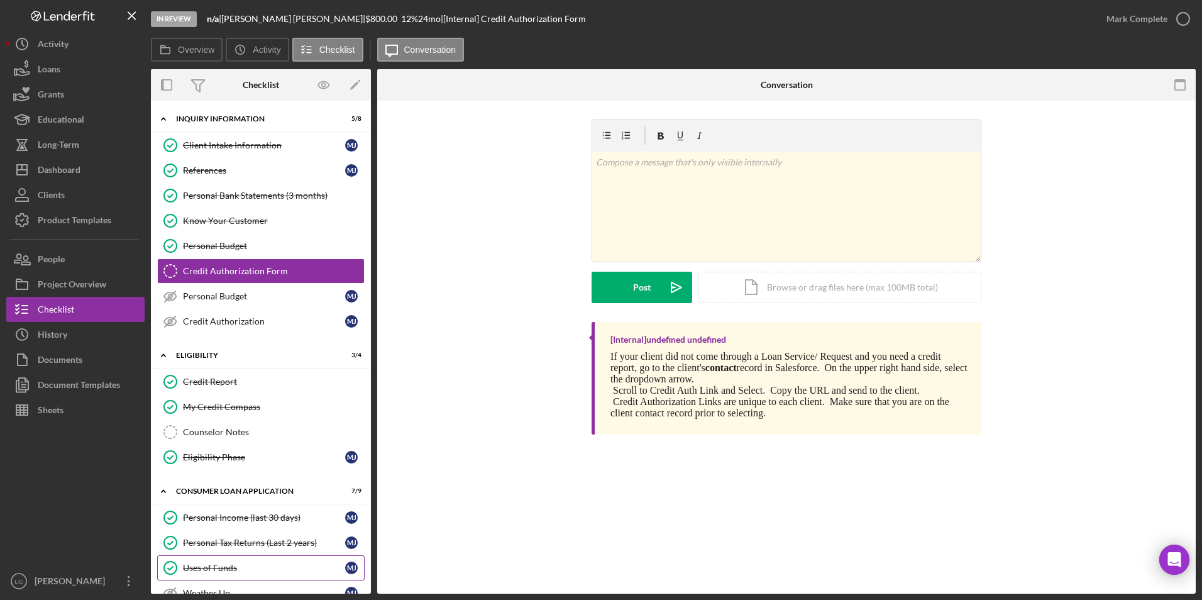
click at [219, 563] on div "Uses of Funds" at bounding box center [264, 568] width 162 height 10
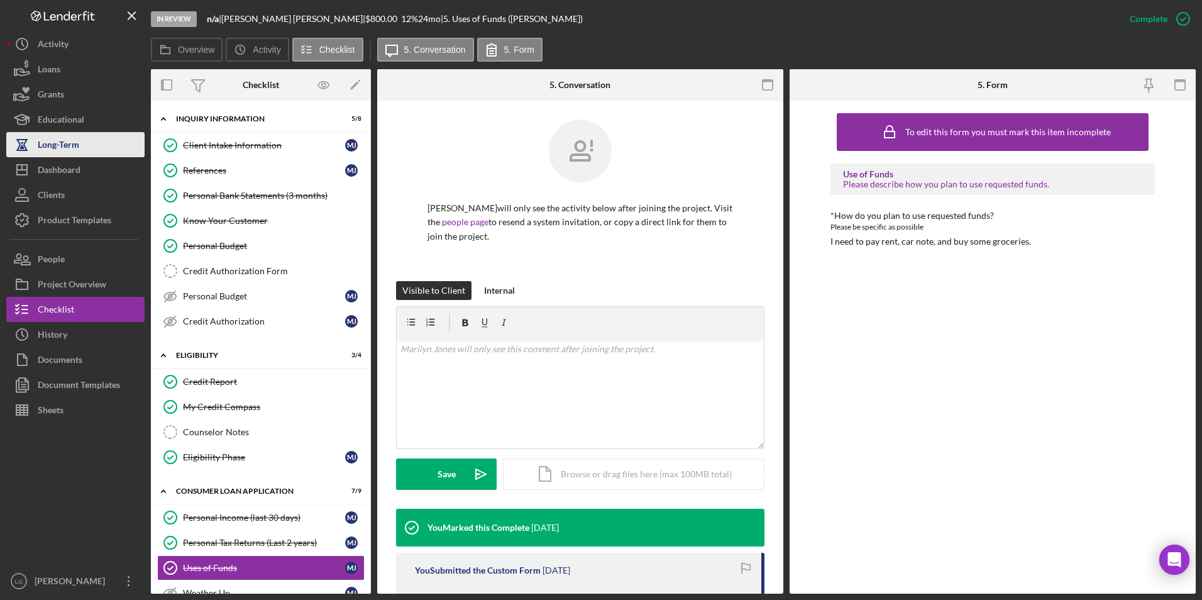
click at [68, 154] on div "Long-Term" at bounding box center [58, 146] width 41 height 28
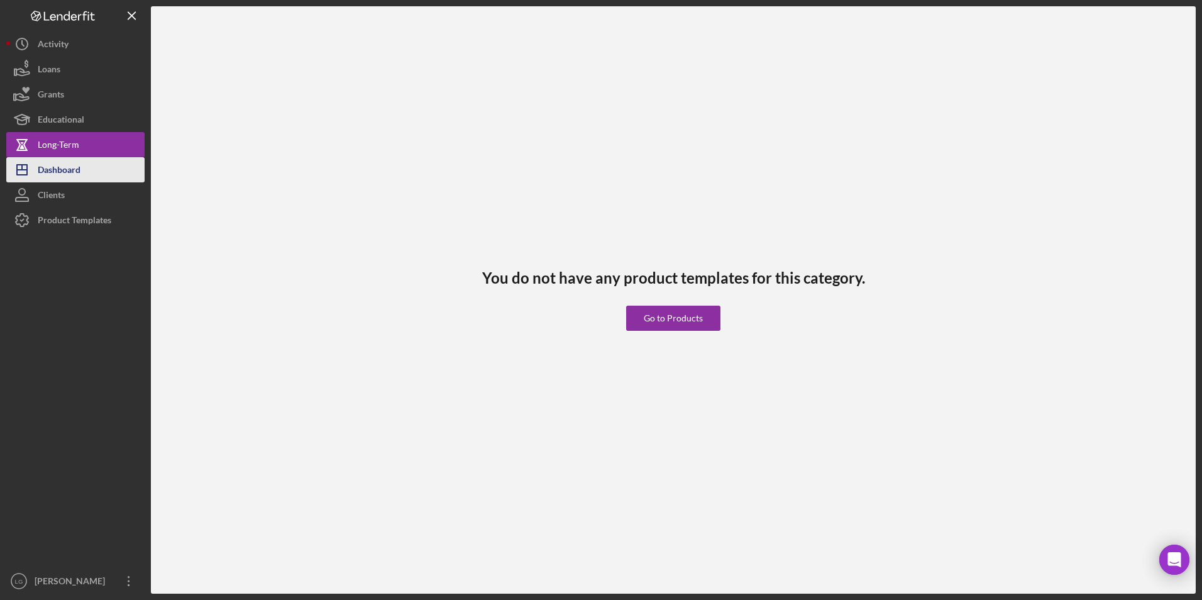
click at [59, 170] on div "Dashboard" at bounding box center [59, 171] width 43 height 28
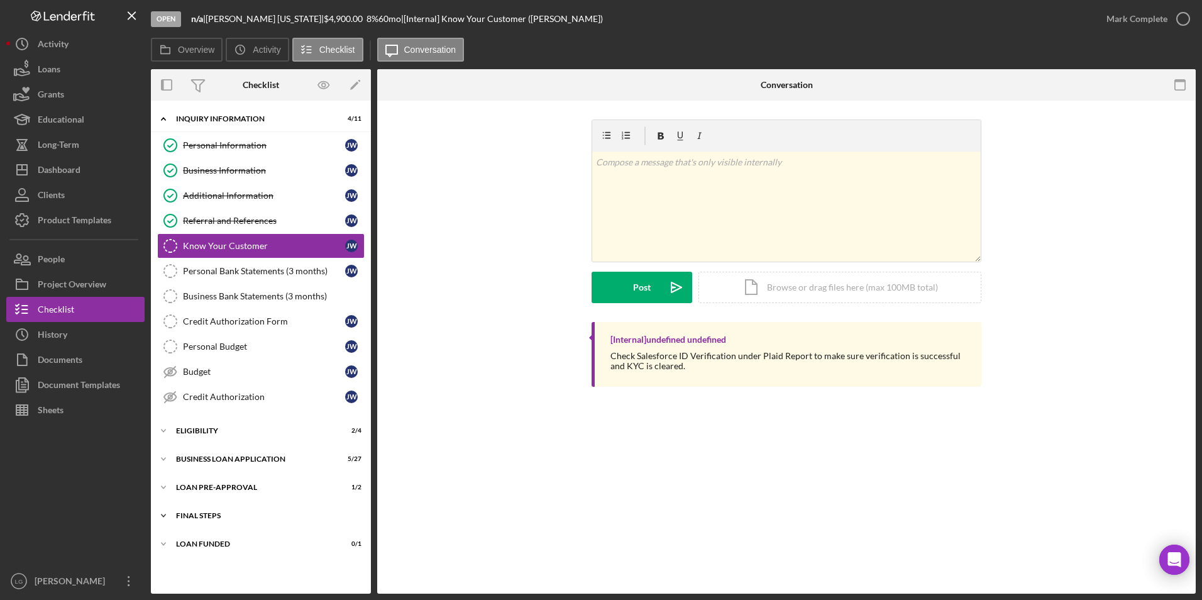
click at [200, 508] on div "Icon/Expander FINAL STEPS 3 / 19" at bounding box center [261, 515] width 220 height 25
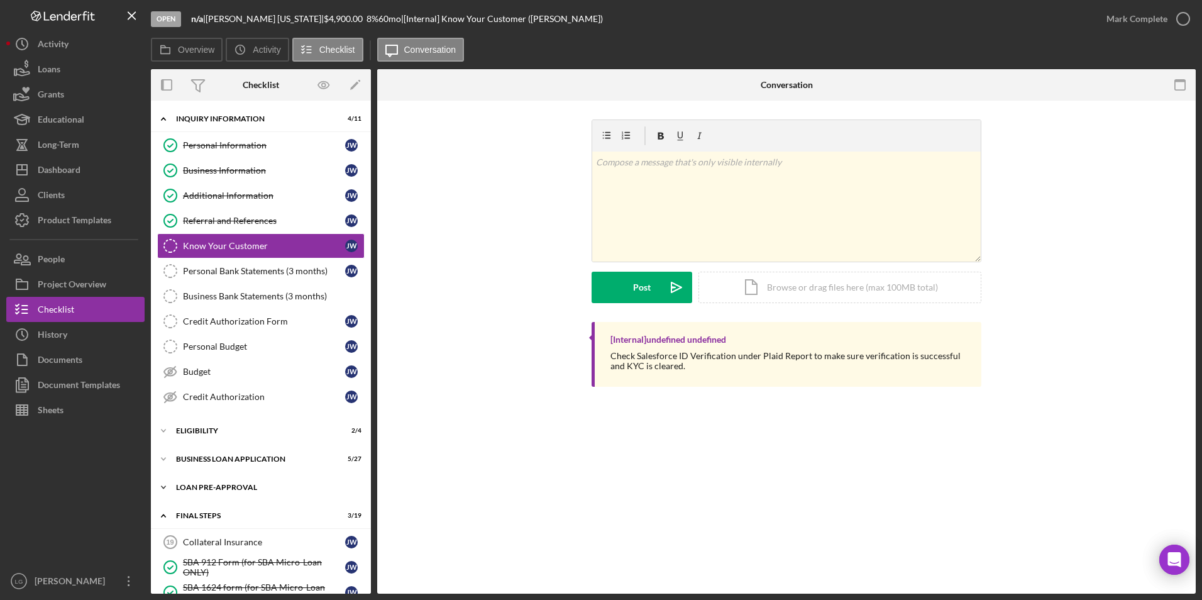
click at [201, 476] on div "Icon/Expander LOAN PRE-APPROVAL 1 / 2" at bounding box center [261, 487] width 220 height 25
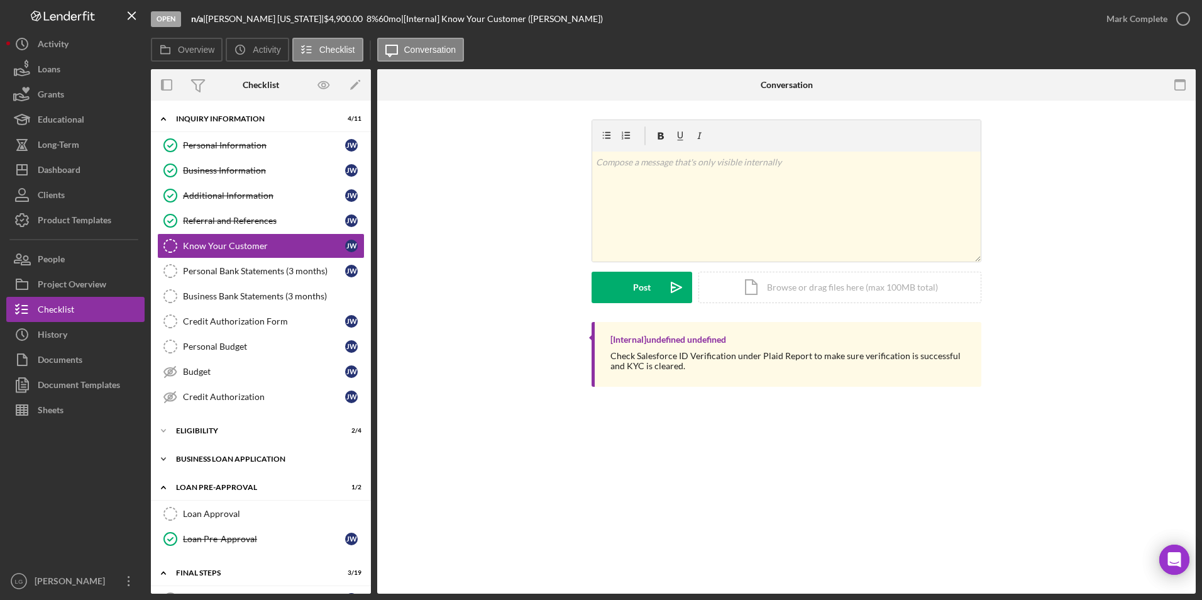
click at [202, 458] on div "BUSINESS LOAN APPLICATION" at bounding box center [265, 459] width 179 height 8
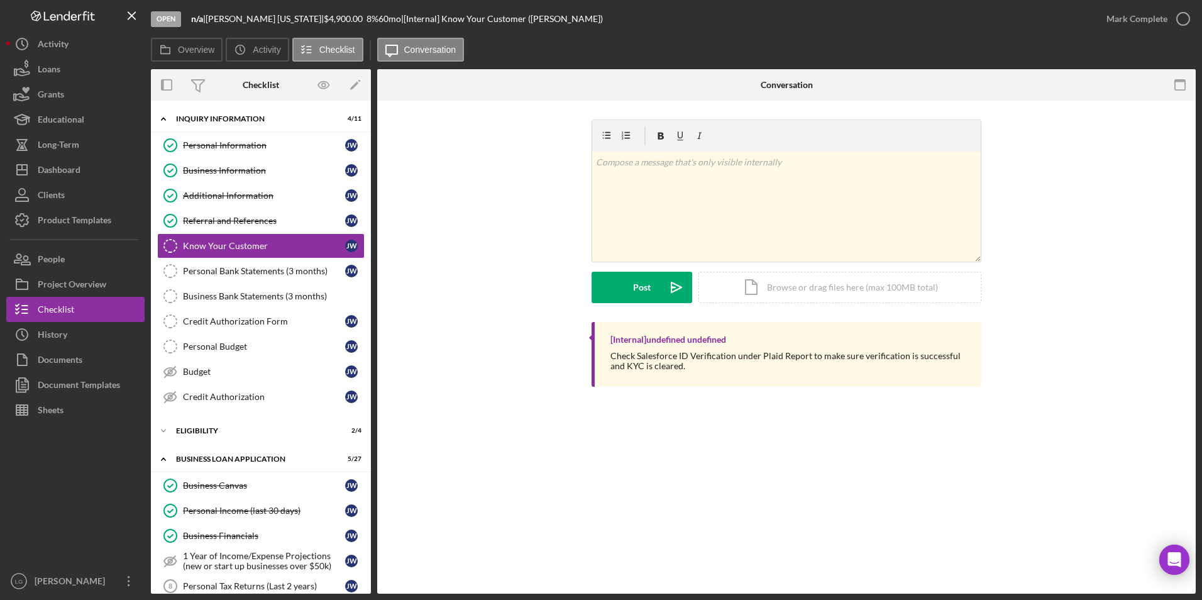
click at [72, 169] on div "Dashboard" at bounding box center [59, 171] width 43 height 28
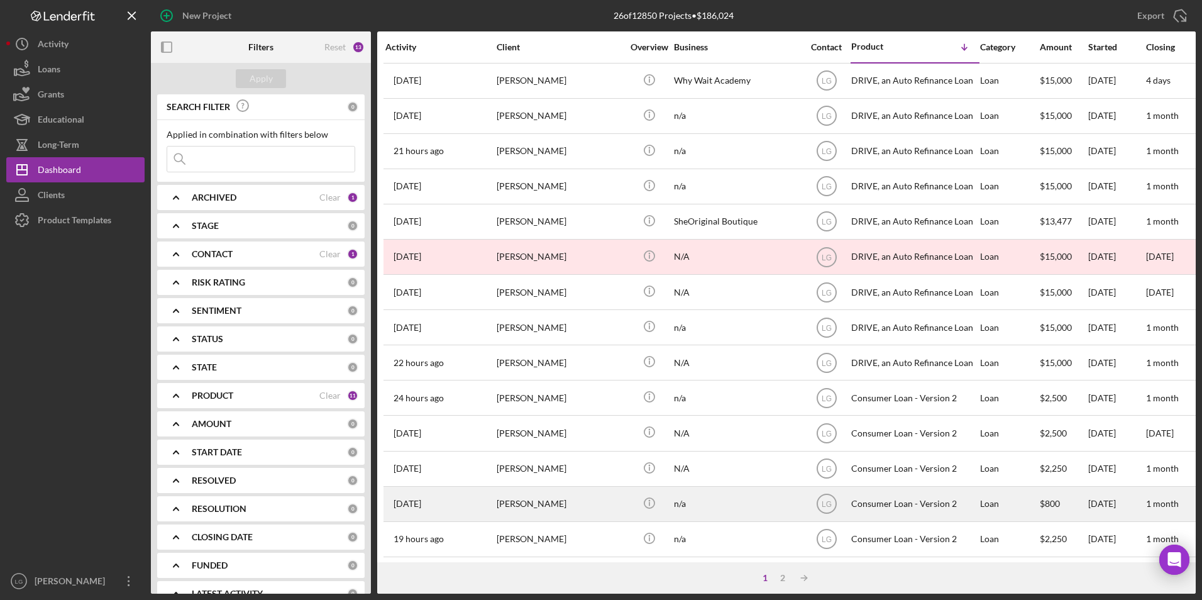
click at [546, 487] on div "Marilyn Jones" at bounding box center [560, 503] width 126 height 33
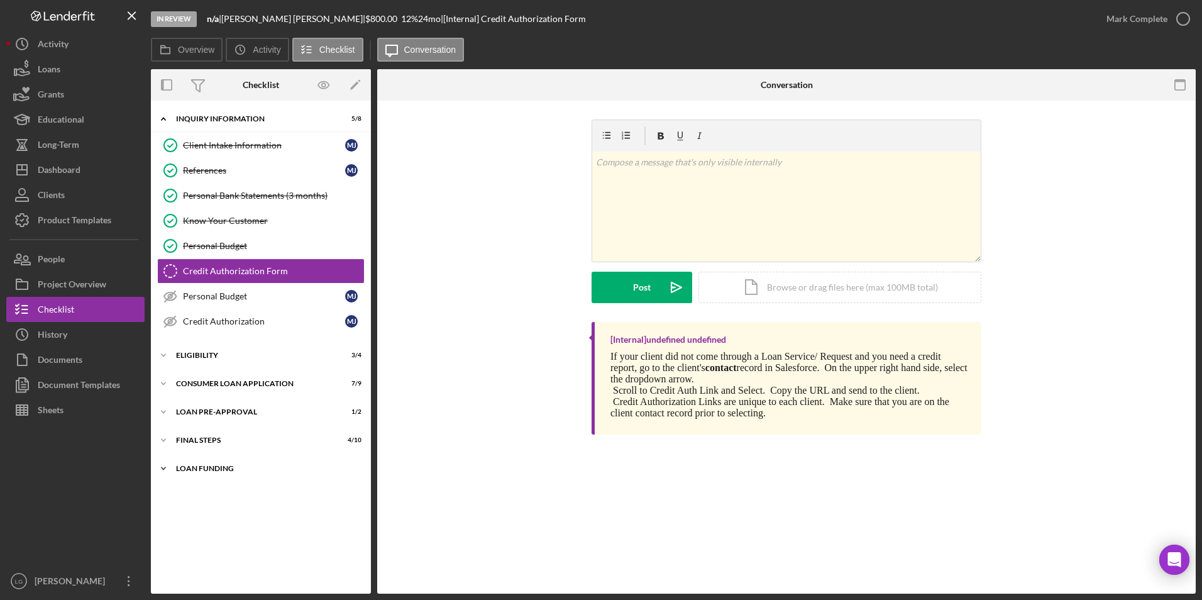
click at [199, 463] on div "Icon/Expander Loan Funding 0 / 1" at bounding box center [261, 468] width 220 height 25
drag, startPoint x: 197, startPoint y: 443, endPoint x: 194, endPoint y: 425, distance: 18.5
click at [197, 443] on div "FINAL STEPS" at bounding box center [253, 440] width 154 height 8
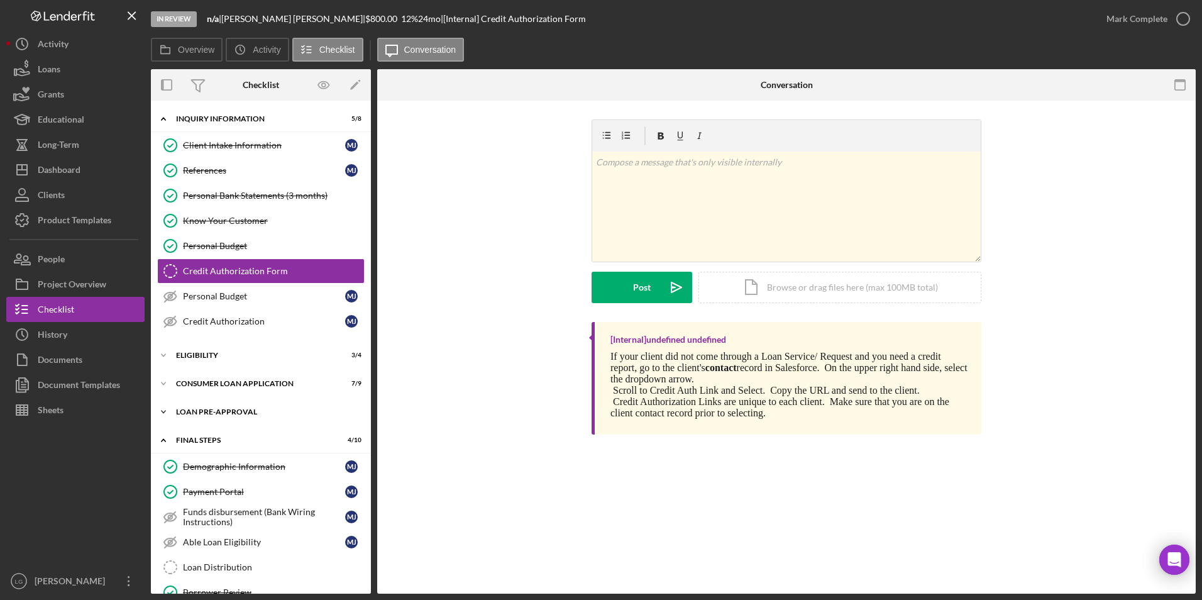
click at [194, 409] on div "Loan Pre-Approval" at bounding box center [265, 412] width 179 height 8
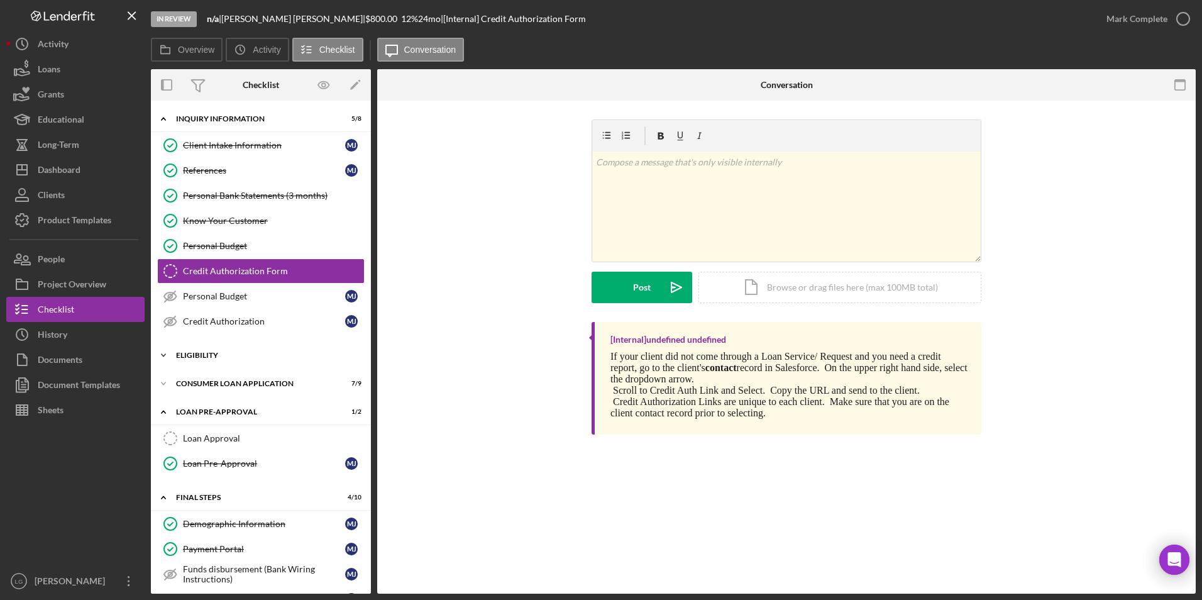
drag, startPoint x: 197, startPoint y: 379, endPoint x: 197, endPoint y: 362, distance: 17.6
click at [197, 378] on div "Icon/Expander Consumer Loan Application 7 / 9" at bounding box center [261, 383] width 220 height 25
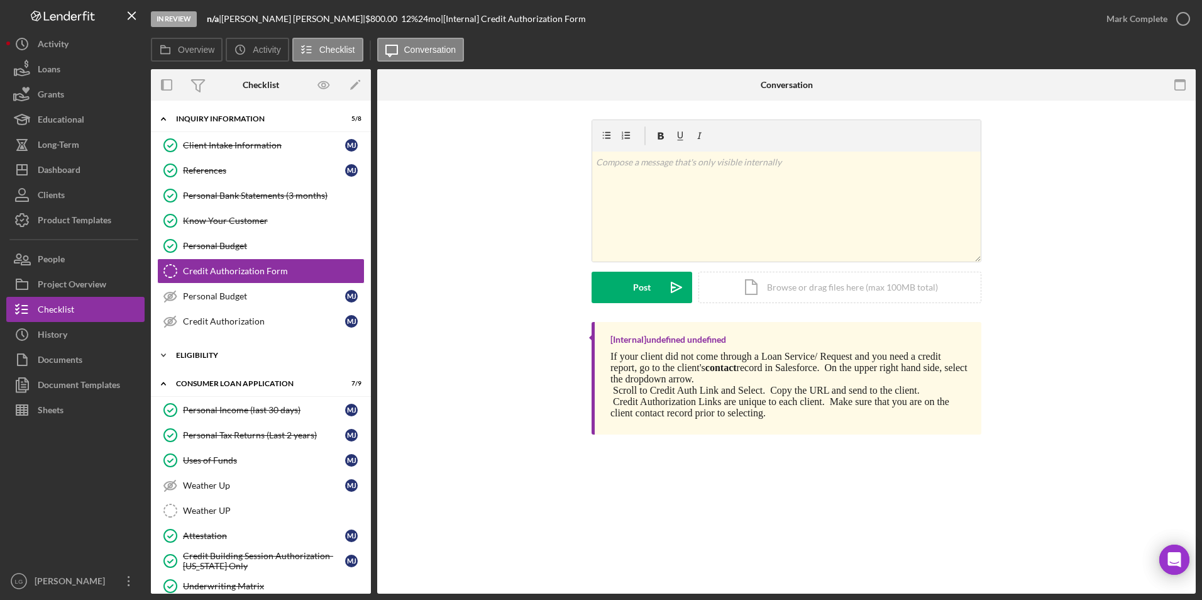
click at [197, 348] on div "Icon/Expander Eligibility 3 / 4" at bounding box center [261, 355] width 220 height 25
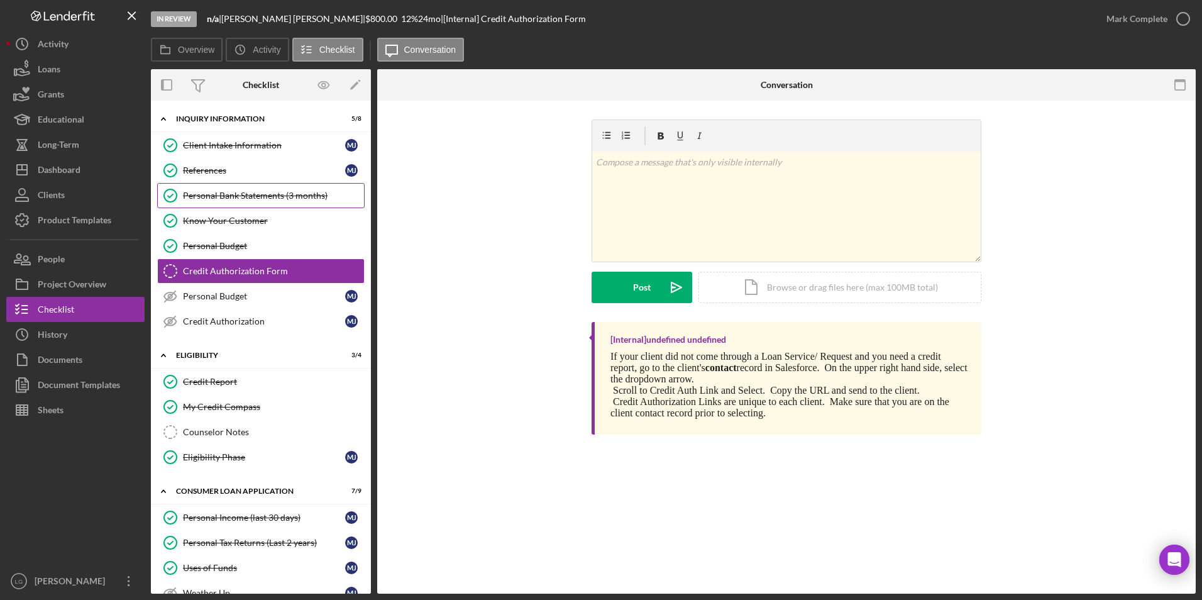
click at [280, 203] on link "Personal Bank Statements (3 months) Personal Bank Statements (3 months)" at bounding box center [260, 195] width 207 height 25
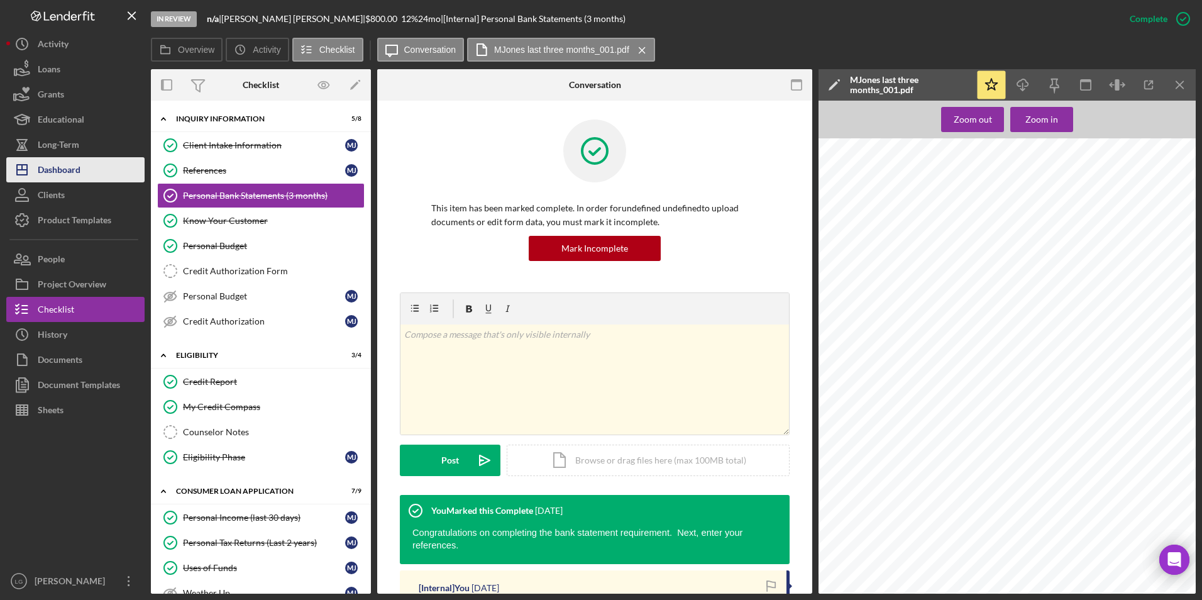
drag, startPoint x: 52, startPoint y: 160, endPoint x: 82, endPoint y: 166, distance: 30.8
click at [52, 160] on div "Dashboard" at bounding box center [59, 171] width 43 height 28
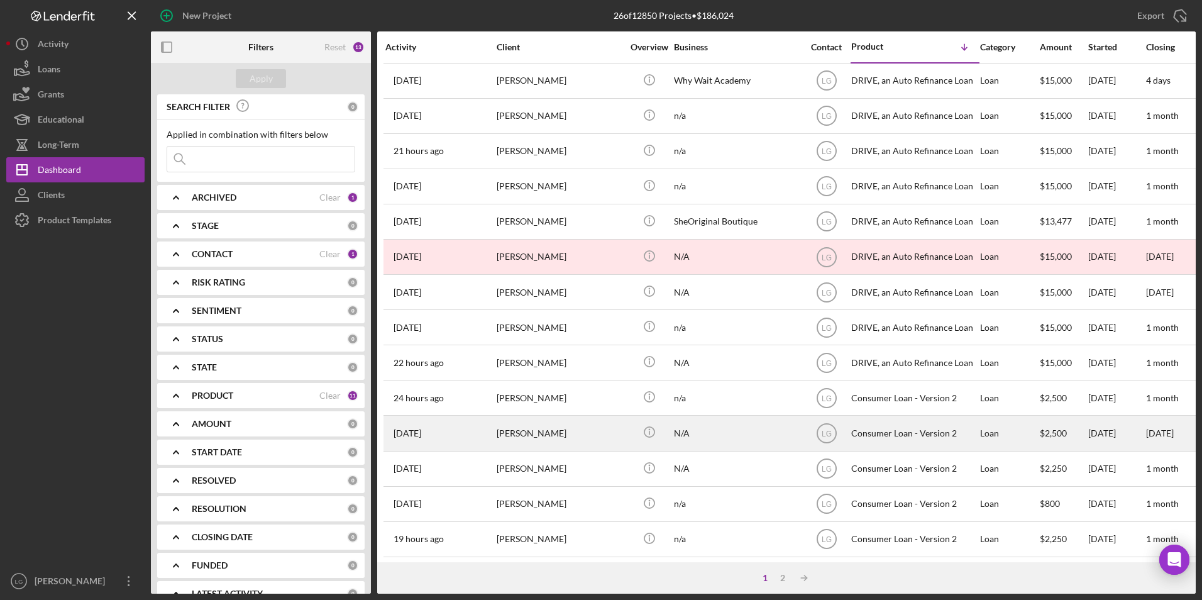
click at [589, 423] on div "Tiffany Massena" at bounding box center [560, 432] width 126 height 33
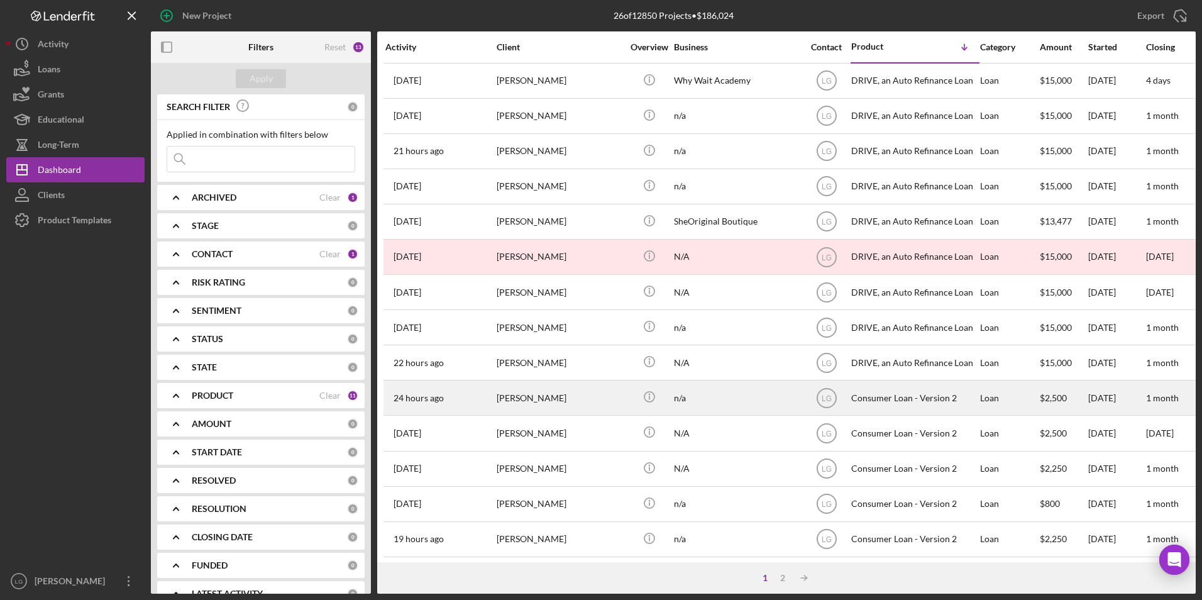
click at [507, 397] on div "Sharlene Hill" at bounding box center [560, 397] width 126 height 33
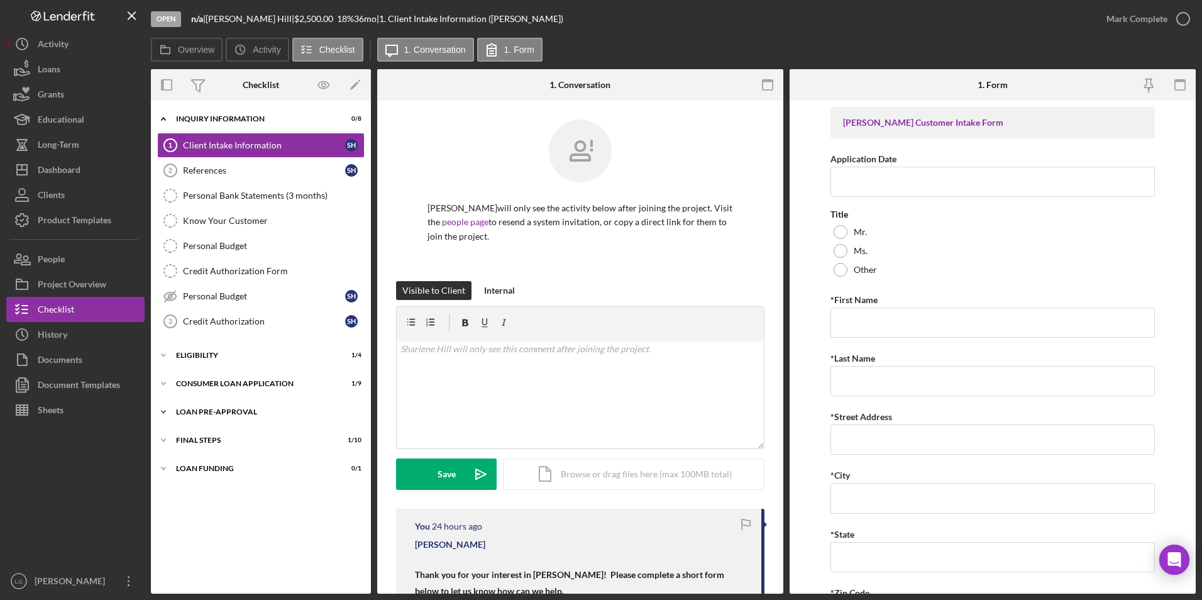
click at [191, 406] on div "Icon/Expander Loan Pre-Approval 1 / 2" at bounding box center [261, 411] width 220 height 25
click at [190, 385] on div "Consumer Loan Application" at bounding box center [265, 384] width 179 height 8
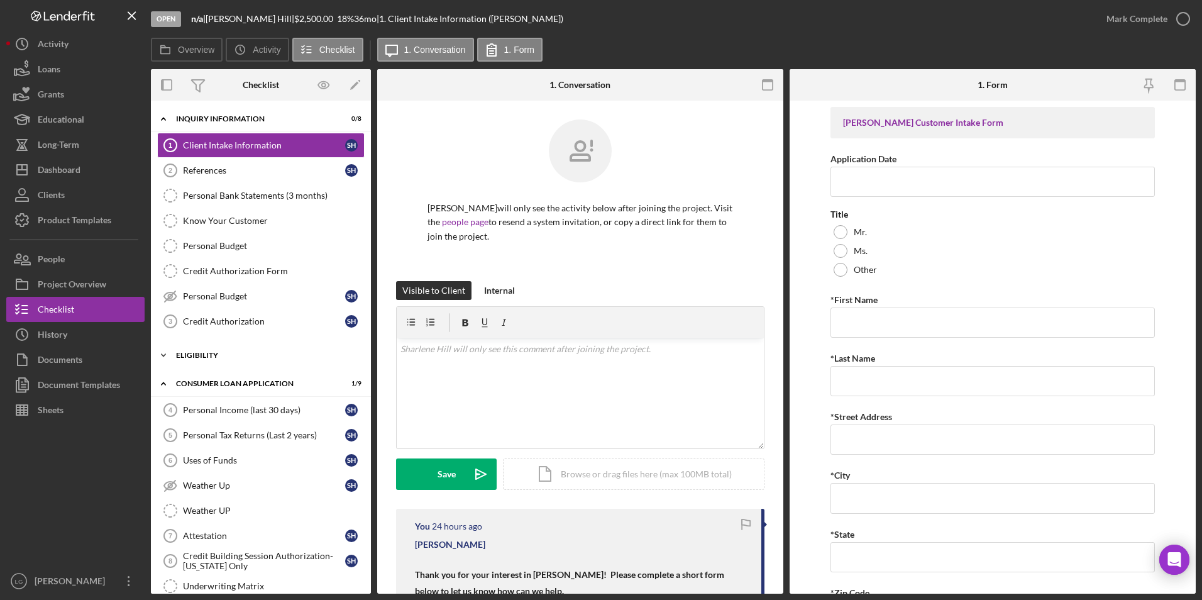
click at [190, 353] on div "Eligibility" at bounding box center [265, 355] width 179 height 8
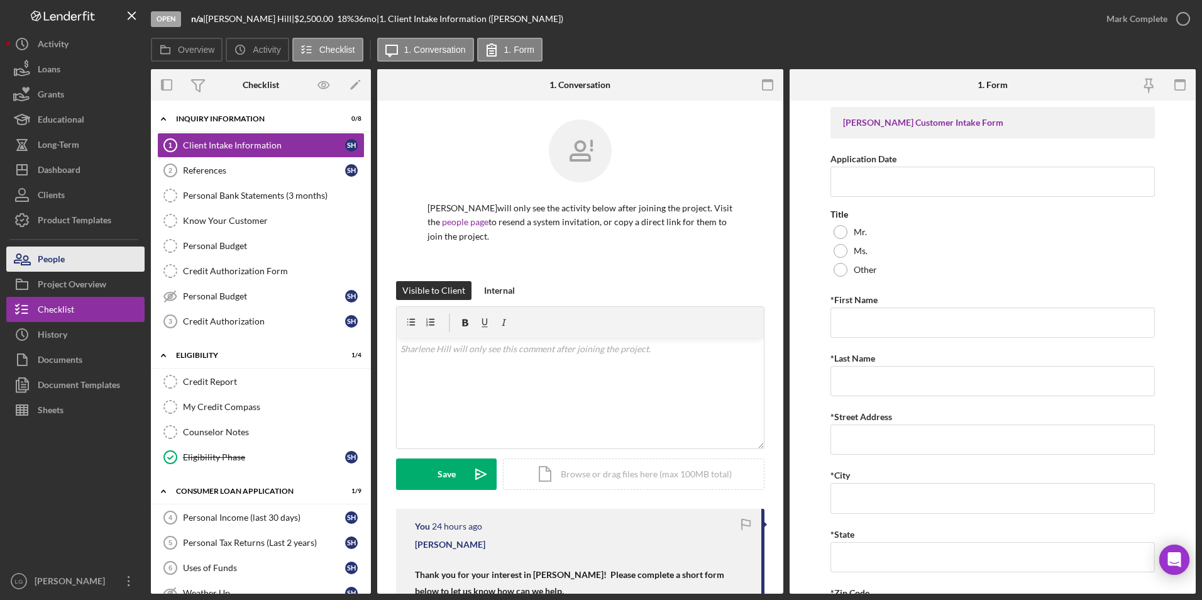
click at [53, 262] on div "People" at bounding box center [51, 260] width 27 height 28
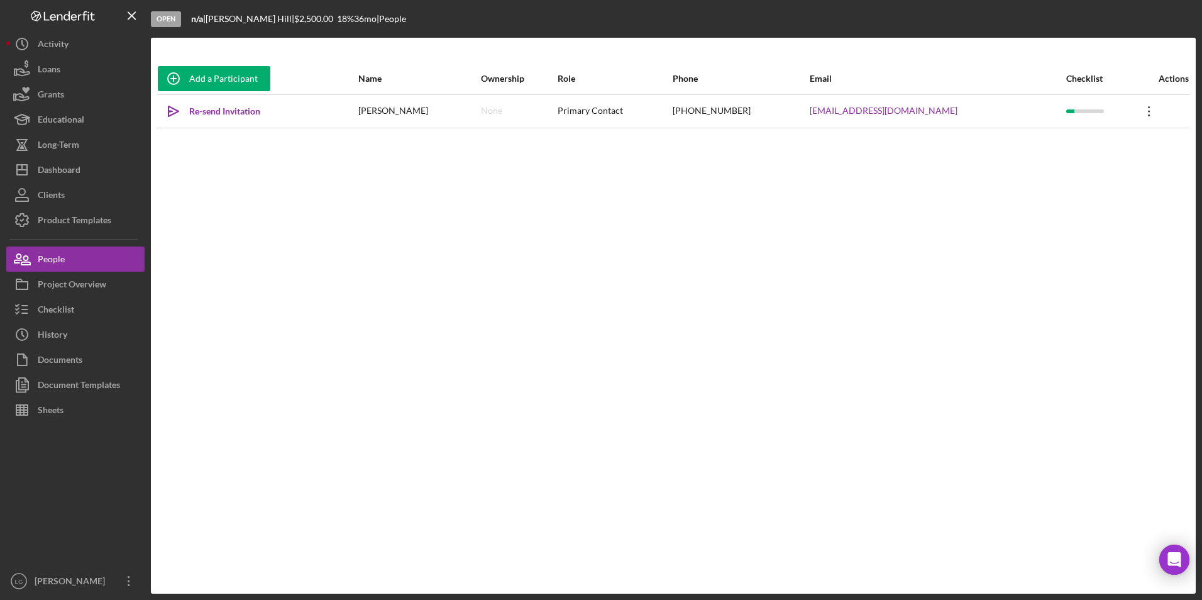
click at [1145, 117] on icon "Icon/Overflow" at bounding box center [1149, 111] width 31 height 31
click at [876, 211] on div "Add a Participant Name Ownership Role Phone Email Checklist Actions Icon/icon-i…" at bounding box center [673, 316] width 1045 height 506
click at [226, 111] on div "Re-send Invitation" at bounding box center [224, 111] width 71 height 25
click at [46, 314] on div "Checklist" at bounding box center [56, 311] width 36 height 28
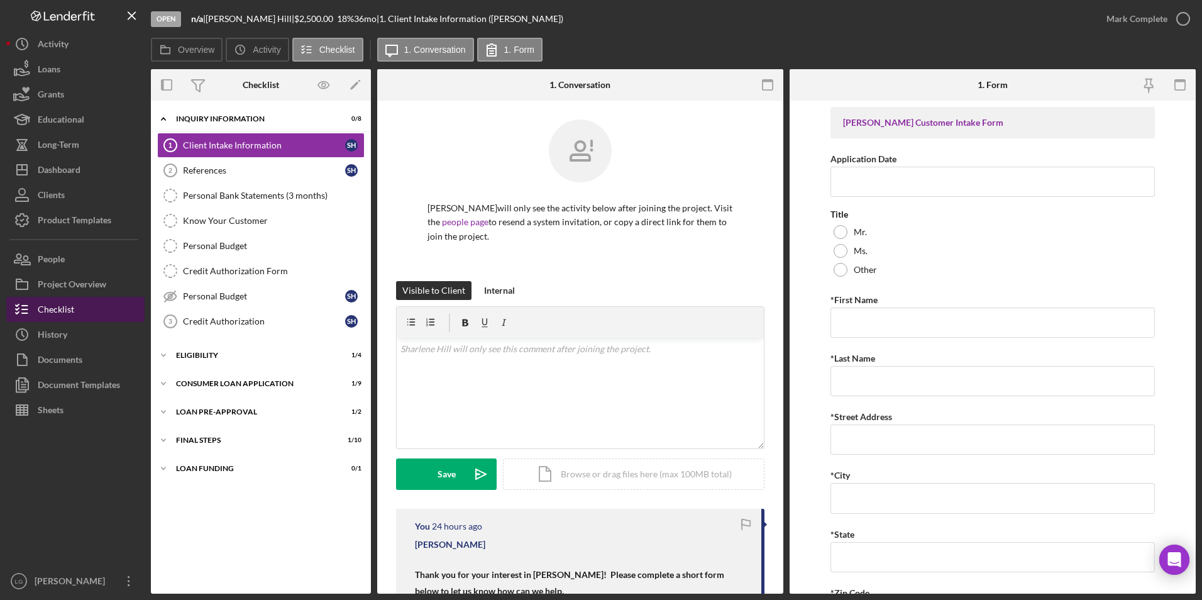
click at [46, 311] on div "Checklist" at bounding box center [56, 311] width 36 height 28
click at [50, 310] on div "Checklist" at bounding box center [56, 311] width 36 height 28
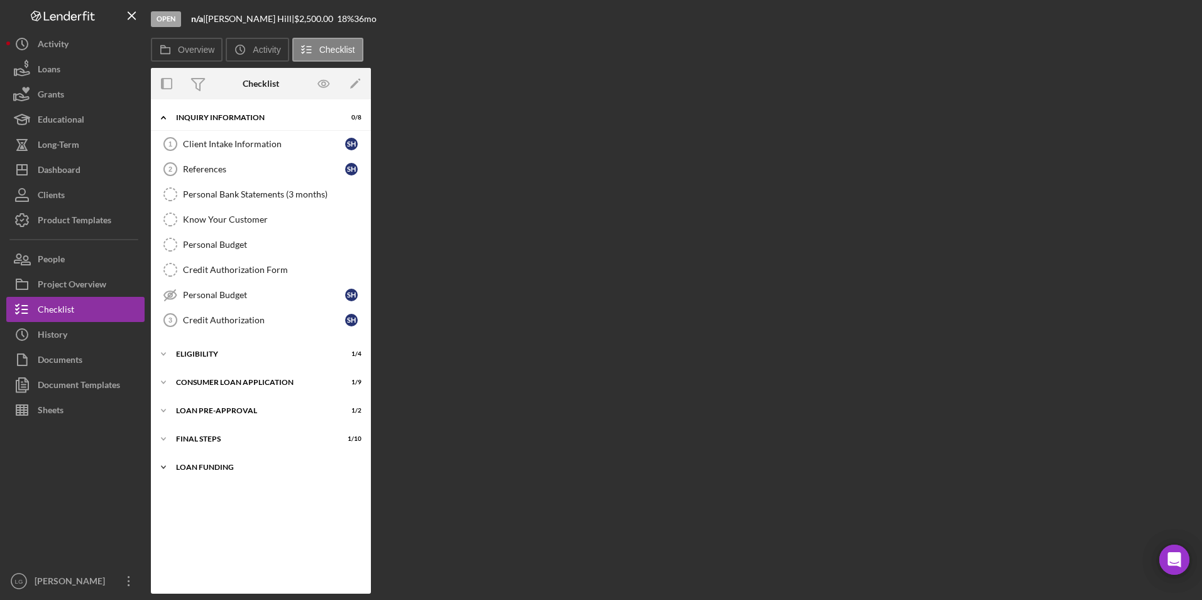
click at [202, 468] on div "Loan Funding" at bounding box center [265, 467] width 179 height 8
click at [201, 437] on div "FINAL STEPS" at bounding box center [265, 439] width 179 height 8
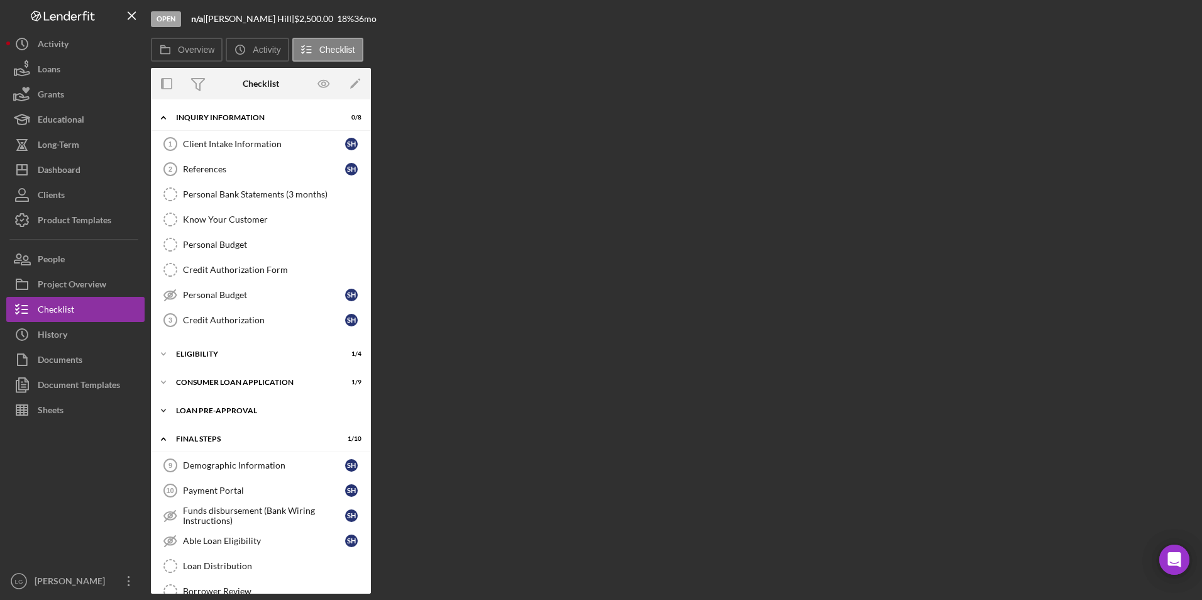
click at [196, 412] on div "Loan Pre-Approval" at bounding box center [265, 411] width 179 height 8
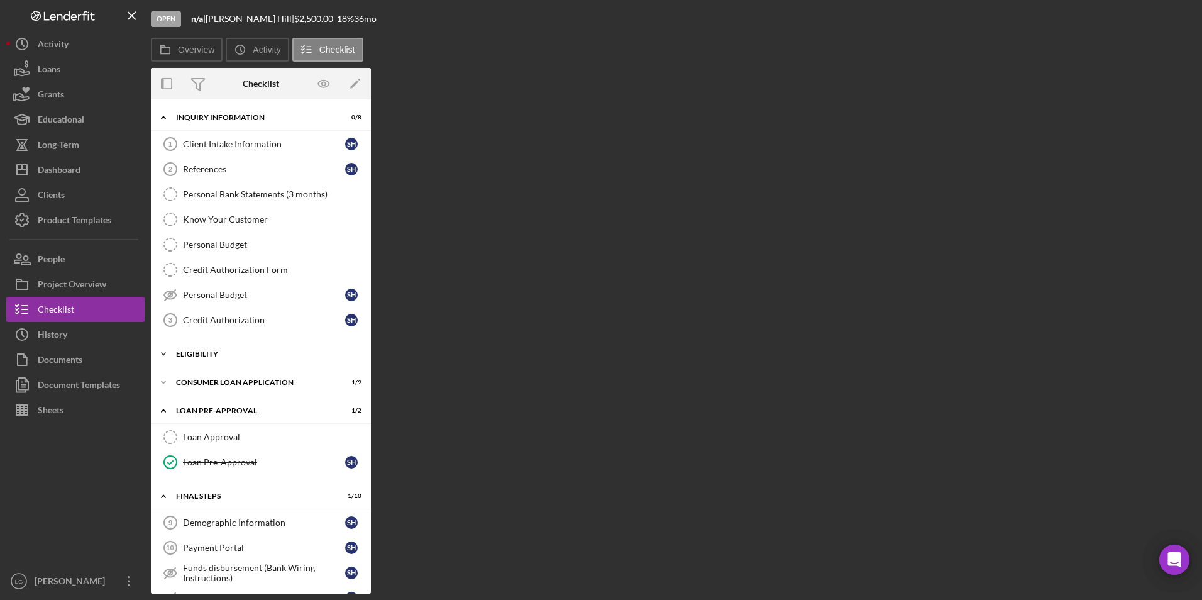
drag, startPoint x: 194, startPoint y: 377, endPoint x: 190, endPoint y: 358, distance: 19.2
click at [194, 373] on div "Icon/Expander Consumer Loan Application 1 / 9" at bounding box center [261, 382] width 220 height 25
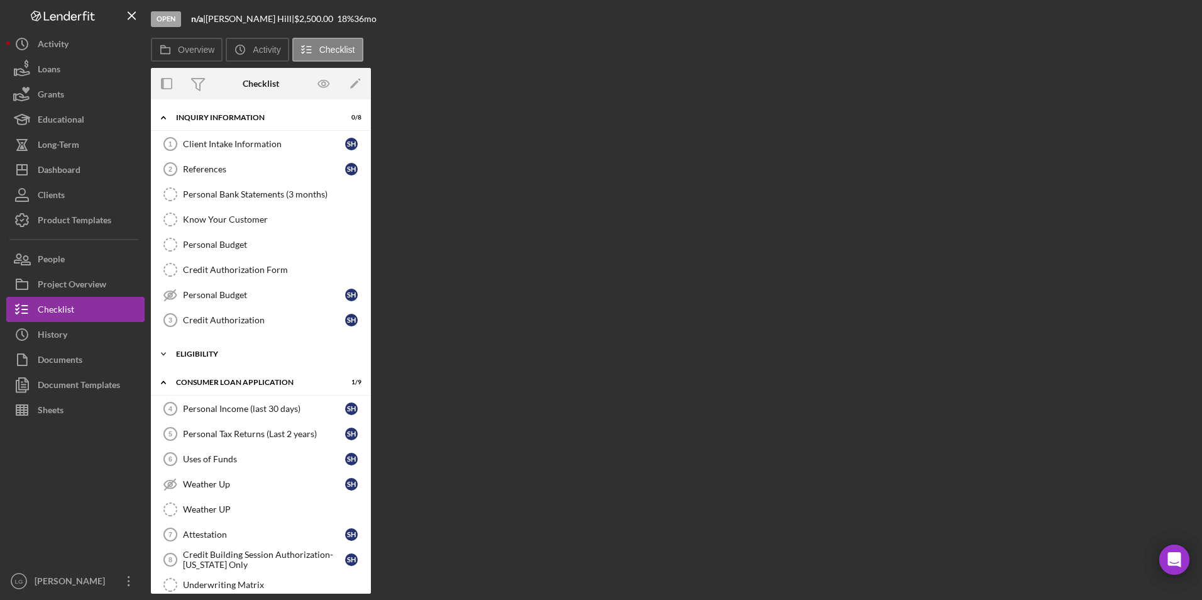
click at [190, 358] on div "Icon/Expander Eligibility 1 / 4" at bounding box center [261, 353] width 220 height 25
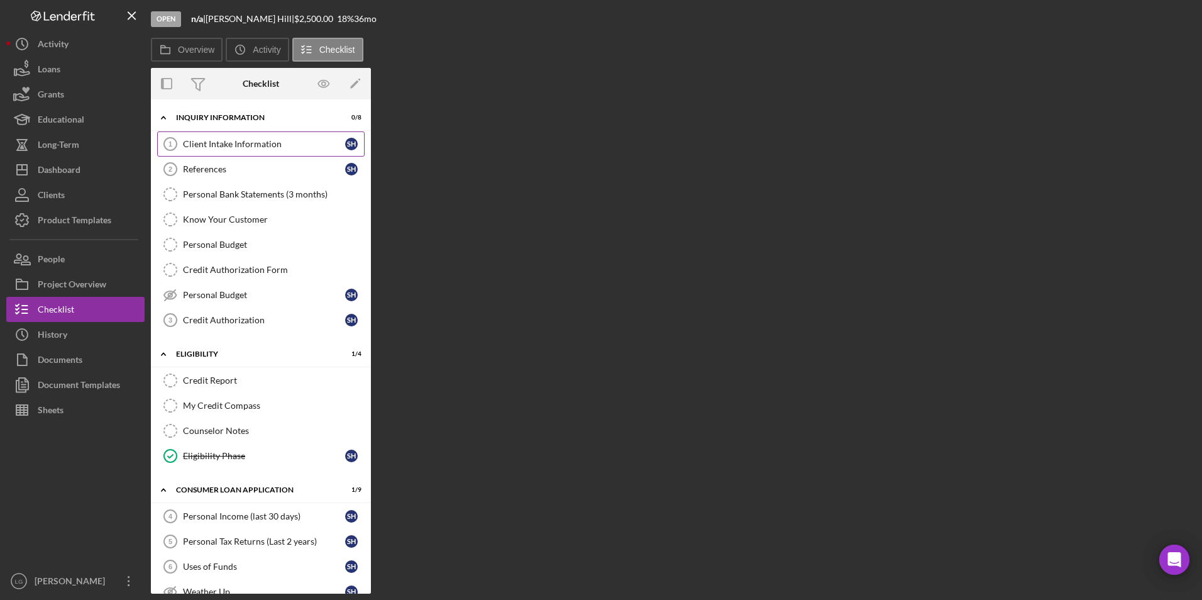
click at [194, 143] on div "Client Intake Information" at bounding box center [264, 144] width 162 height 10
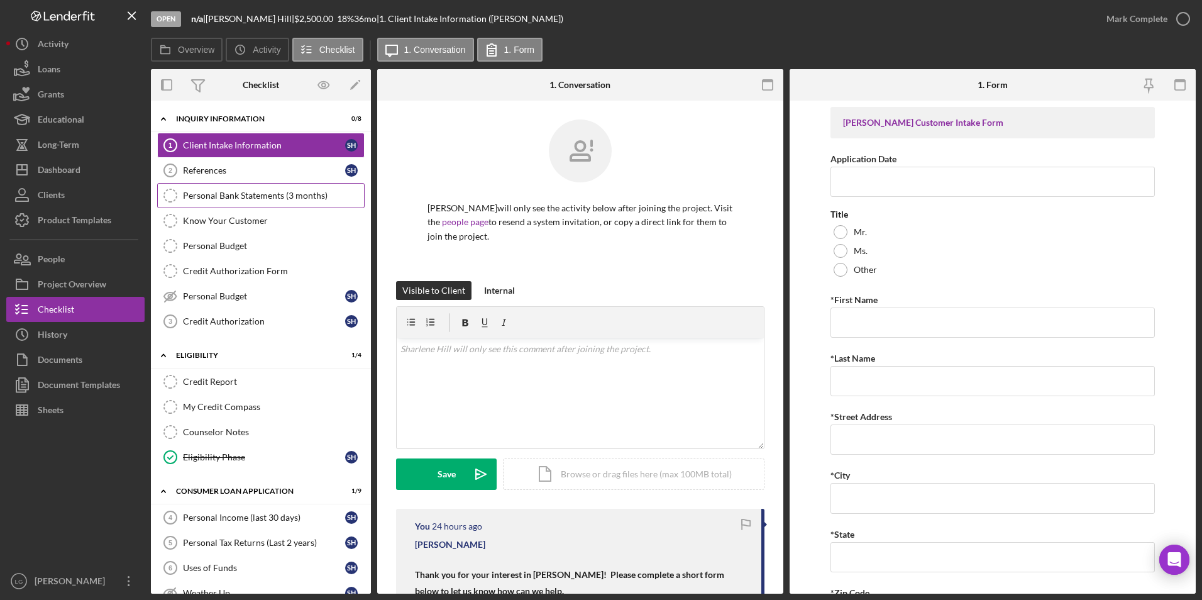
click at [208, 169] on div "References" at bounding box center [264, 170] width 162 height 10
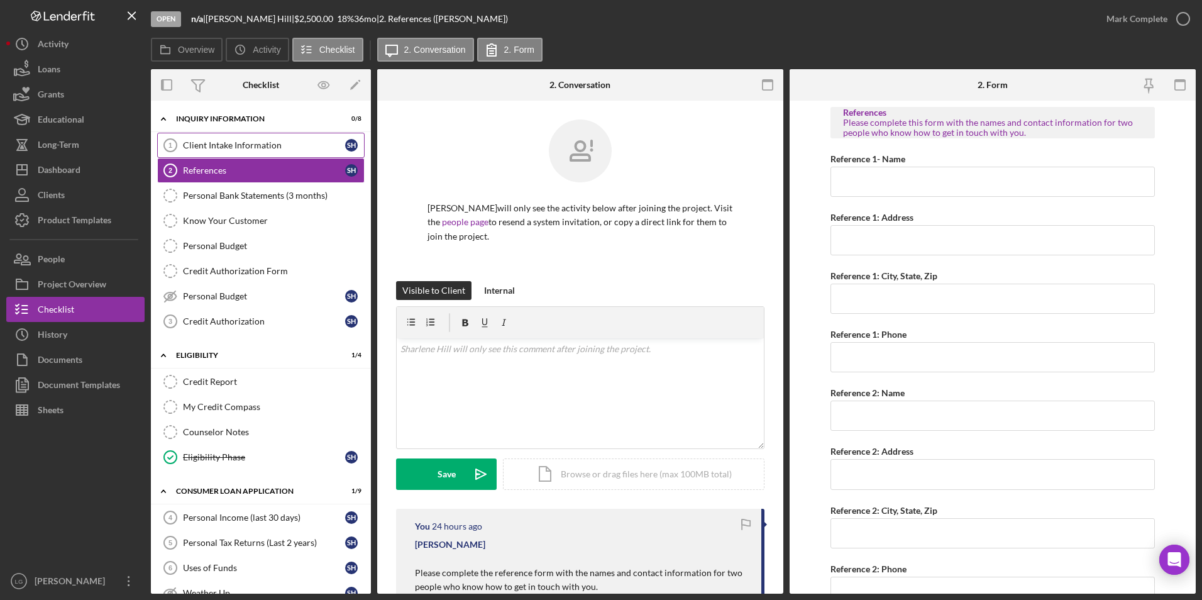
click at [221, 140] on div "Client Intake Information" at bounding box center [264, 145] width 162 height 10
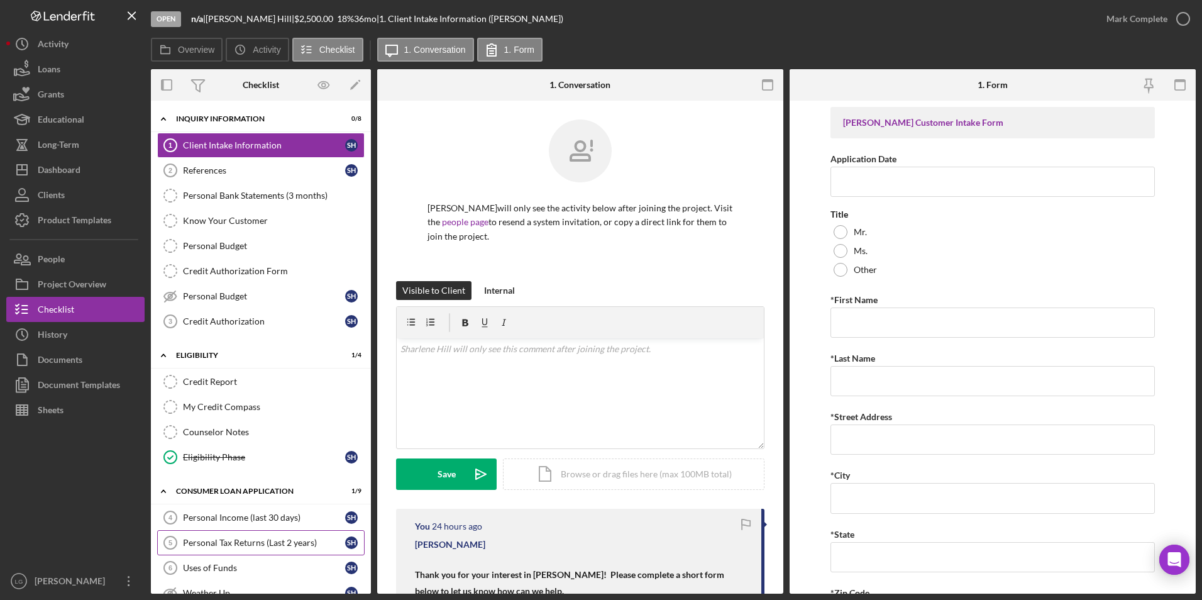
click at [298, 538] on div "Personal Tax Returns (Last 2 years)" at bounding box center [264, 543] width 162 height 10
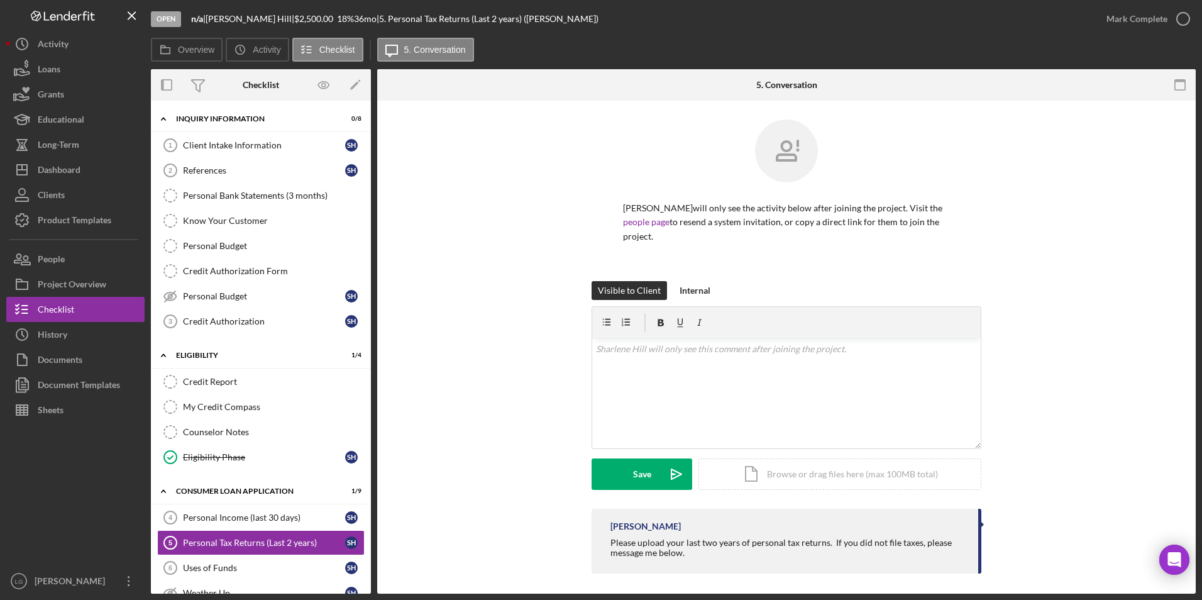
drag, startPoint x: 429, startPoint y: 416, endPoint x: 569, endPoint y: 487, distance: 157.2
click at [422, 425] on div "Visible to Client Internal v Color teal Color pink Remove color Add row above A…" at bounding box center [786, 395] width 781 height 228
drag, startPoint x: 477, startPoint y: 431, endPoint x: 464, endPoint y: 461, distance: 32.9
click at [477, 430] on div "Visible to Client Internal v Color teal Color pink Remove color Add row above A…" at bounding box center [786, 395] width 781 height 228
click at [65, 174] on div "Dashboard" at bounding box center [59, 171] width 43 height 28
